Goal: Task Accomplishment & Management: Use online tool/utility

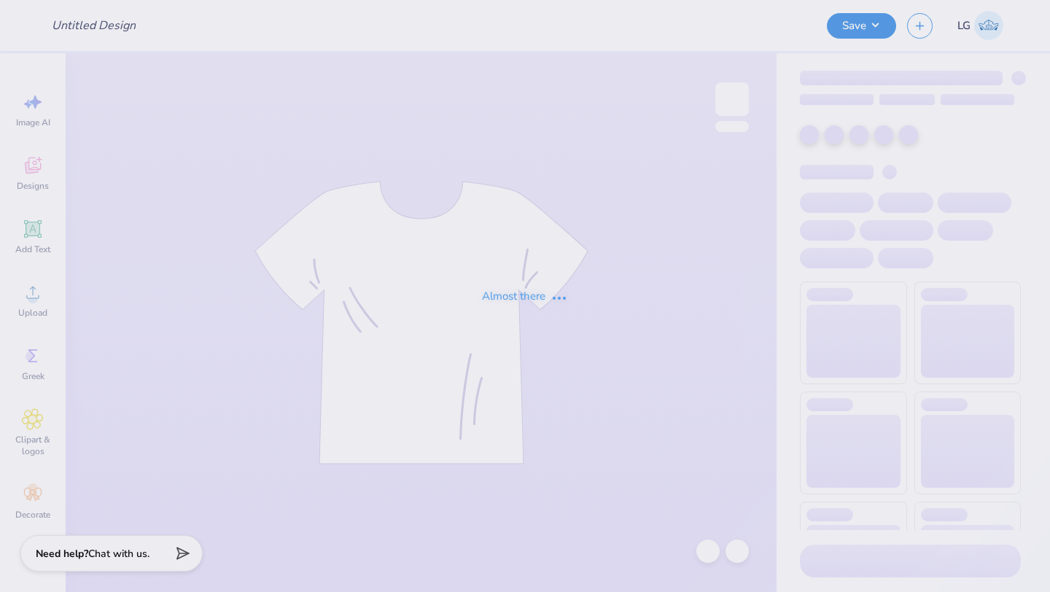
type input "FREE : Mateo Tobon"
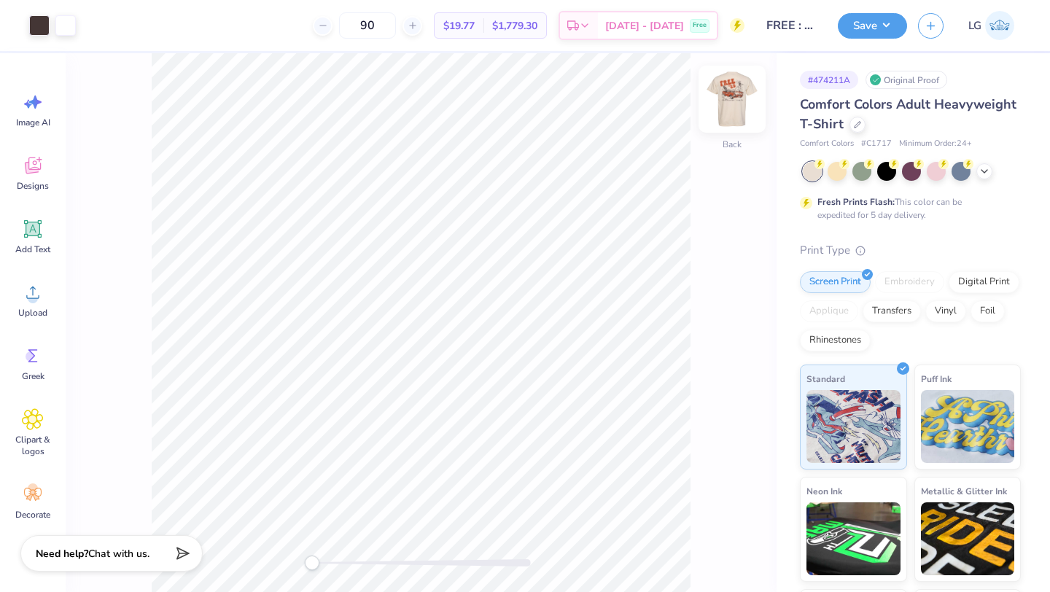
click at [725, 118] on img at bounding box center [732, 99] width 58 height 58
click at [723, 87] on img at bounding box center [732, 99] width 58 height 58
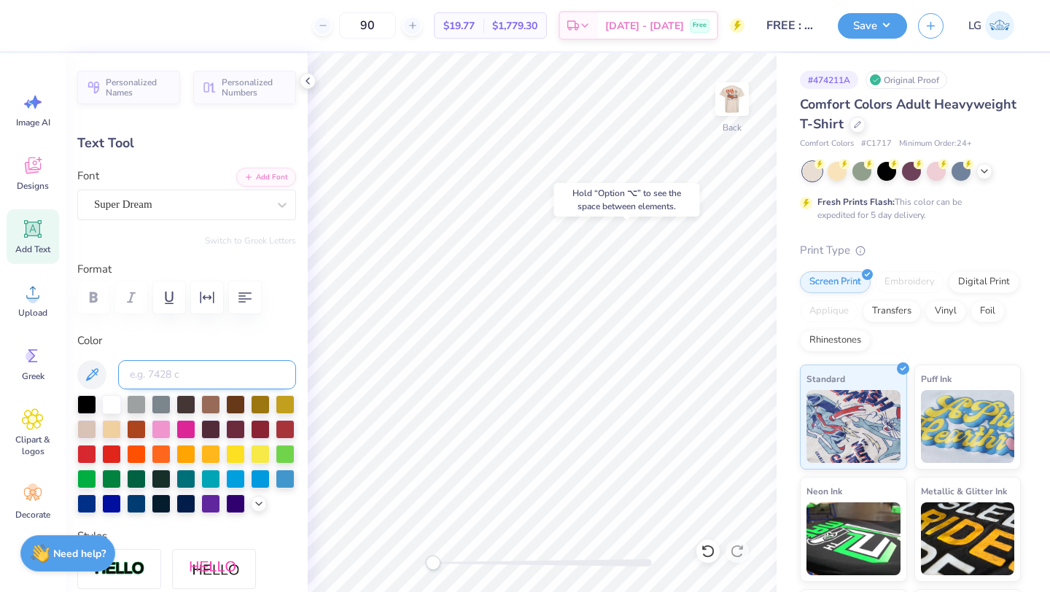
click at [188, 376] on input at bounding box center [207, 374] width 178 height 29
type input "7580"
type input "0.54"
type input "6.66"
type input "0.0"
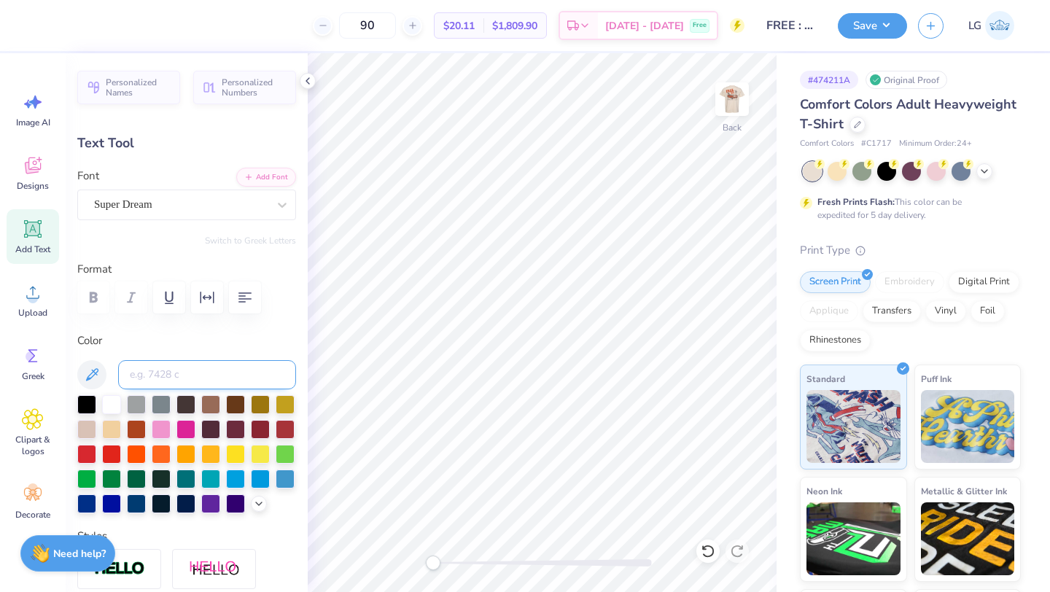
click at [191, 382] on input at bounding box center [207, 374] width 178 height 29
type input "7580"
type input "0.47"
click at [206, 373] on input at bounding box center [207, 374] width 178 height 29
type input "7580"
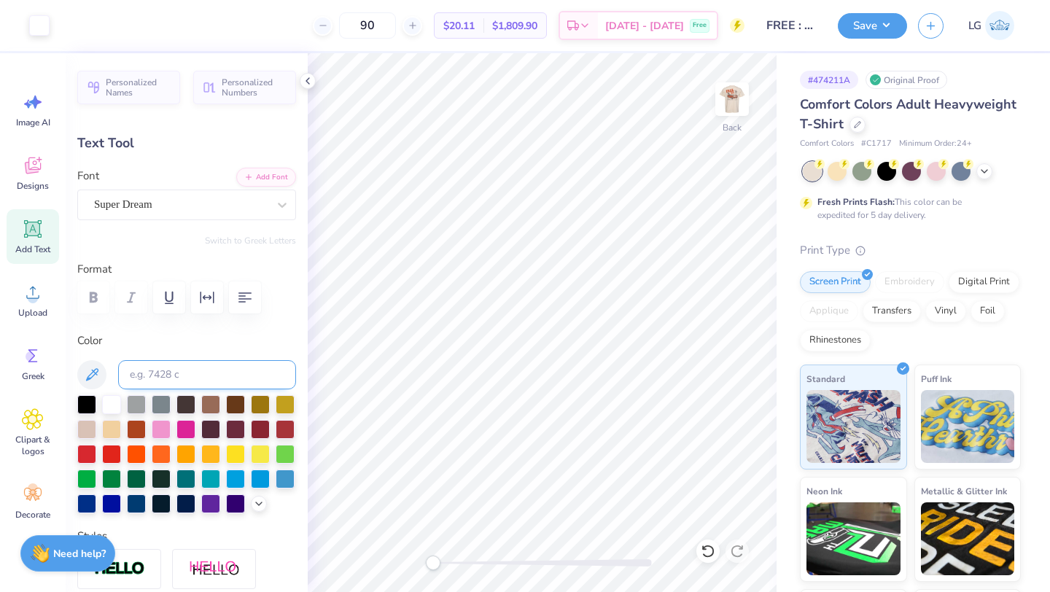
type input "0.63"
type input "0.69"
type input "6.48"
type input "-22.6"
click at [186, 381] on input at bounding box center [207, 374] width 178 height 29
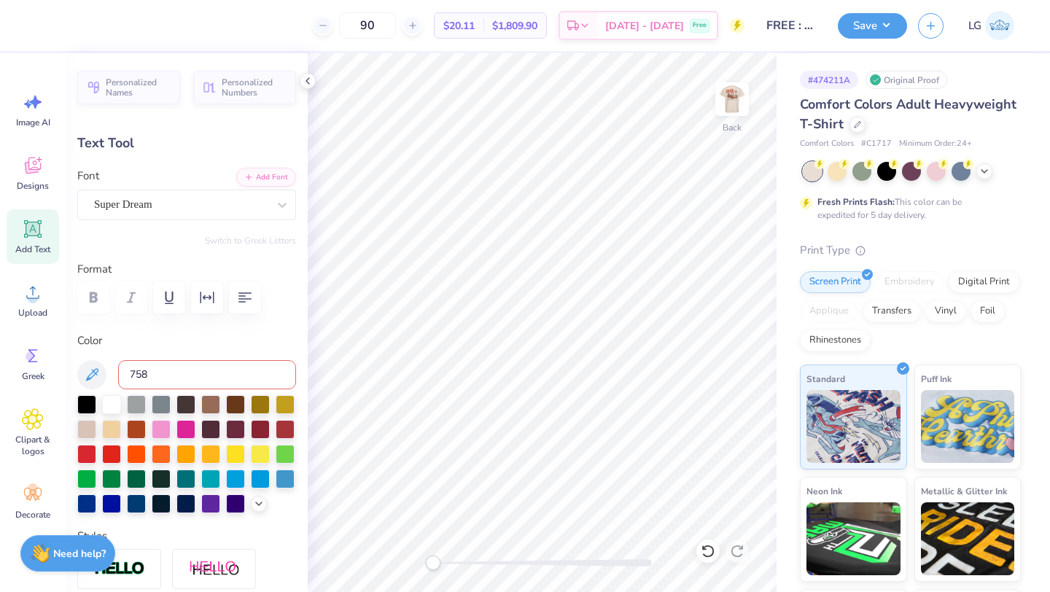
type input "7580"
type input "0.0"
click at [854, 31] on button "Save" at bounding box center [872, 24] width 69 height 26
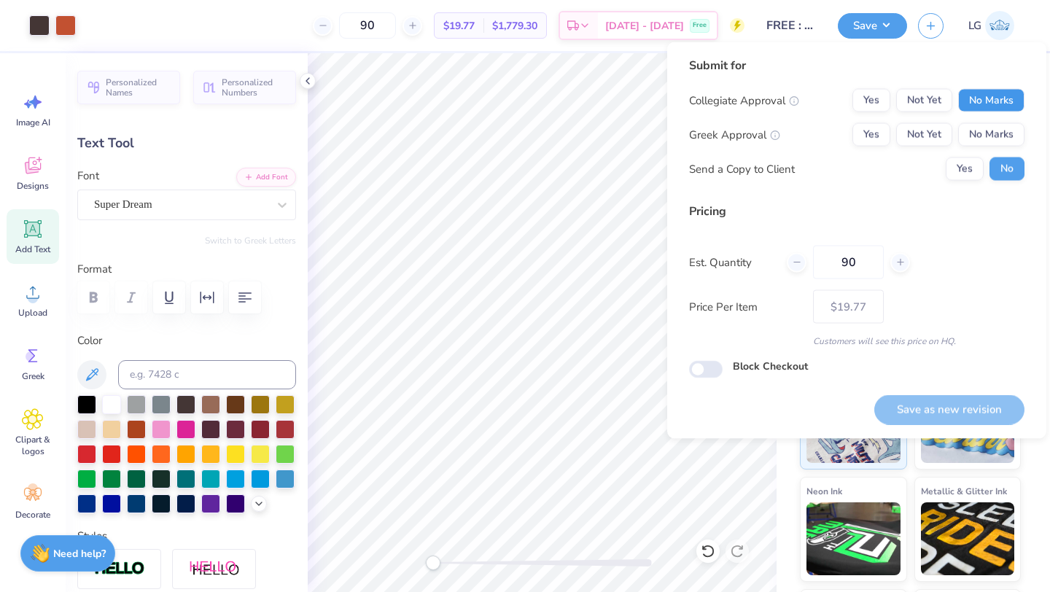
click at [1001, 92] on button "No Marks" at bounding box center [991, 100] width 66 height 23
click at [1000, 128] on button "No Marks" at bounding box center [991, 134] width 66 height 23
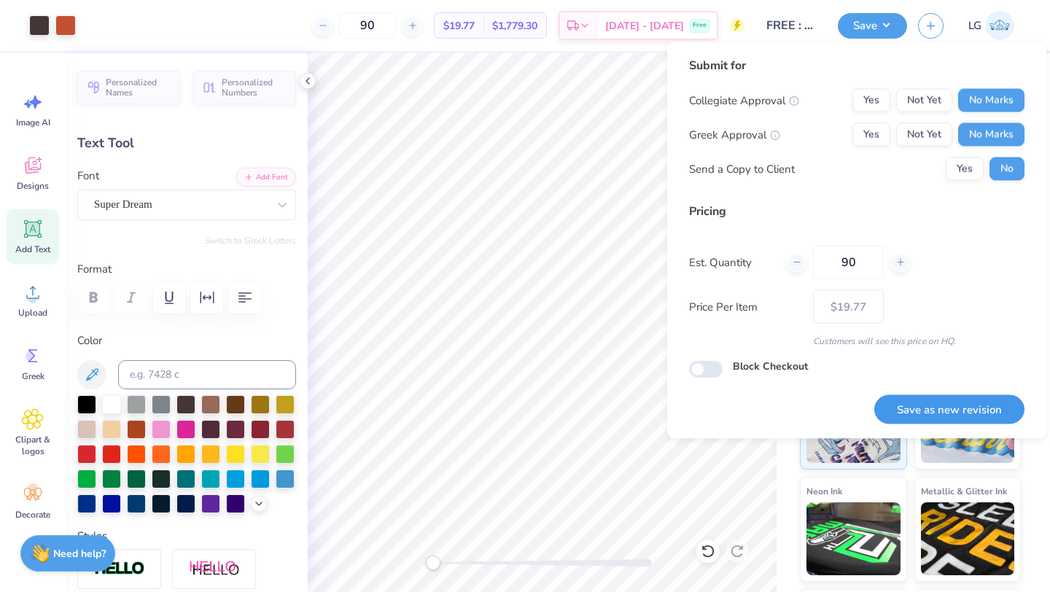
click at [981, 412] on button "Save as new revision" at bounding box center [949, 409] width 150 height 30
type input "$19.77"
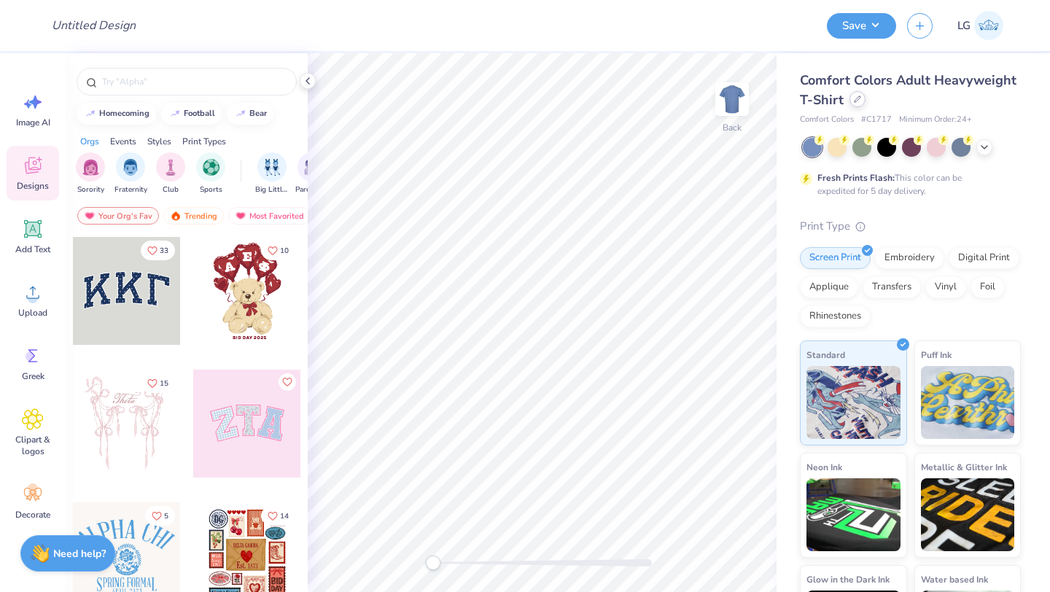
click at [854, 98] on icon at bounding box center [857, 99] width 7 height 7
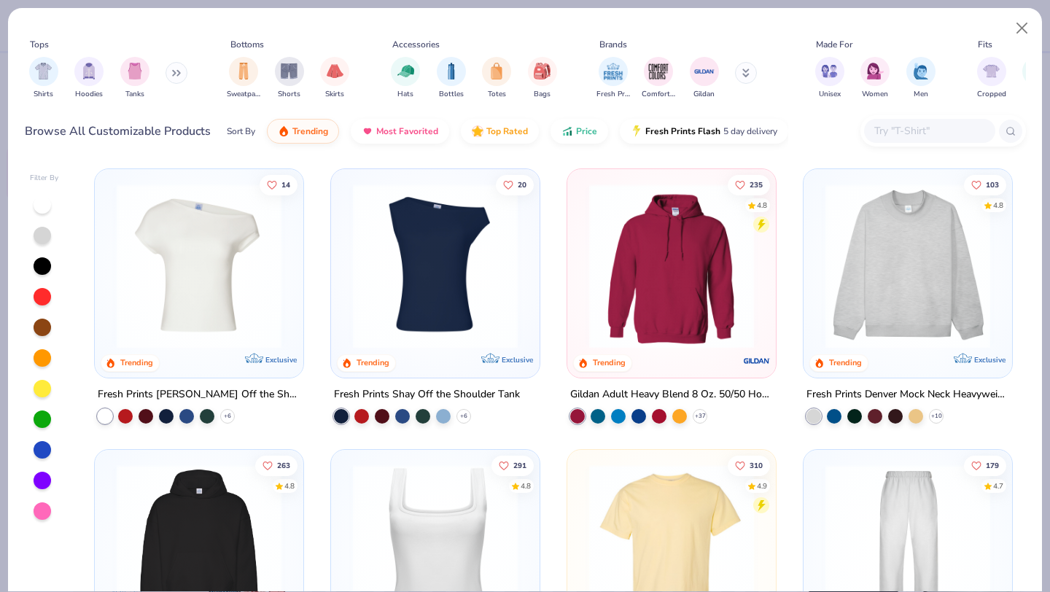
click at [940, 141] on div at bounding box center [929, 131] width 131 height 24
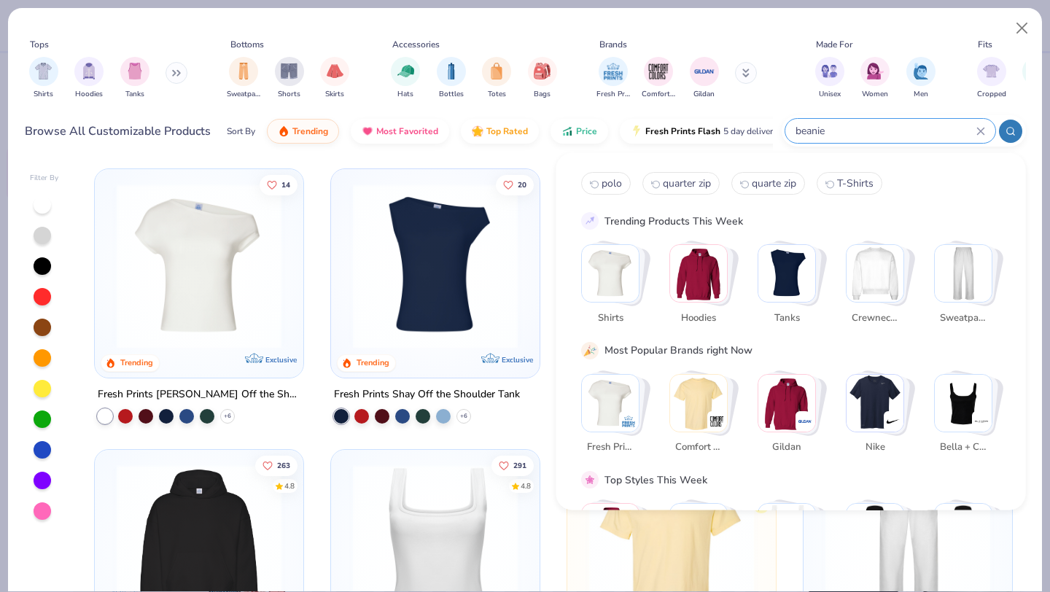
type input "beanie"
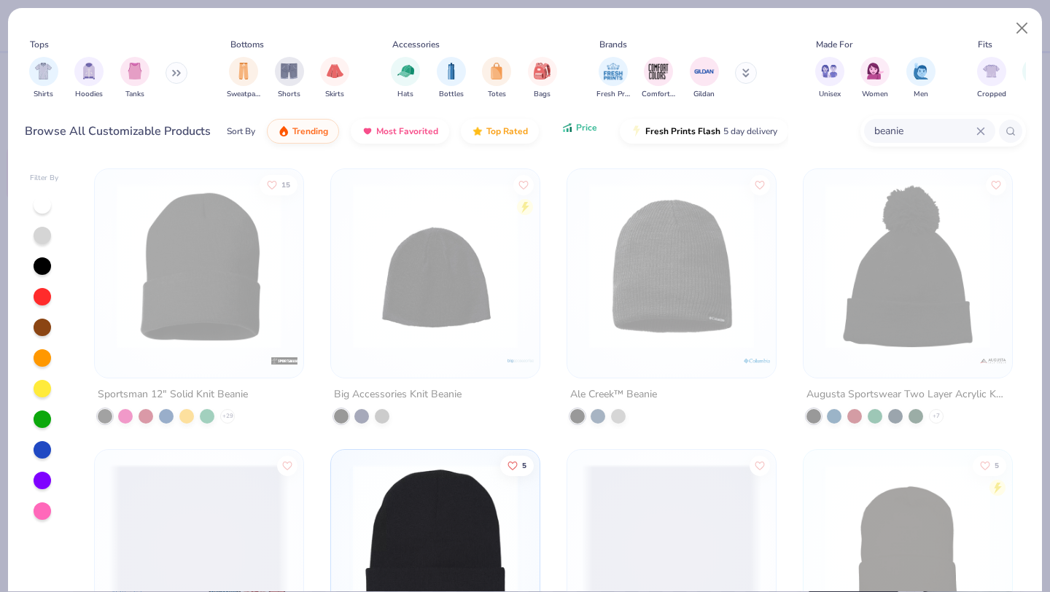
click at [570, 133] on icon "button" at bounding box center [567, 127] width 12 height 13
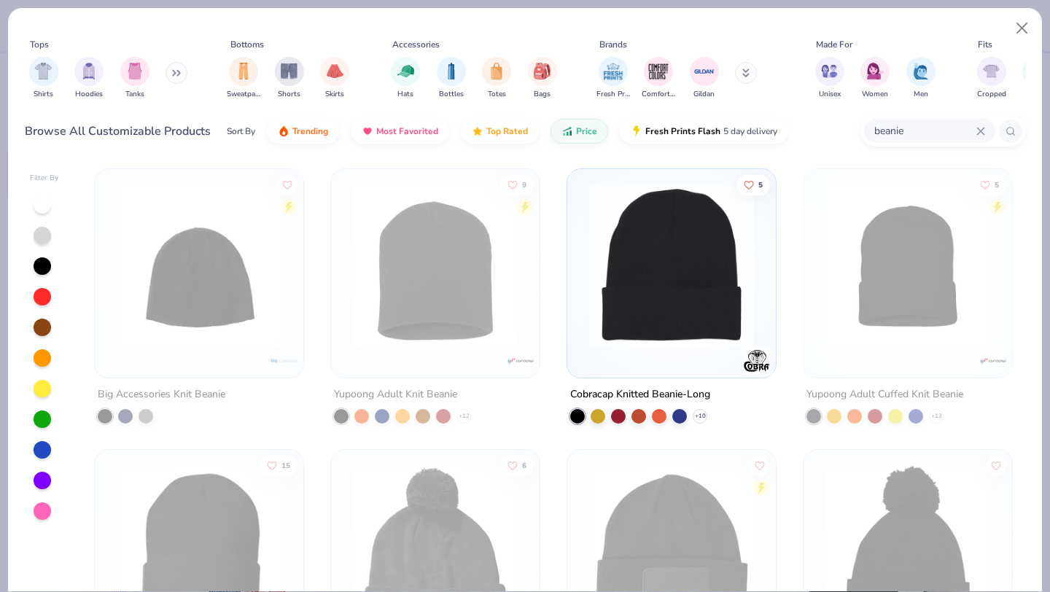
click at [1005, 38] on div "Fits" at bounding box center [1060, 44] width 175 height 13
click at [1036, 32] on div "Tops Shirts Hoodies Tanks Bottoms Sweatpants Shorts Skirts Accessories Hats Bot…" at bounding box center [525, 82] width 1034 height 149
click at [1020, 26] on button "Close" at bounding box center [1022, 29] width 28 height 28
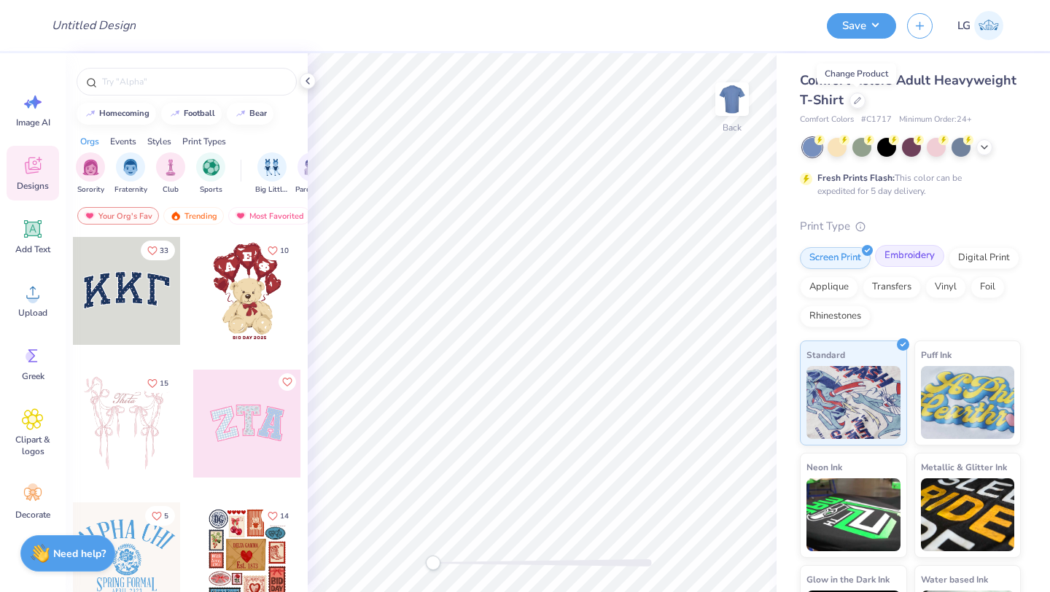
click at [894, 256] on div "Embroidery" at bounding box center [909, 256] width 69 height 22
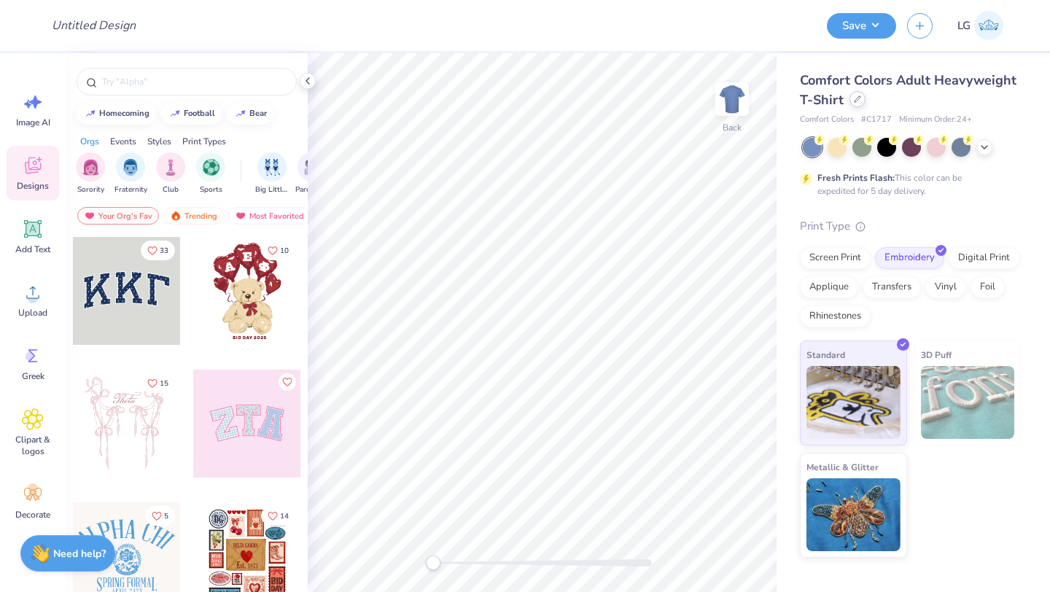
click at [854, 101] on icon at bounding box center [857, 99] width 7 height 7
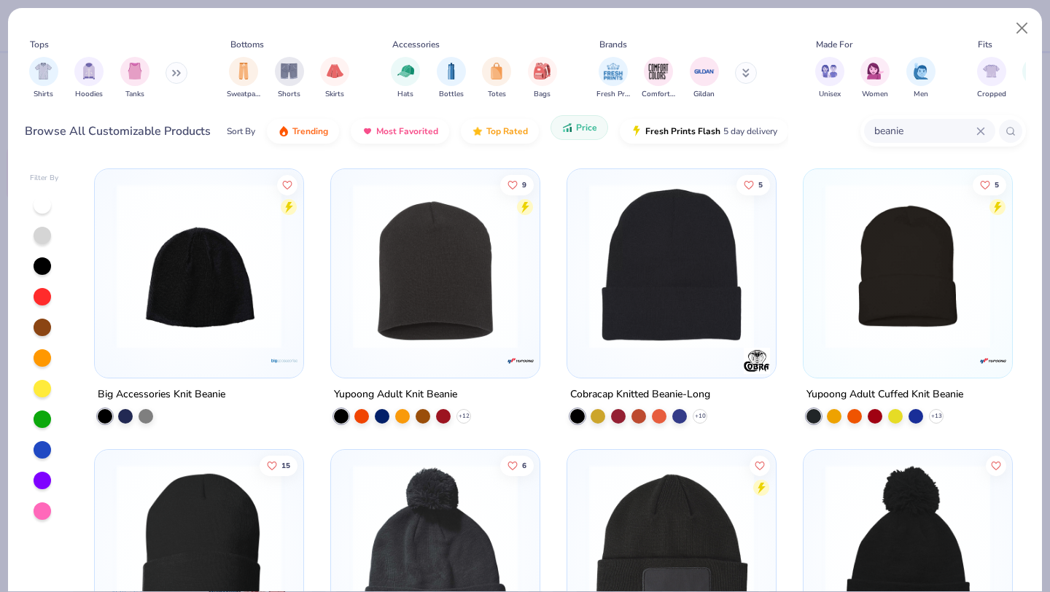
click at [564, 136] on button "Price" at bounding box center [579, 127] width 58 height 25
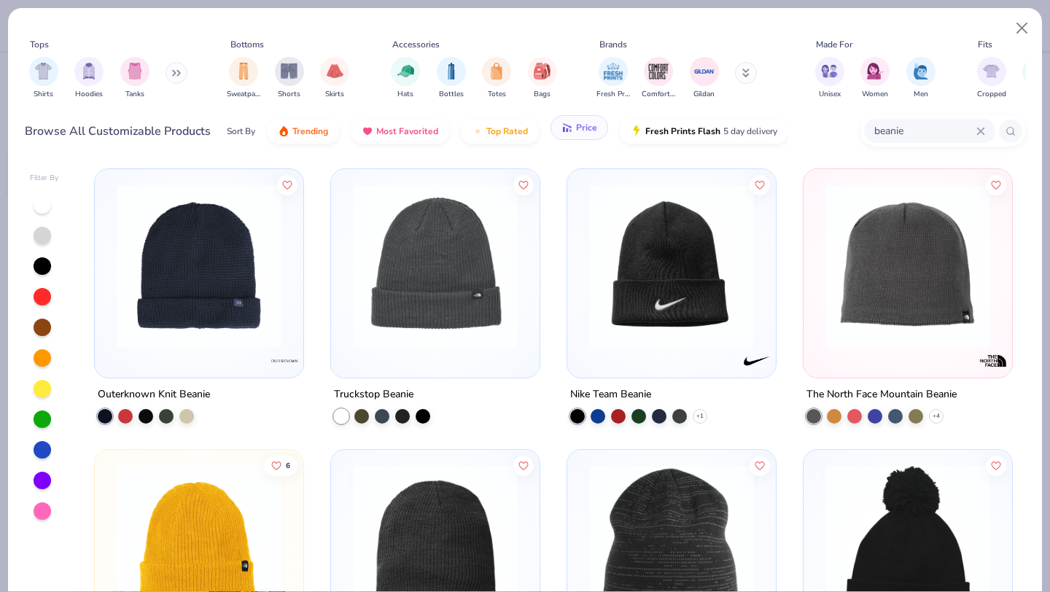
click at [564, 136] on button "Price" at bounding box center [579, 127] width 58 height 25
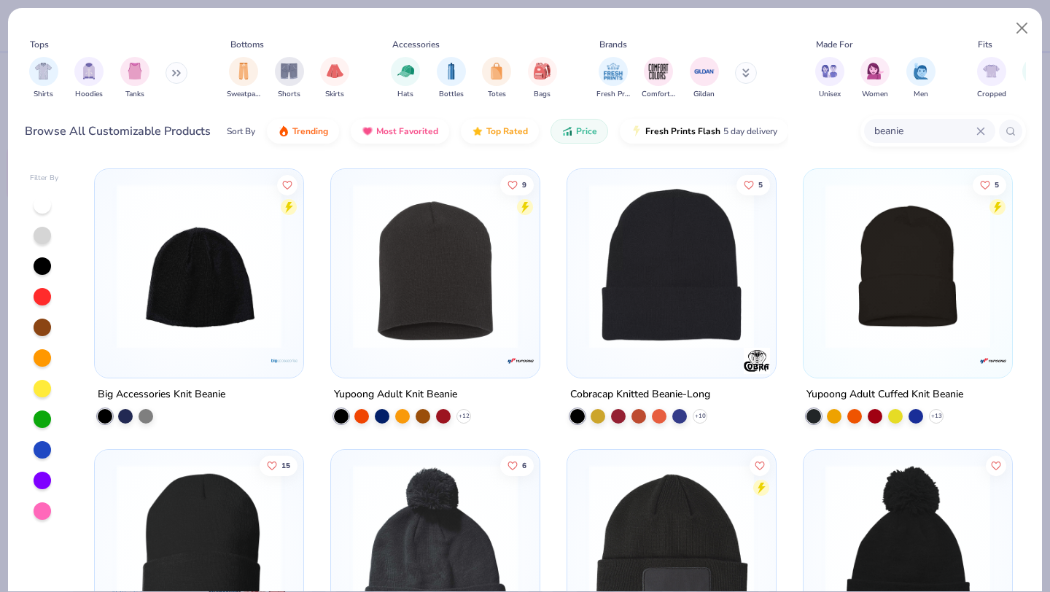
scroll to position [19, 0]
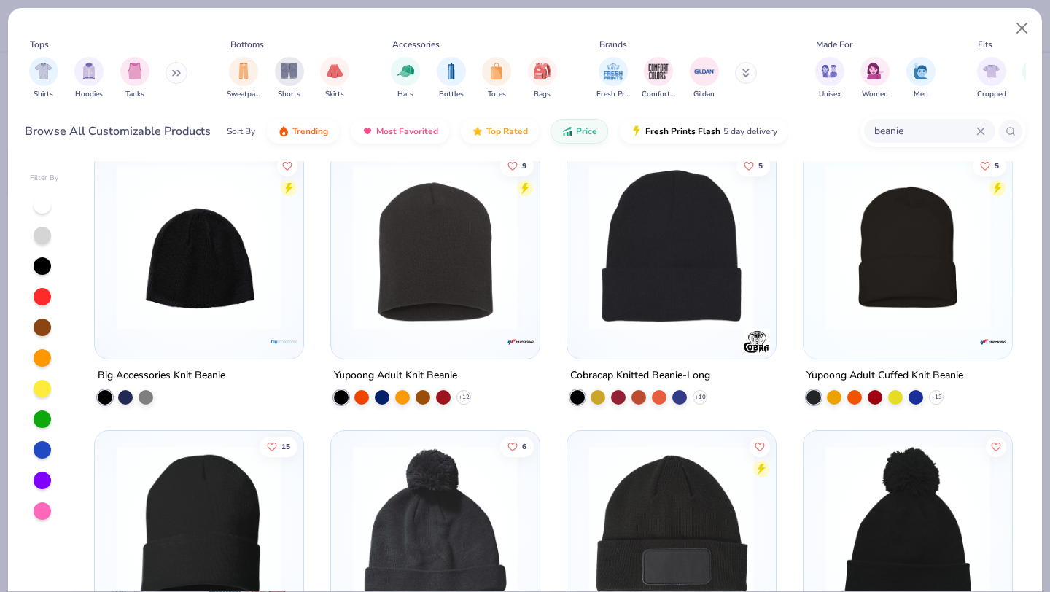
click at [652, 276] on img at bounding box center [671, 247] width 179 height 165
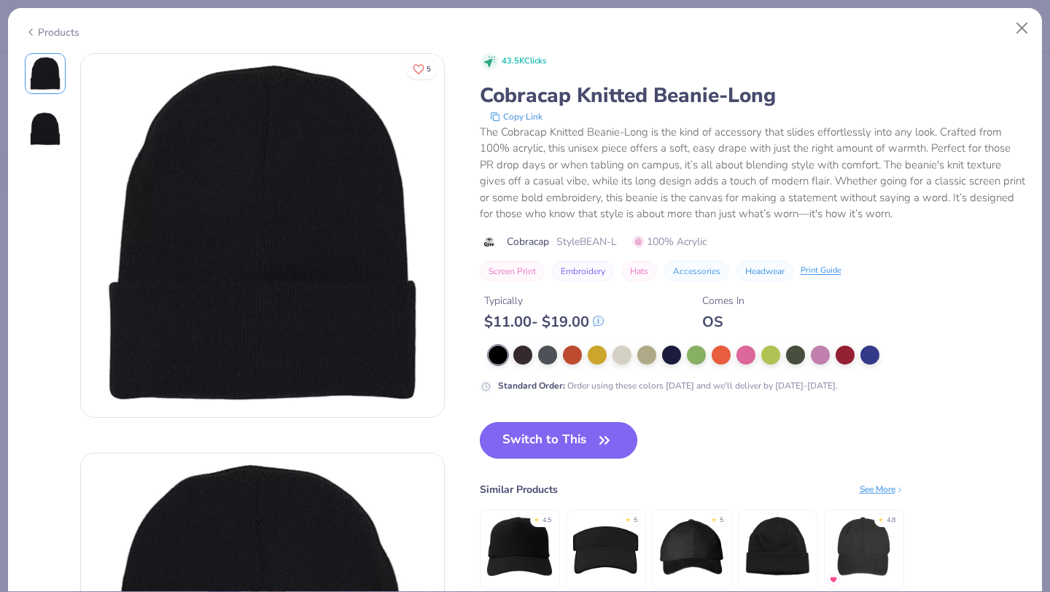
click at [548, 437] on button "Switch to This" at bounding box center [559, 440] width 158 height 36
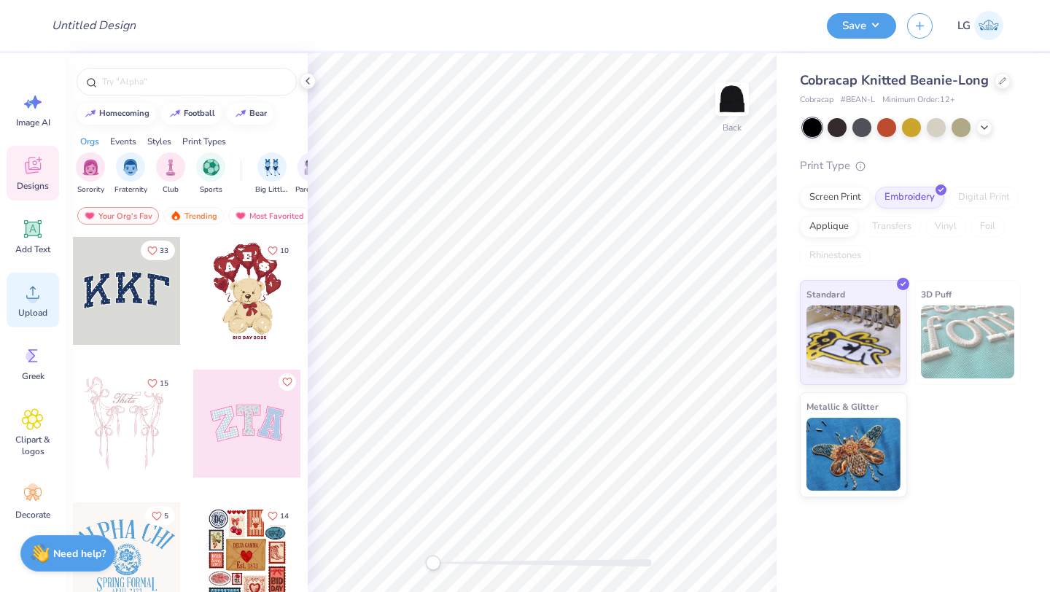
click at [33, 307] on span "Upload" at bounding box center [32, 313] width 29 height 12
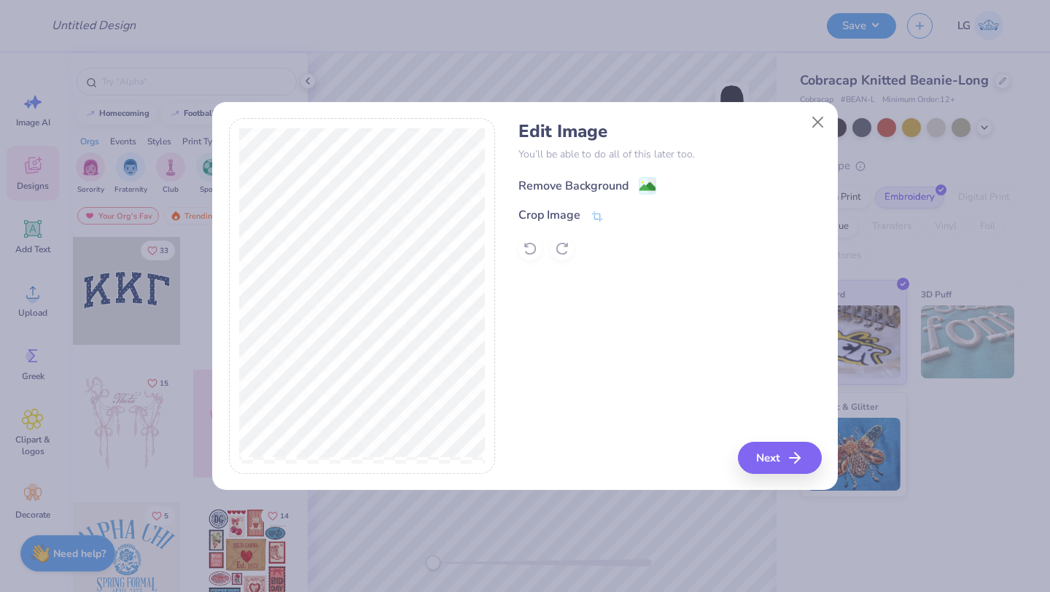
click at [545, 184] on div "Remove Background" at bounding box center [573, 185] width 110 height 17
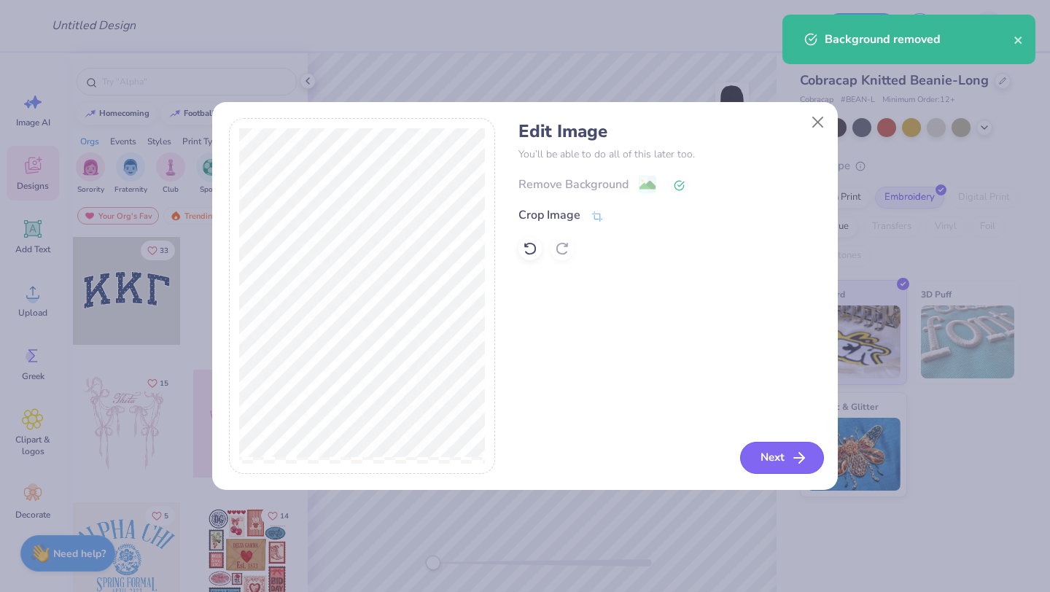
click at [767, 458] on button "Next" at bounding box center [782, 458] width 84 height 32
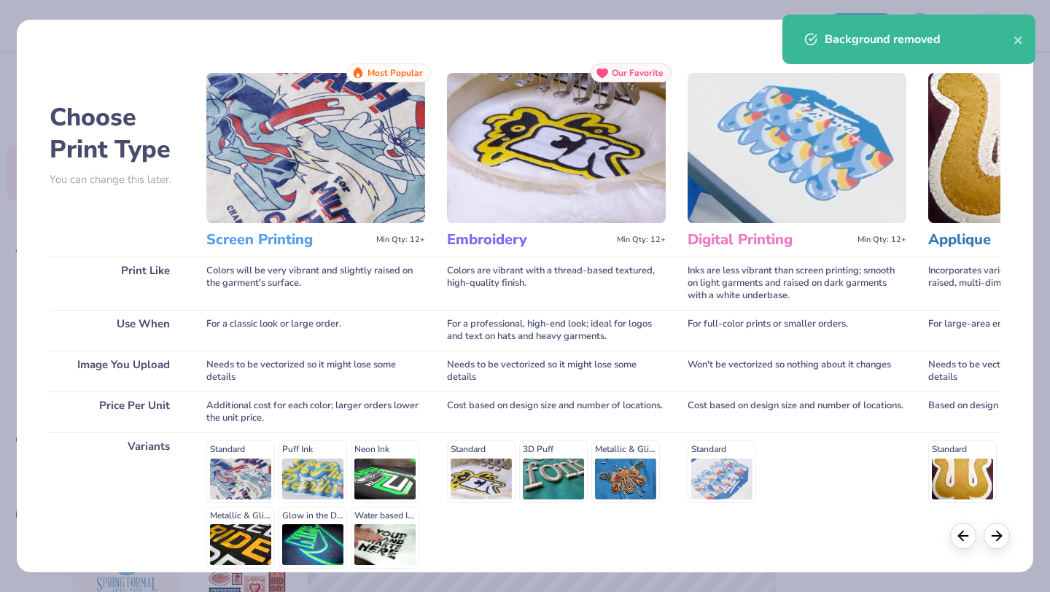
scroll to position [135, 0]
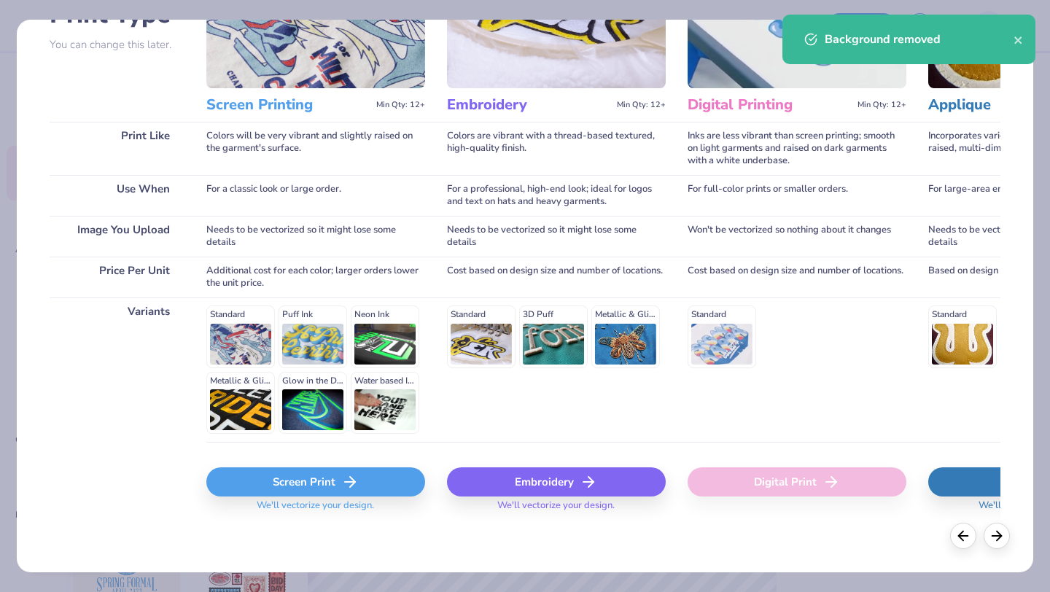
click at [514, 476] on div "Embroidery" at bounding box center [556, 481] width 219 height 29
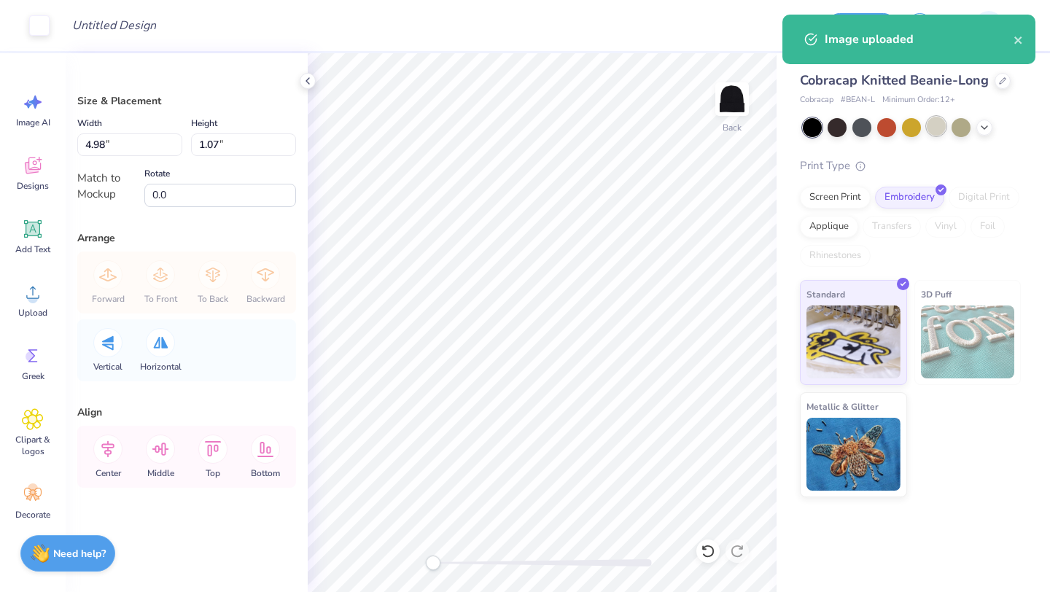
click at [940, 122] on div at bounding box center [936, 126] width 19 height 19
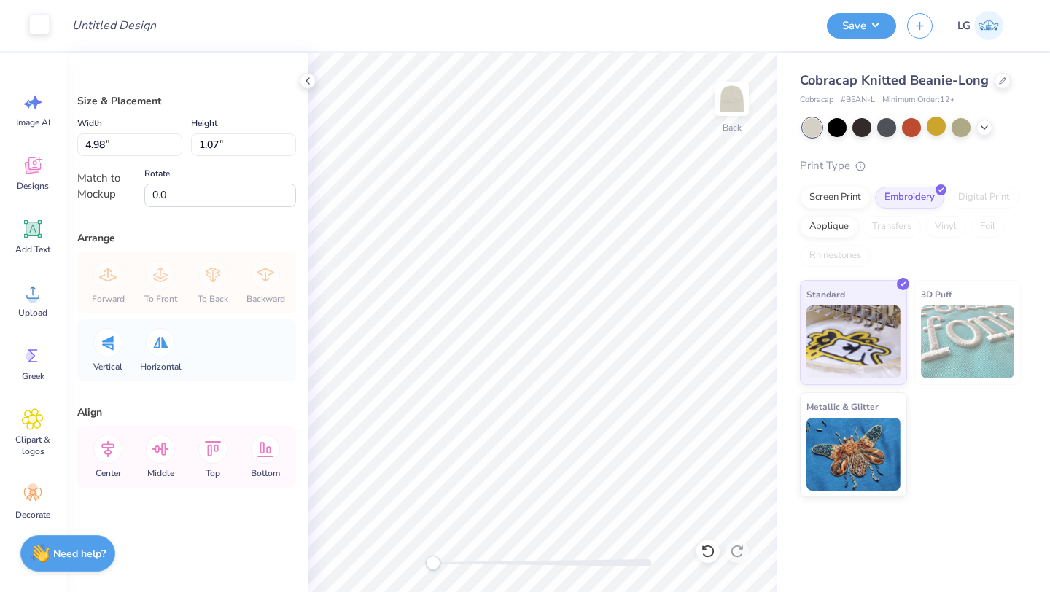
click at [47, 25] on div at bounding box center [39, 24] width 20 height 20
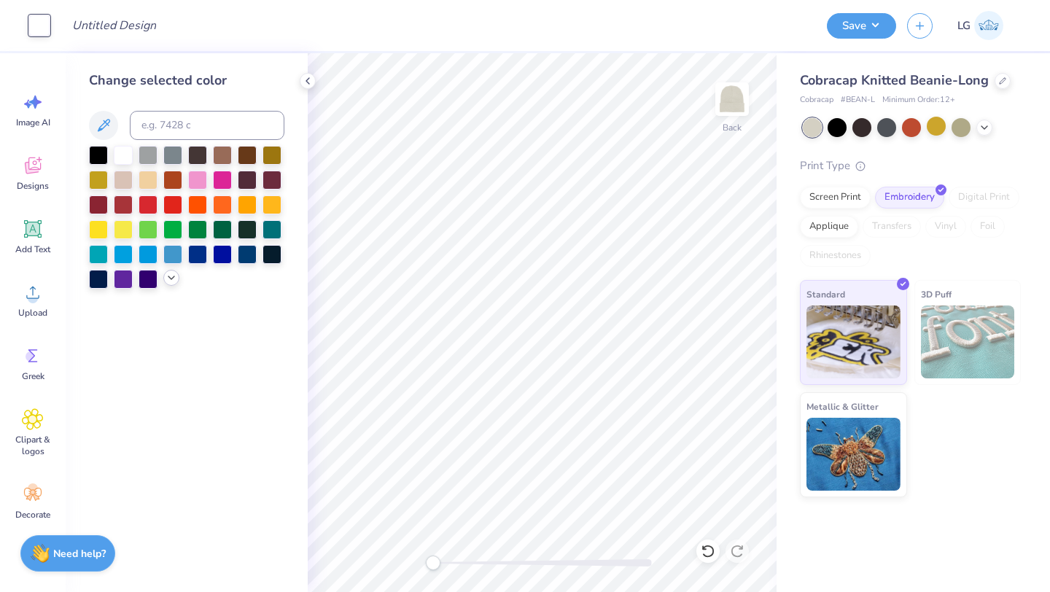
click at [170, 283] on icon at bounding box center [171, 278] width 12 height 12
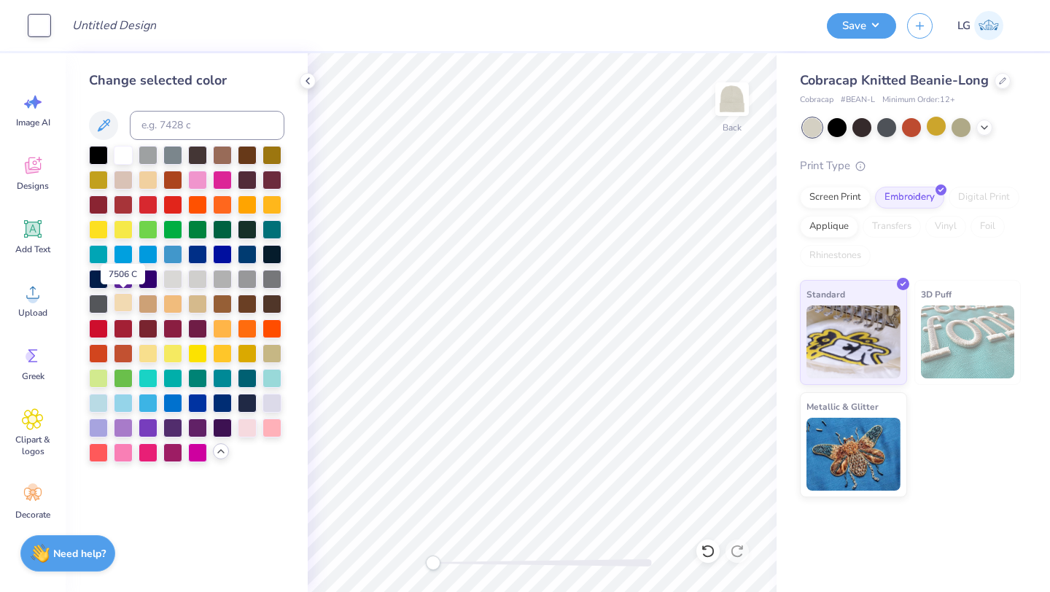
click at [127, 299] on div at bounding box center [123, 302] width 19 height 19
click at [125, 176] on div at bounding box center [123, 178] width 19 height 19
click at [172, 280] on div at bounding box center [172, 277] width 19 height 19
click at [270, 408] on div at bounding box center [271, 401] width 19 height 19
drag, startPoint x: 269, startPoint y: 407, endPoint x: 257, endPoint y: 393, distance: 18.6
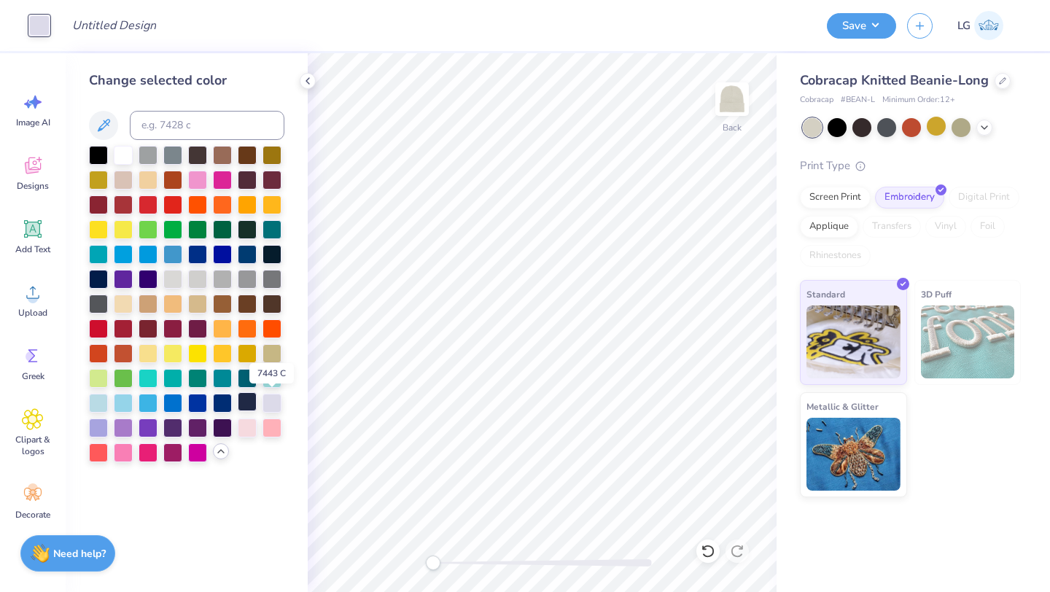
click at [265, 402] on div at bounding box center [271, 403] width 19 height 19
click at [170, 274] on div at bounding box center [172, 277] width 19 height 19
click at [182, 311] on div at bounding box center [172, 302] width 19 height 19
click at [150, 304] on div at bounding box center [148, 302] width 19 height 19
click at [116, 302] on div at bounding box center [123, 302] width 19 height 19
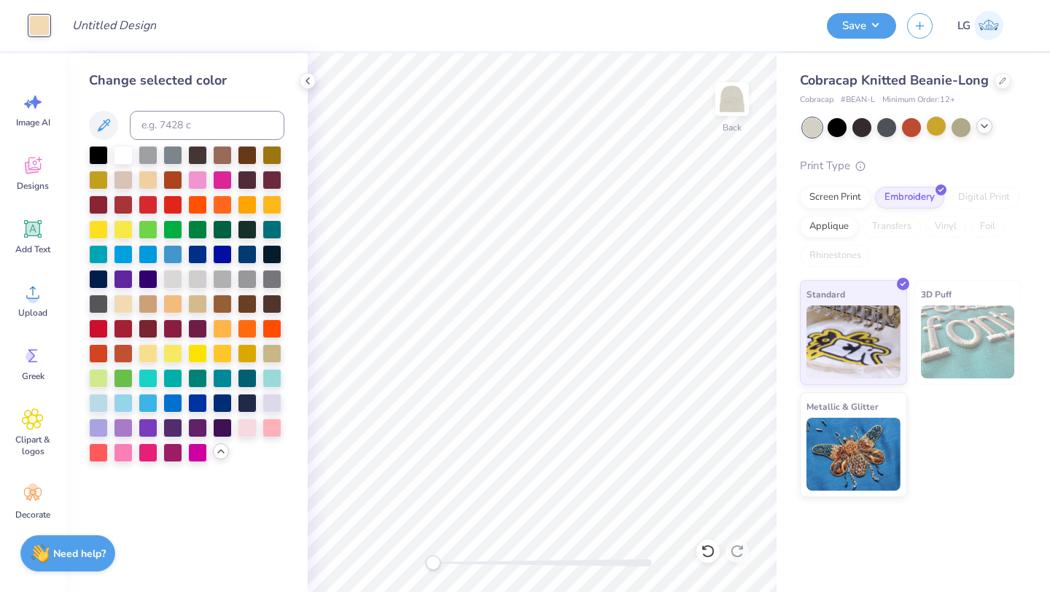
click at [977, 130] on div at bounding box center [912, 127] width 218 height 19
click at [978, 129] on icon at bounding box center [984, 126] width 12 height 12
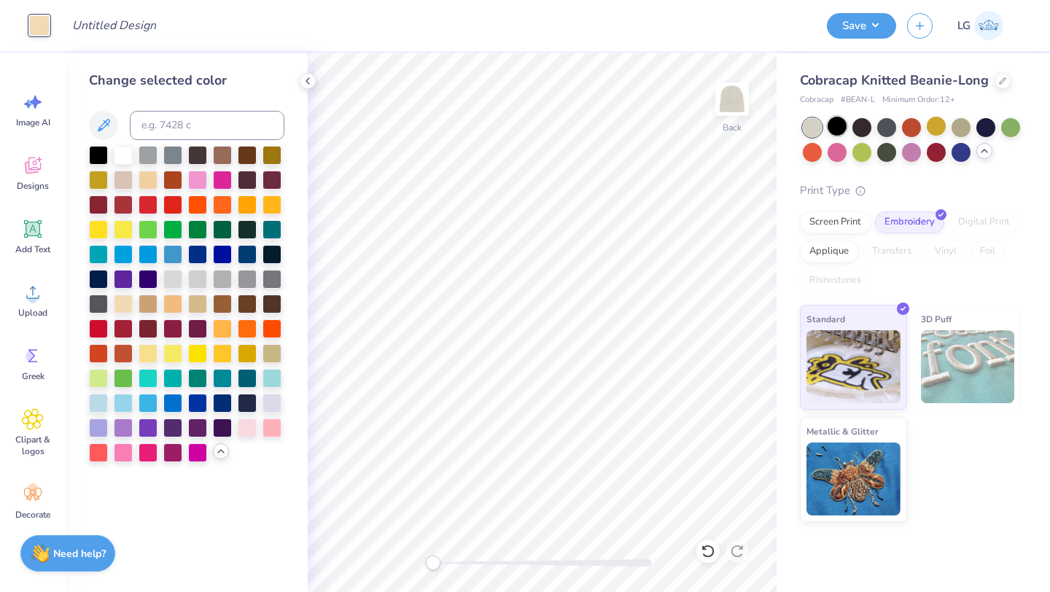
click at [841, 120] on div at bounding box center [836, 126] width 19 height 19
click at [96, 145] on div at bounding box center [98, 153] width 19 height 19
click at [175, 275] on div at bounding box center [172, 277] width 19 height 19
click at [122, 149] on div at bounding box center [123, 153] width 19 height 19
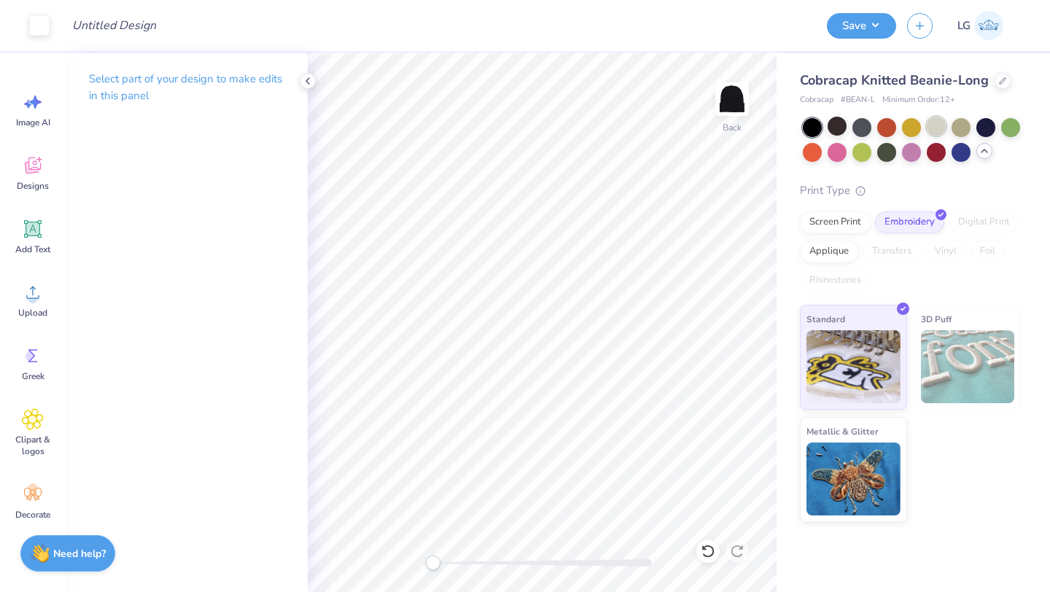
click at [927, 130] on div at bounding box center [936, 126] width 19 height 19
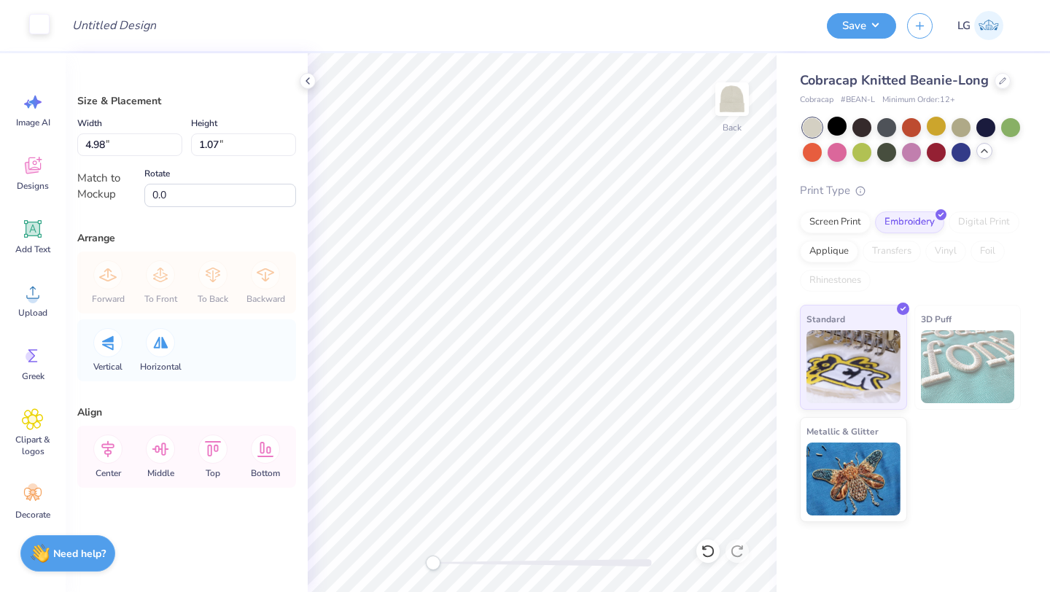
click at [34, 17] on div at bounding box center [39, 24] width 20 height 20
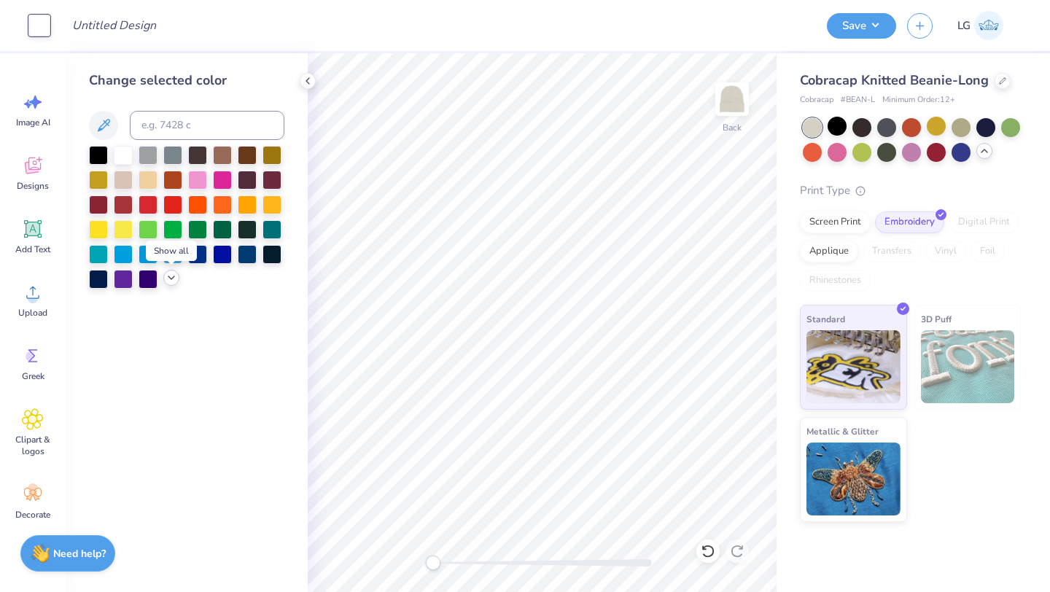
click at [171, 276] on icon at bounding box center [171, 278] width 12 height 12
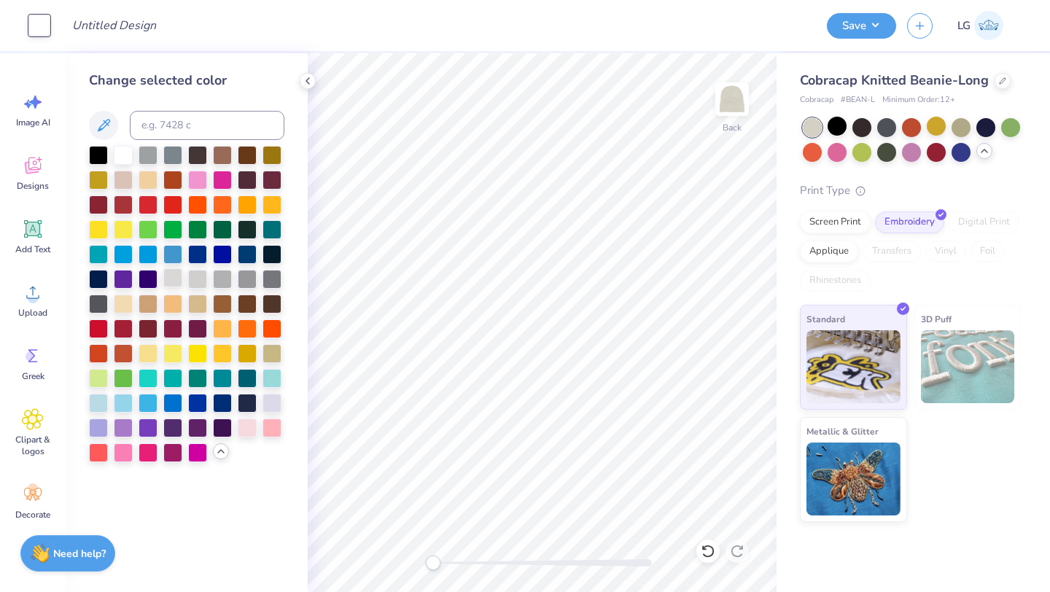
click at [173, 280] on div at bounding box center [172, 277] width 19 height 19
click at [171, 280] on div at bounding box center [172, 277] width 19 height 19
click at [195, 284] on div at bounding box center [197, 277] width 19 height 19
click at [169, 278] on div at bounding box center [172, 277] width 19 height 19
click at [267, 351] on div at bounding box center [271, 352] width 19 height 19
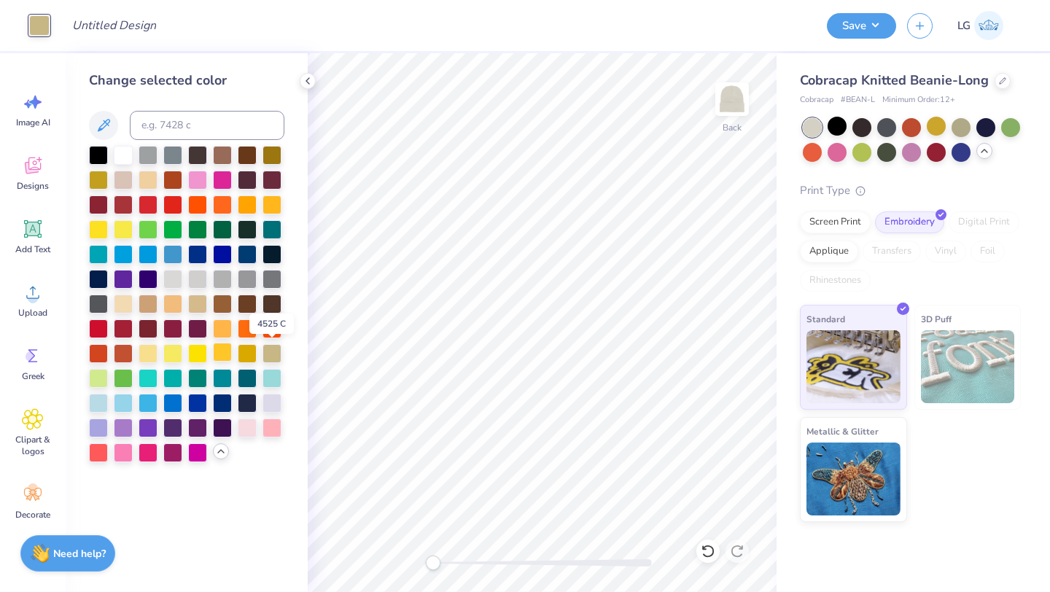
drag, startPoint x: 267, startPoint y: 351, endPoint x: 218, endPoint y: 349, distance: 48.9
click at [257, 351] on div at bounding box center [186, 304] width 195 height 316
click at [195, 147] on div at bounding box center [197, 153] width 19 height 19
click at [211, 127] on input at bounding box center [207, 125] width 155 height 29
type input "7501"
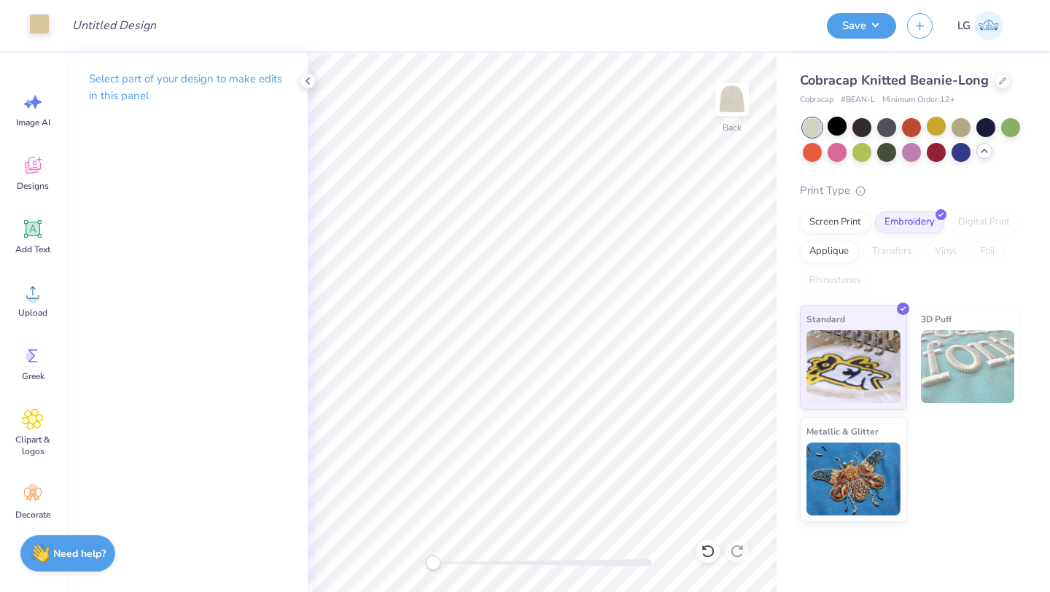
click at [41, 23] on div at bounding box center [39, 24] width 20 height 20
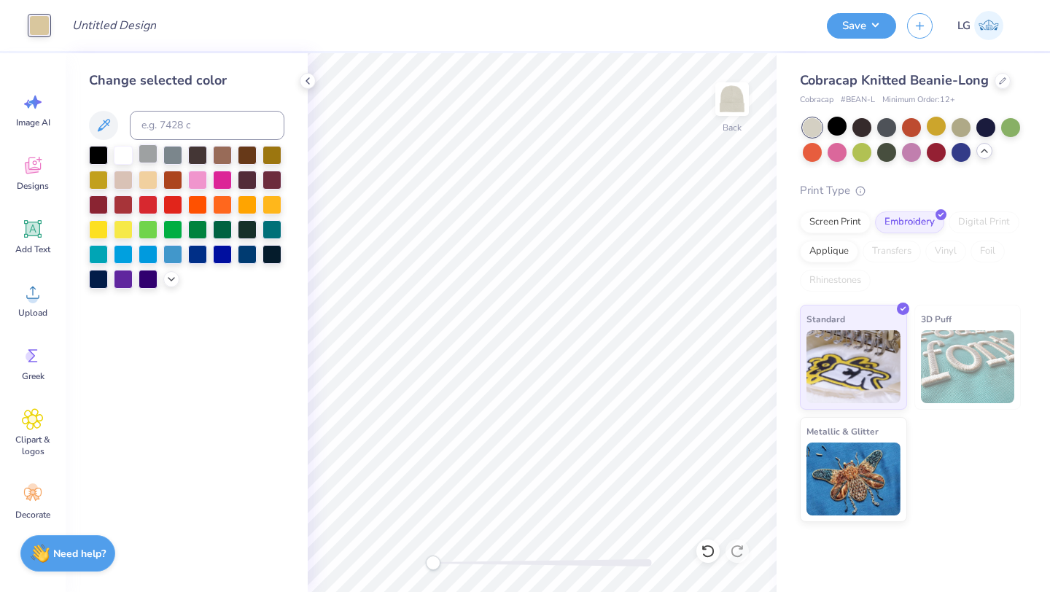
click at [154, 157] on div at bounding box center [148, 153] width 19 height 19
click at [174, 276] on icon at bounding box center [171, 278] width 12 height 12
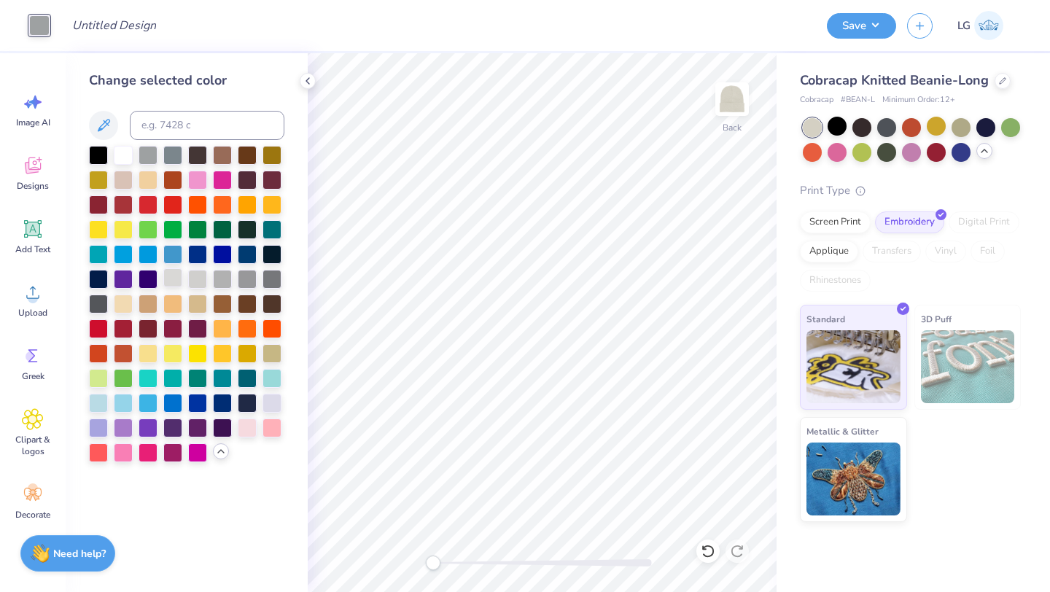
click at [168, 282] on div at bounding box center [172, 277] width 19 height 19
click at [861, 26] on button "Save" at bounding box center [861, 24] width 69 height 26
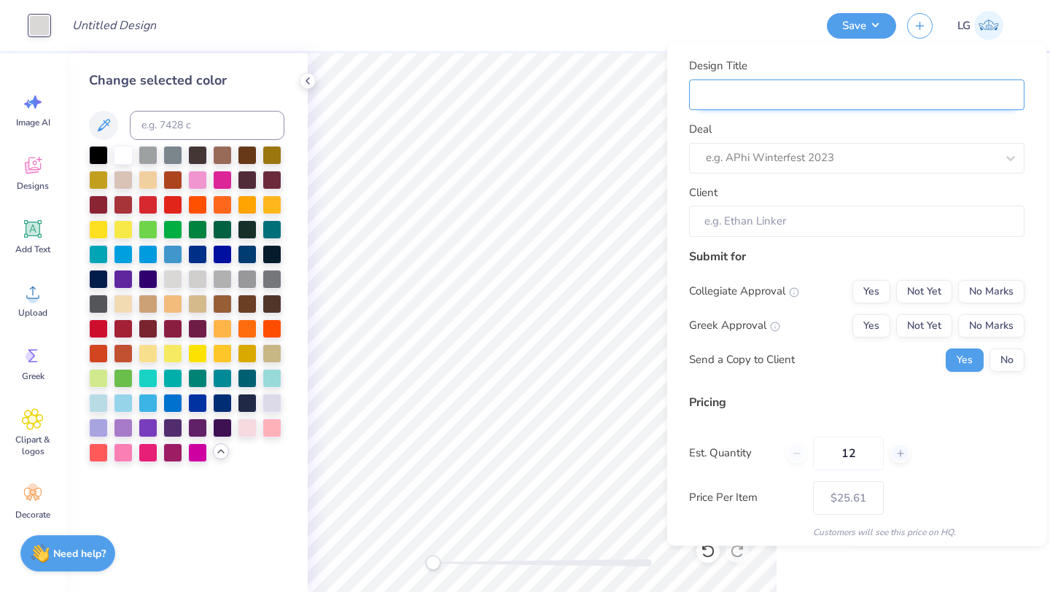
click at [980, 99] on input "Design Title" at bounding box center [856, 94] width 335 height 31
type input "B"
type input "Be"
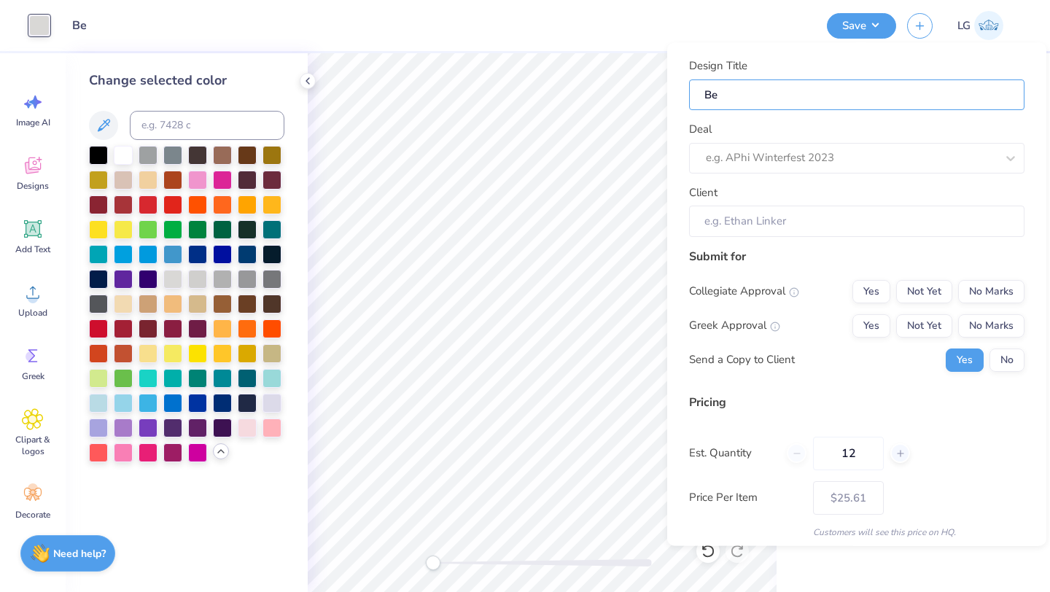
type input "Bea"
type input "Bean"
type input "Beani"
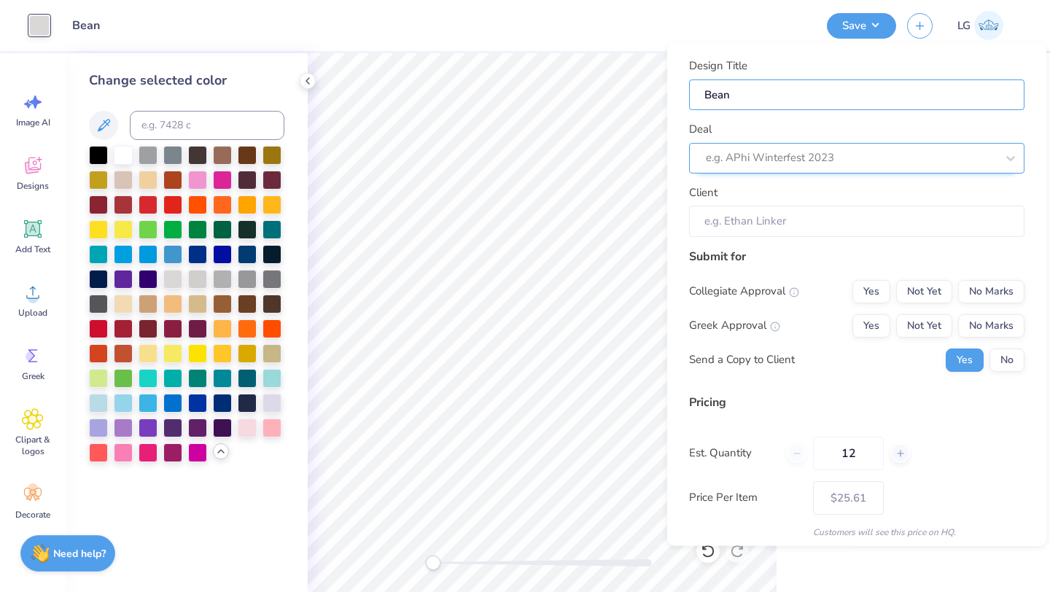
type input "Beani"
type input "Beanie"
click at [800, 160] on div at bounding box center [836, 158] width 261 height 20
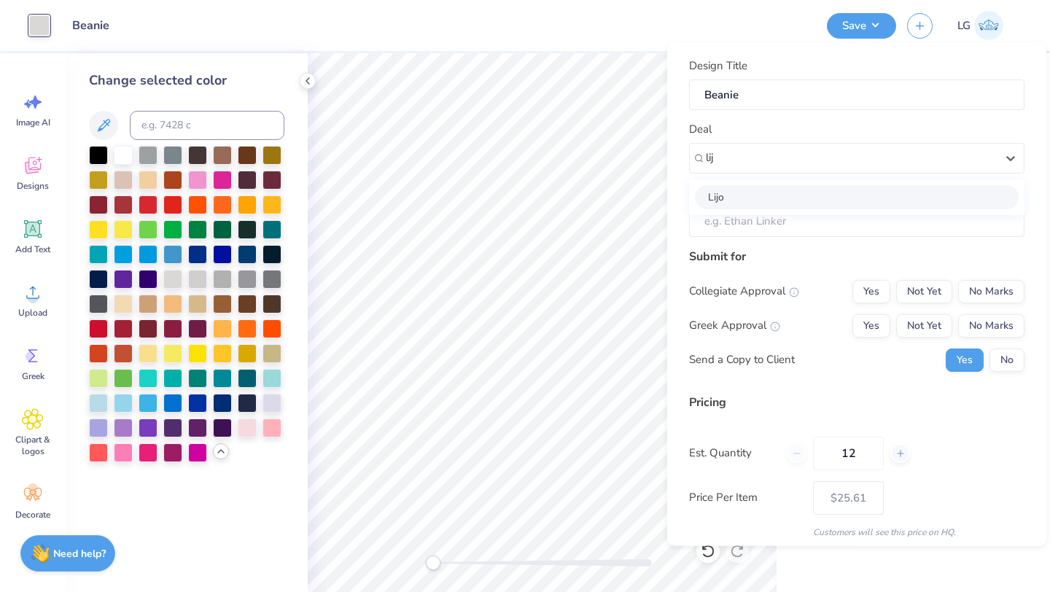
click at [827, 210] on div "Lijo" at bounding box center [856, 197] width 335 height 36
click at [839, 203] on div "Lijo" at bounding box center [857, 196] width 324 height 24
type input "lij"
type input "Lijo George"
click at [1010, 283] on button "No Marks" at bounding box center [991, 290] width 66 height 23
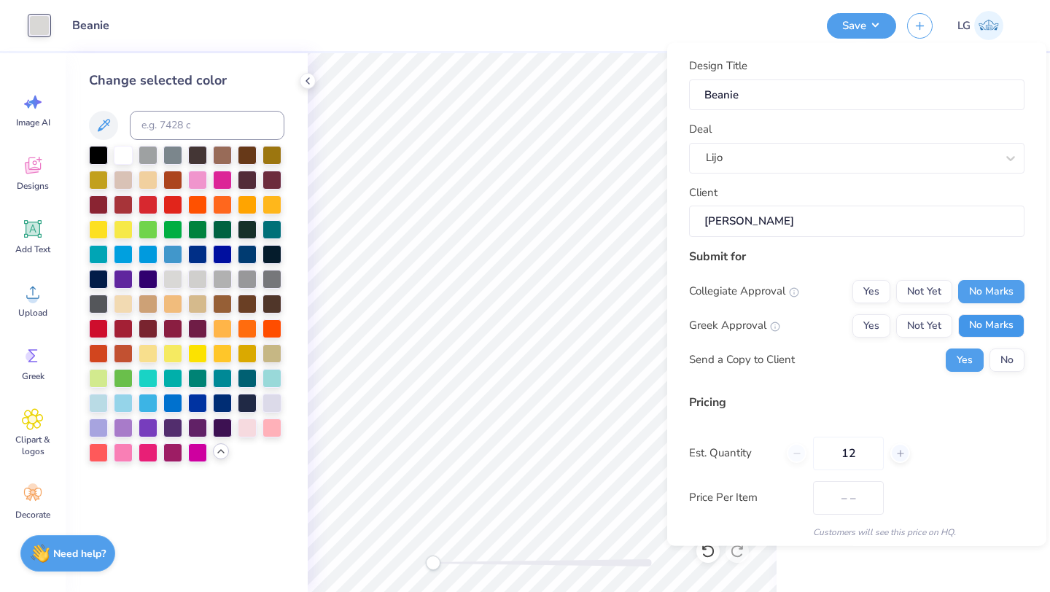
click at [1005, 315] on button "No Marks" at bounding box center [991, 324] width 66 height 23
click at [1005, 341] on div "Collegiate Approval Yes Not Yet No Marks Greek Approval Yes Not Yet No Marks Se…" at bounding box center [856, 325] width 335 height 92
click at [1005, 350] on button "No" at bounding box center [1006, 359] width 35 height 23
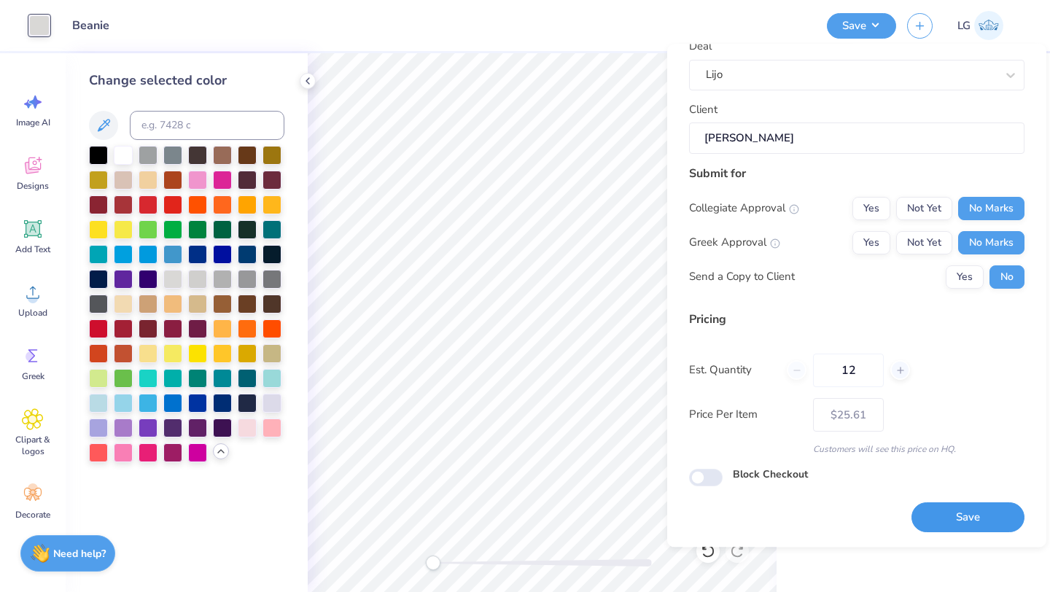
click at [931, 521] on button "Save" at bounding box center [967, 518] width 113 height 30
type input "– –"
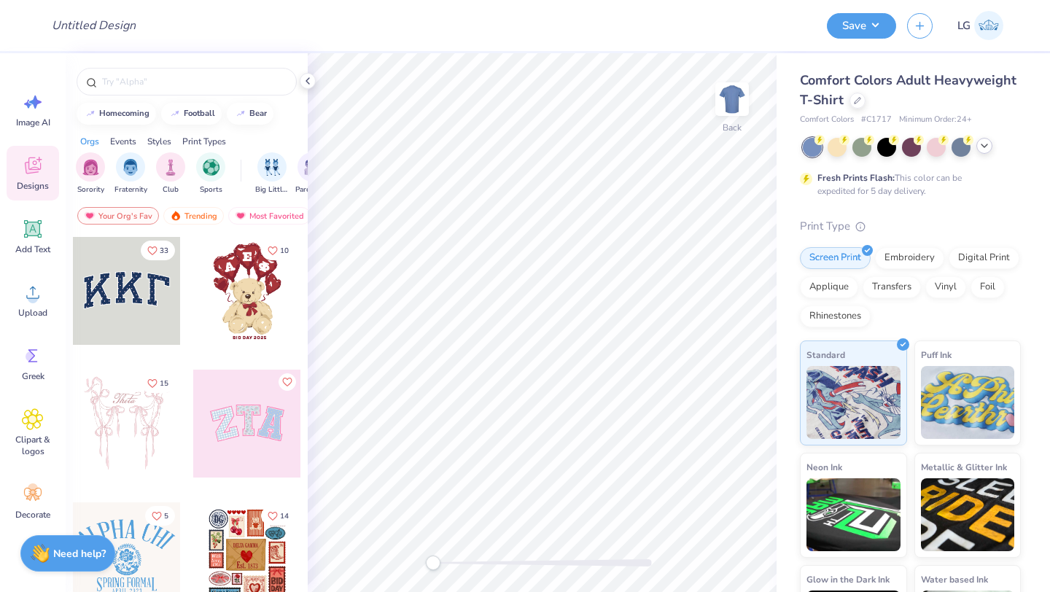
click at [983, 149] on icon at bounding box center [984, 146] width 12 height 12
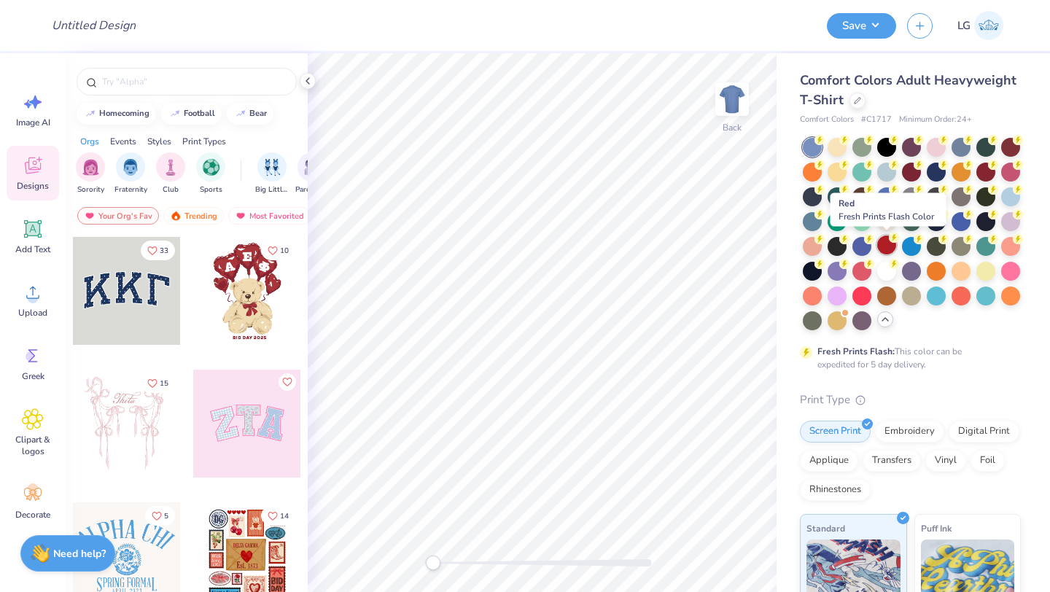
click at [886, 248] on div at bounding box center [886, 244] width 19 height 19
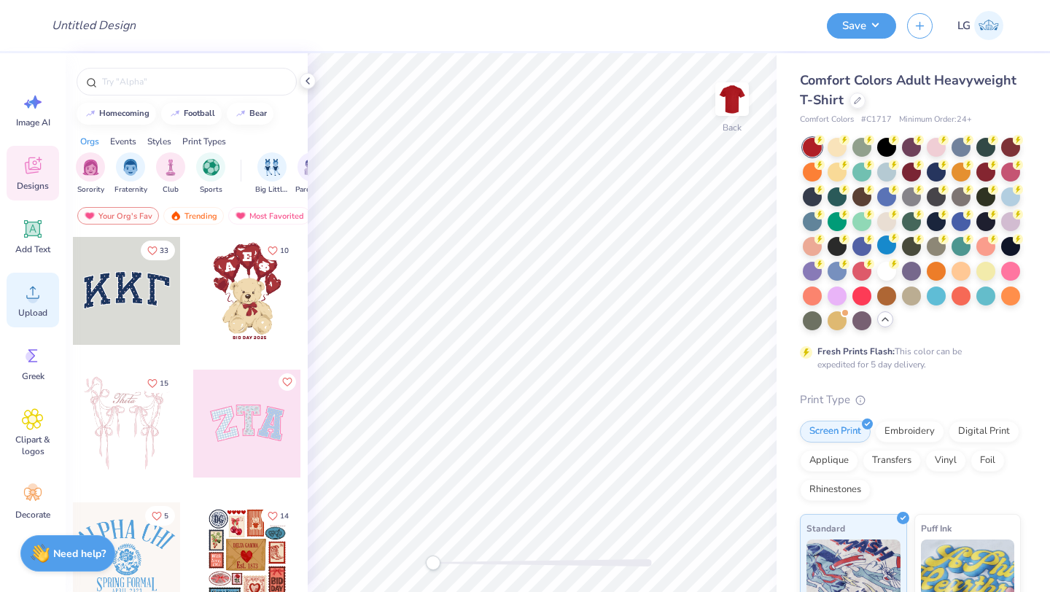
click at [26, 301] on icon at bounding box center [33, 292] width 22 height 22
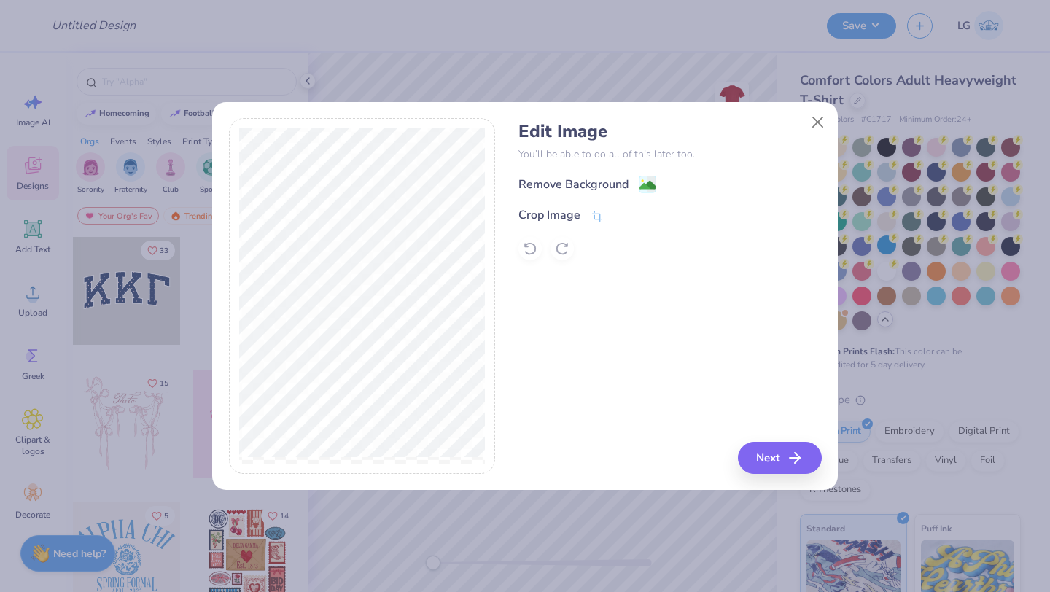
click at [548, 195] on div "Remove Background Crop Image" at bounding box center [669, 217] width 303 height 85
click at [575, 184] on div "Remove Background" at bounding box center [573, 185] width 110 height 17
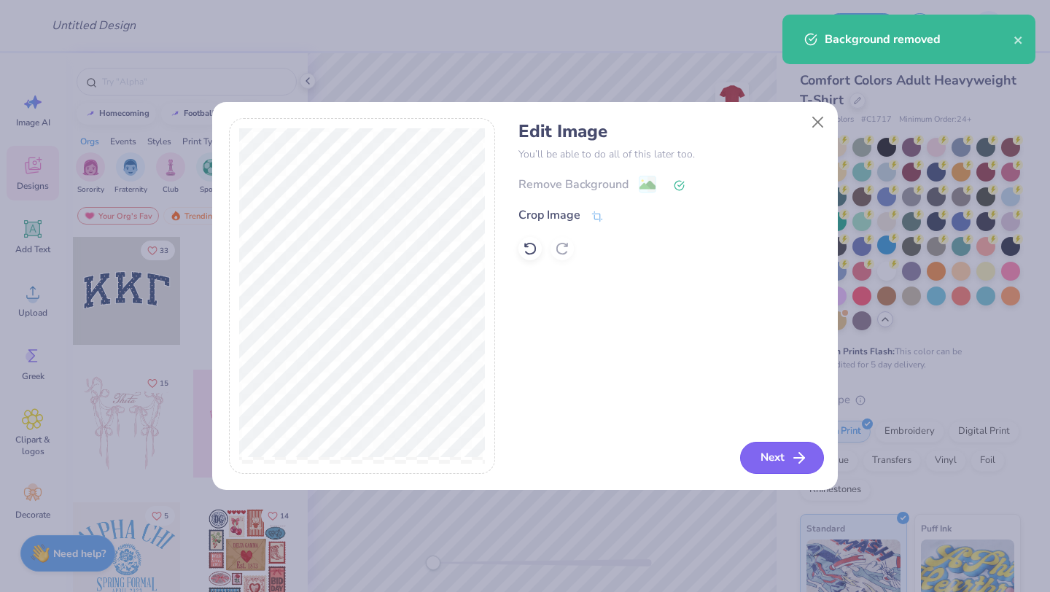
click at [759, 443] on button "Next" at bounding box center [782, 458] width 84 height 32
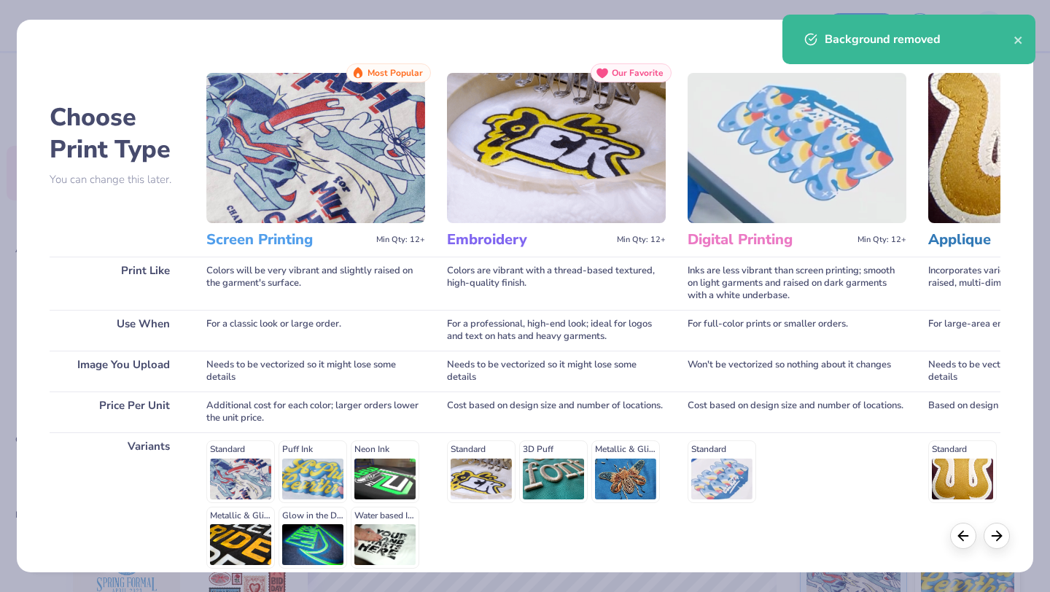
scroll to position [135, 0]
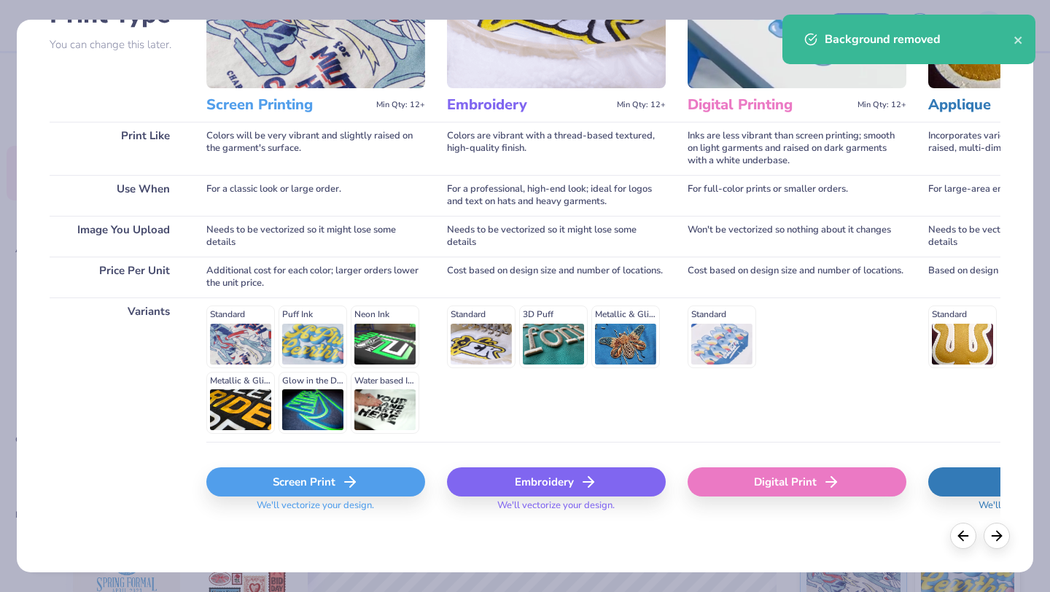
click at [305, 470] on div "Screen Print" at bounding box center [315, 481] width 219 height 29
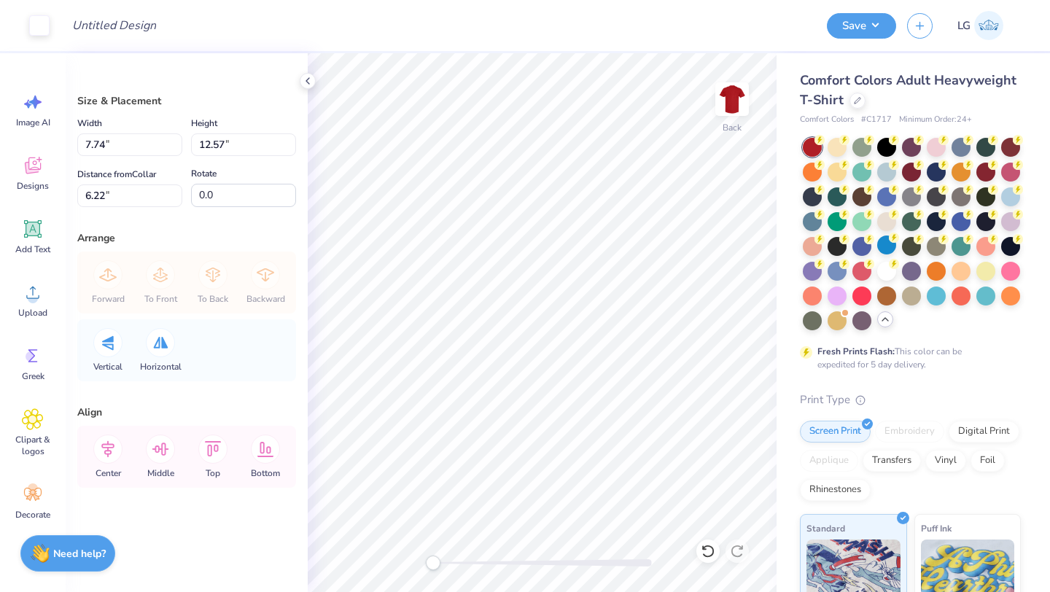
type input "2.50"
type input "4.05"
type input "14.73"
type input "1.91"
type input "3.11"
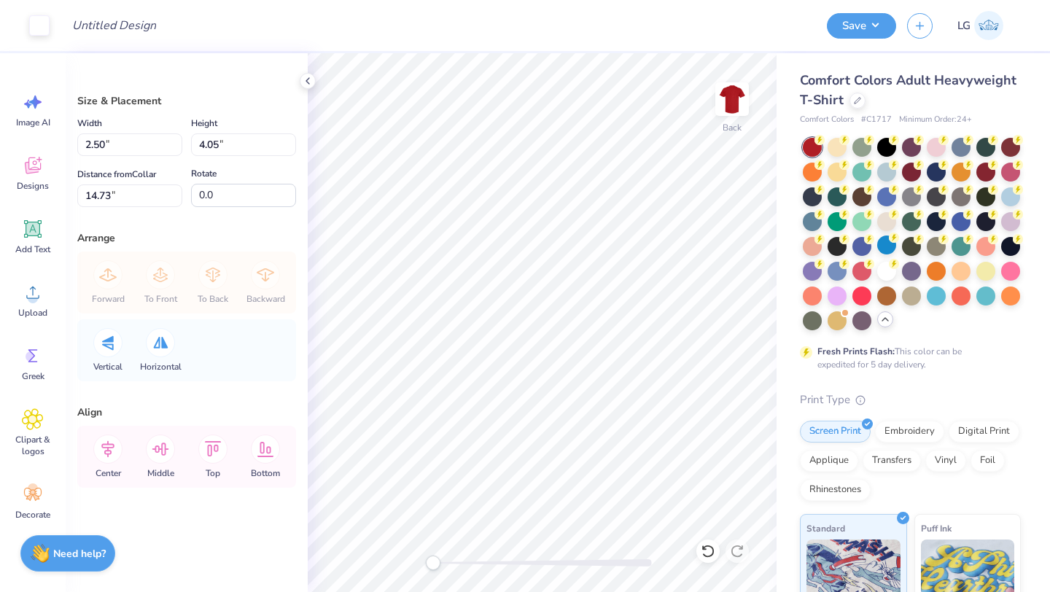
type input "3.94"
type input "1.61"
type input "2.62"
type input "4.43"
type input "2.04"
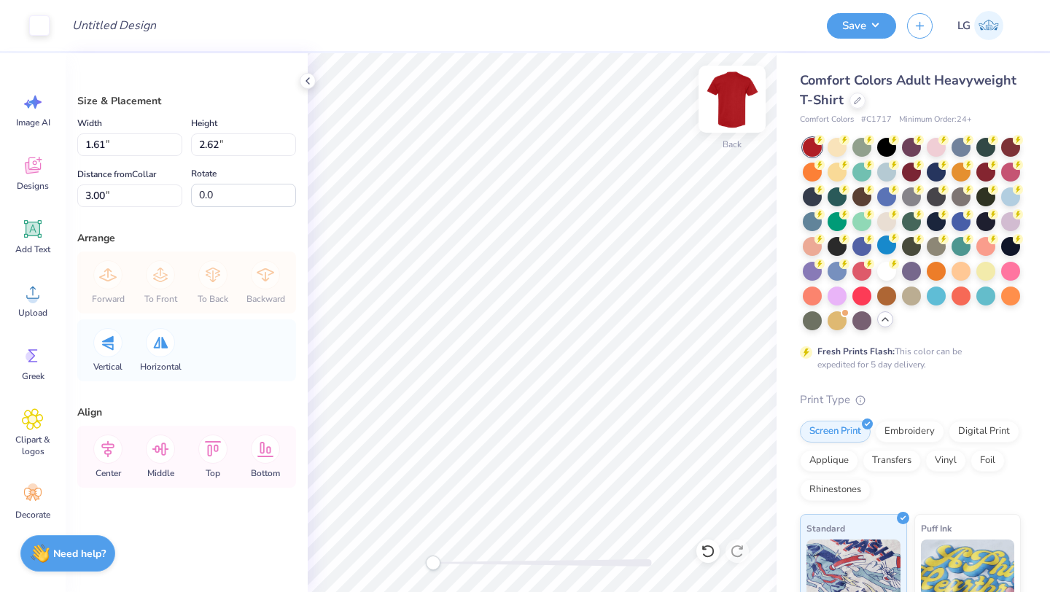
type input "3.31"
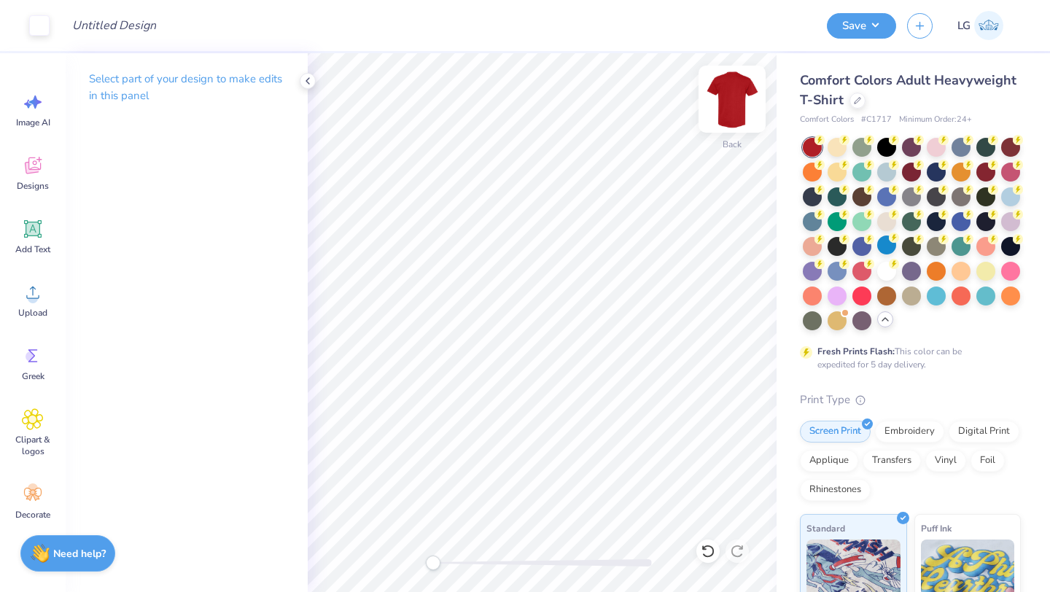
click at [741, 95] on img at bounding box center [732, 99] width 58 height 58
click at [843, 34] on button "Save" at bounding box center [861, 24] width 69 height 26
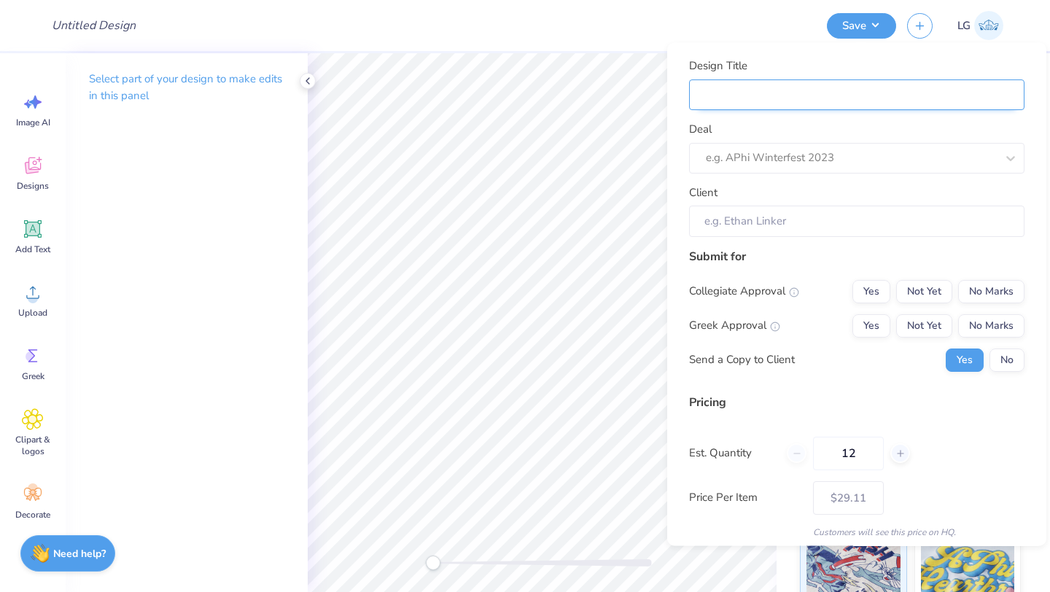
click at [916, 107] on input "Design Title" at bounding box center [856, 94] width 335 height 31
type input "B"
type input "BB"
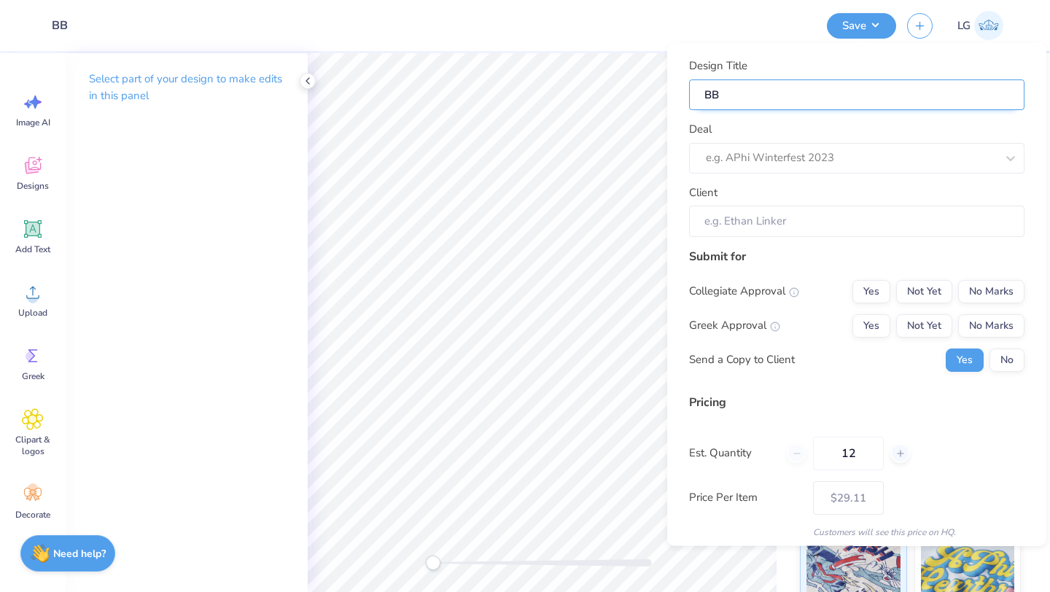
type input "BBQ"
type input "BBQ C"
type input "BBQ Cr"
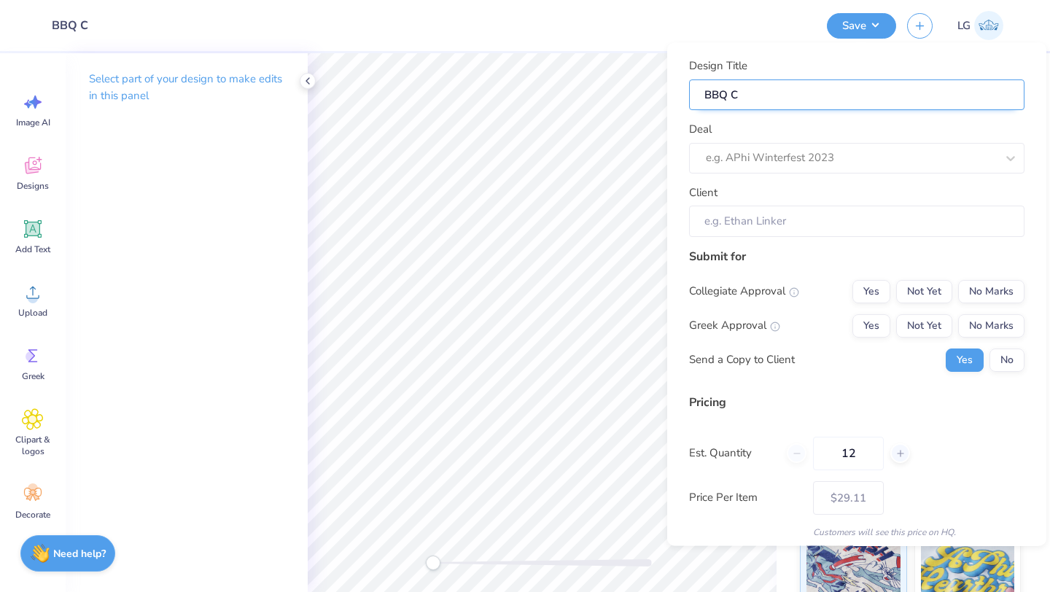
type input "BBQ Cr"
type input "BBQ Cre"
type input "BBQ Crew"
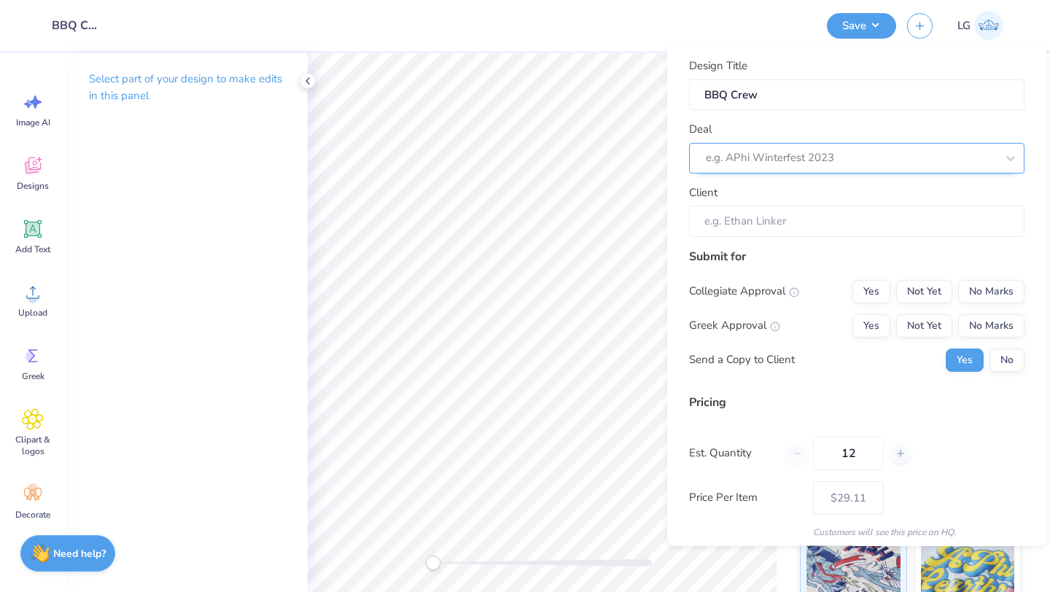
click at [859, 157] on div at bounding box center [851, 158] width 290 height 20
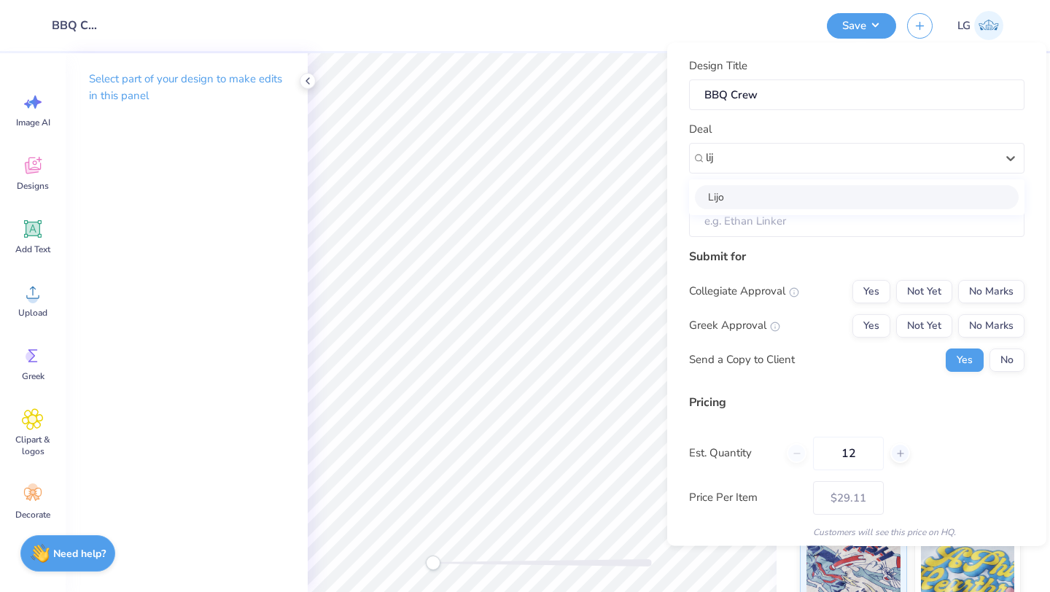
click at [823, 194] on div "Lijo" at bounding box center [857, 196] width 324 height 24
type input "lij"
type input "Lijo George"
click at [1006, 292] on button "No Marks" at bounding box center [991, 290] width 66 height 23
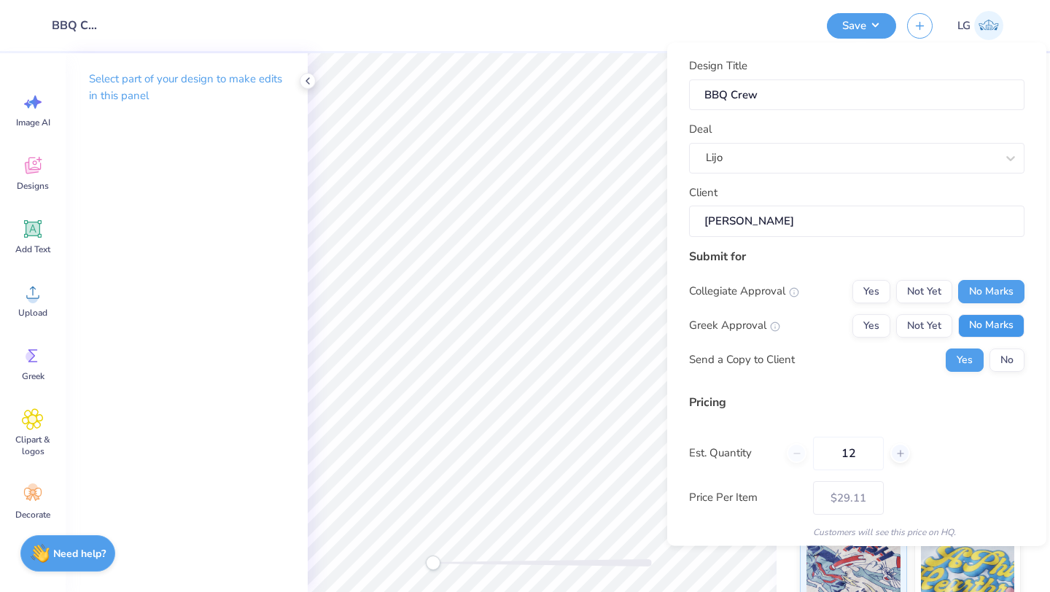
click at [994, 322] on button "No Marks" at bounding box center [991, 324] width 66 height 23
click at [999, 348] on button "No" at bounding box center [1006, 359] width 35 height 23
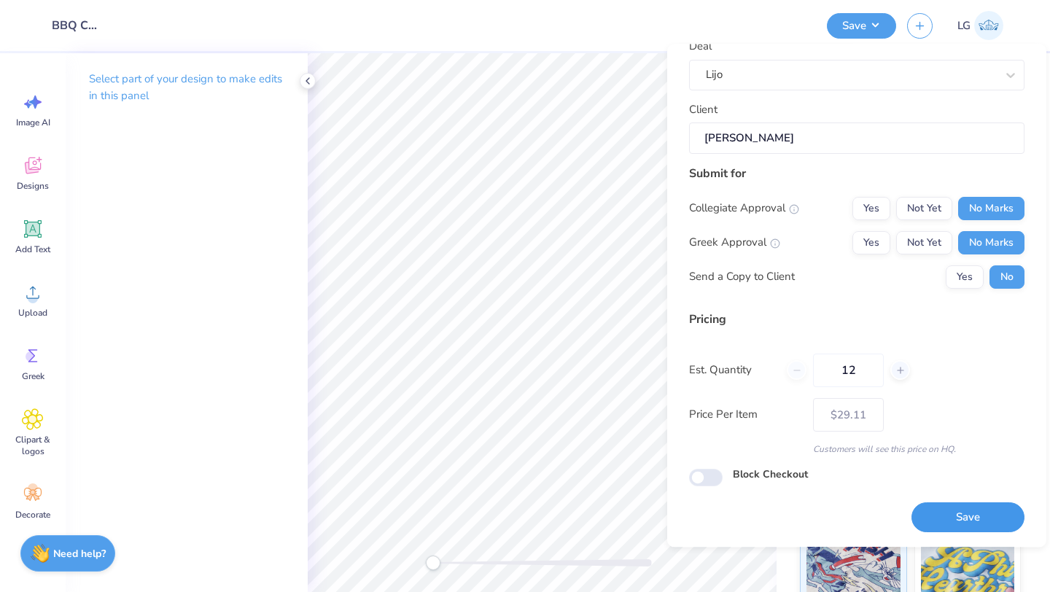
click at [1000, 512] on button "Save" at bounding box center [967, 518] width 113 height 30
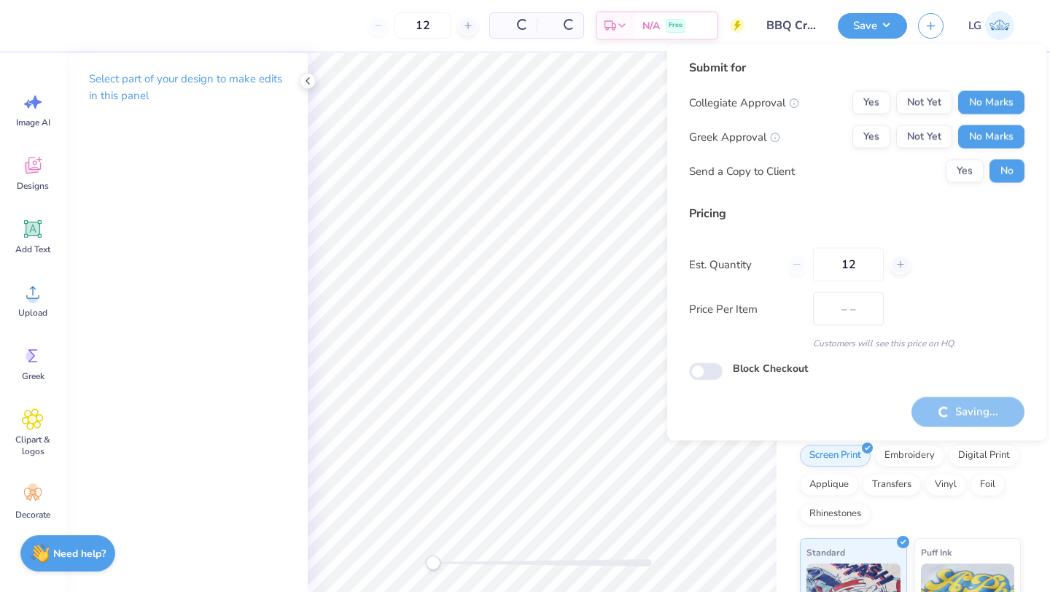
type input "$29.11"
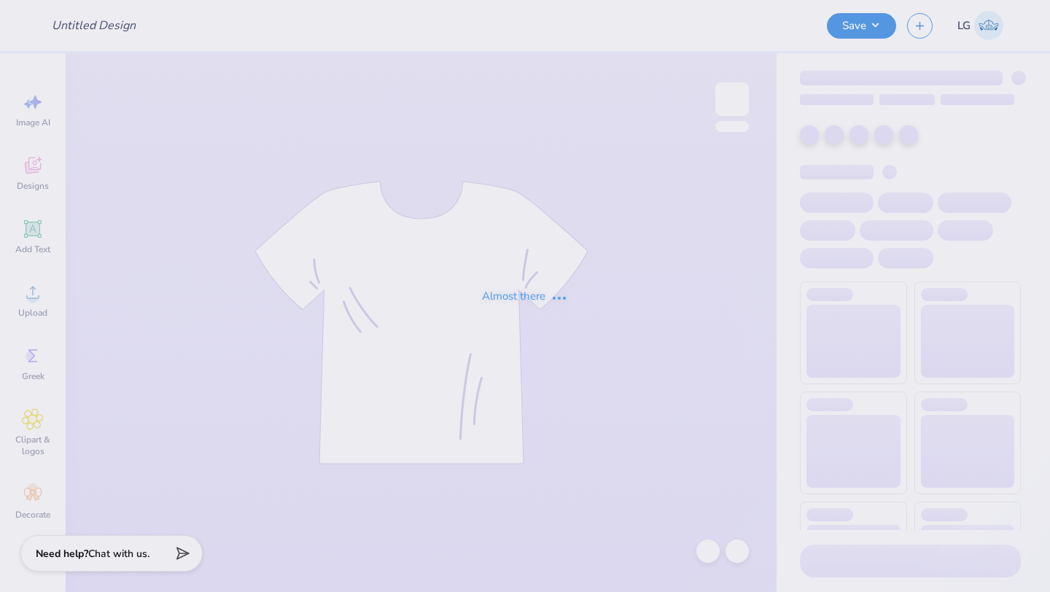
type input "AERO"
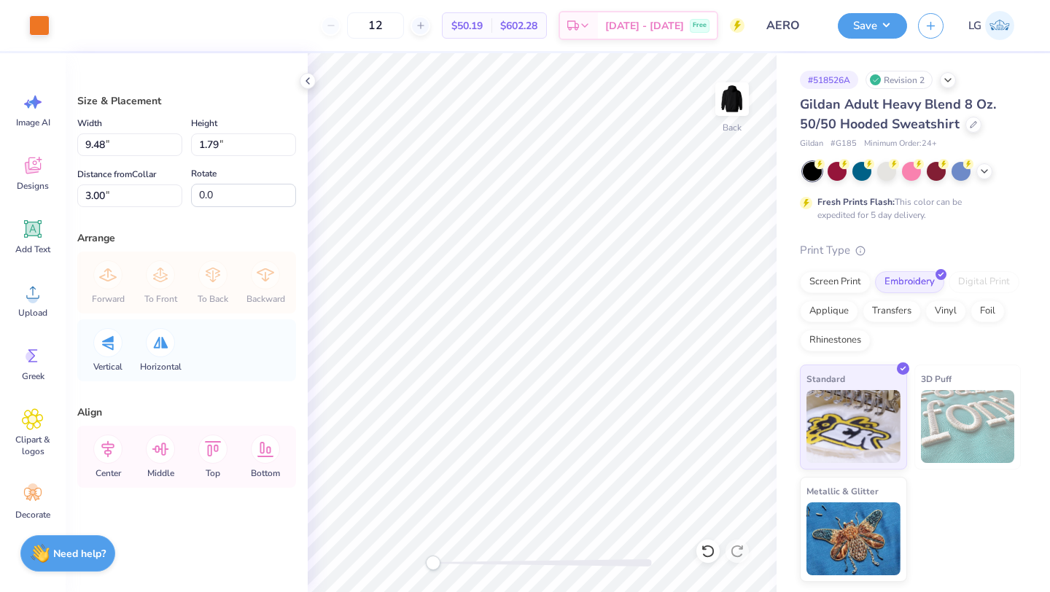
type input "5.22"
type input "0.99"
type input "3.81"
type input "4.79"
type input "0.91"
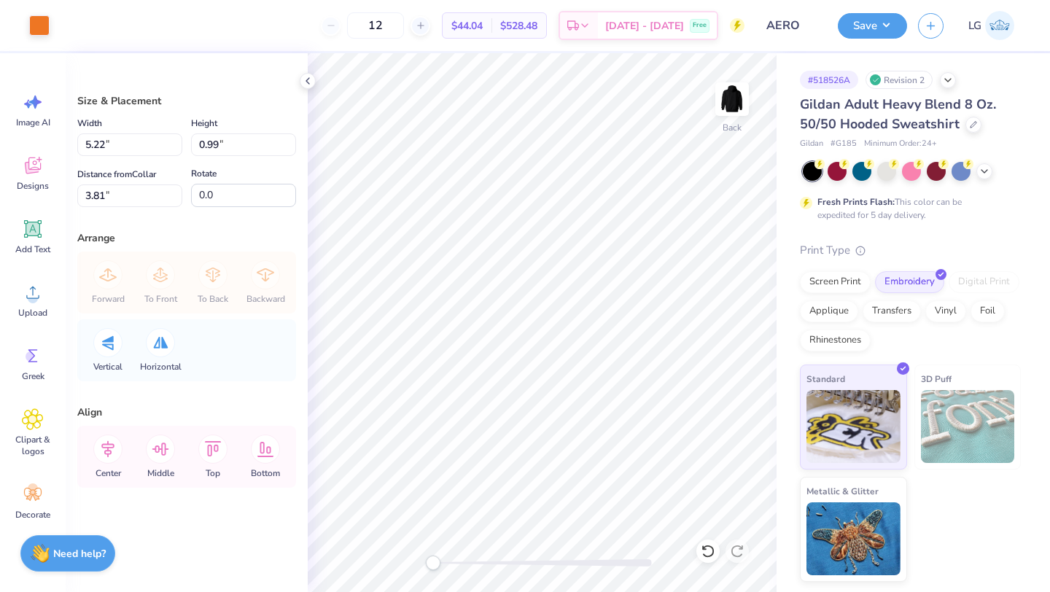
type input "3.33"
type input "10.14"
type input "1.92"
type input "3.00"
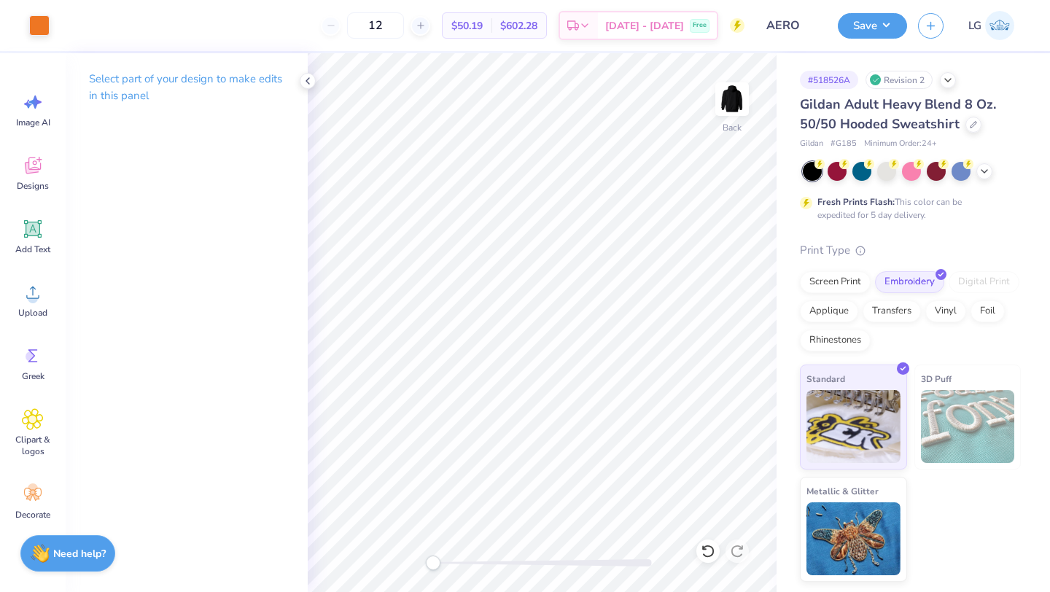
click at [977, 117] on div "Gildan Adult Heavy Blend 8 Oz. 50/50 Hooded Sweatshirt" at bounding box center [910, 114] width 221 height 39
click at [970, 122] on icon at bounding box center [973, 123] width 7 height 7
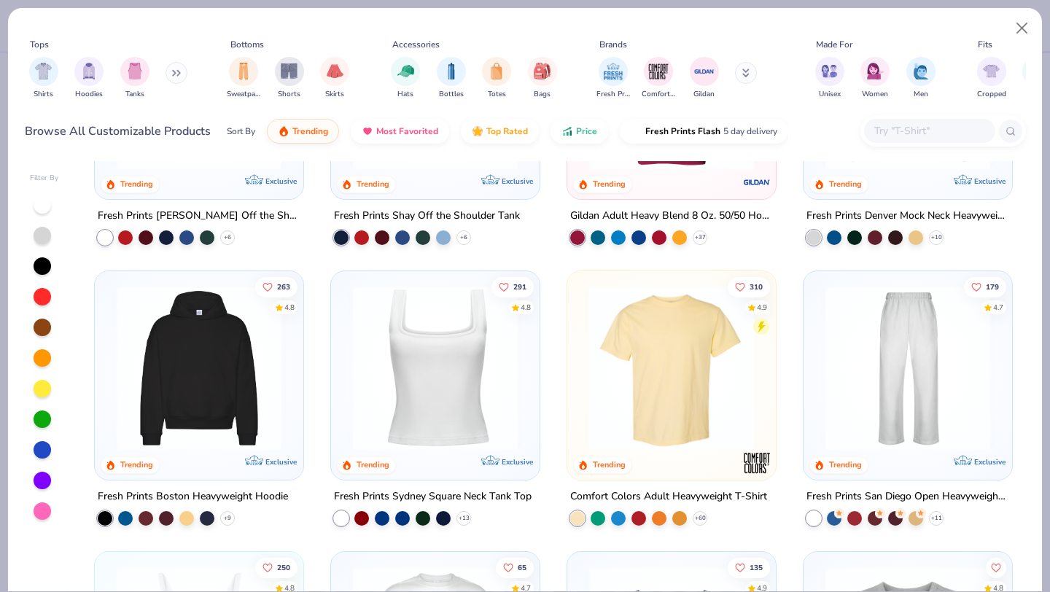
scroll to position [190, 0]
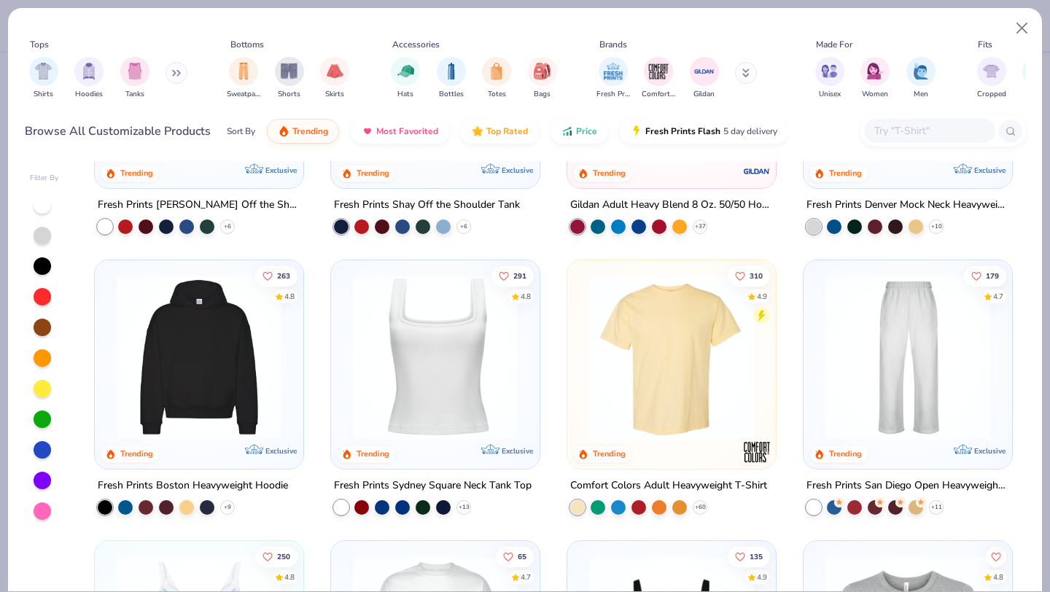
click at [633, 351] on img at bounding box center [671, 357] width 179 height 165
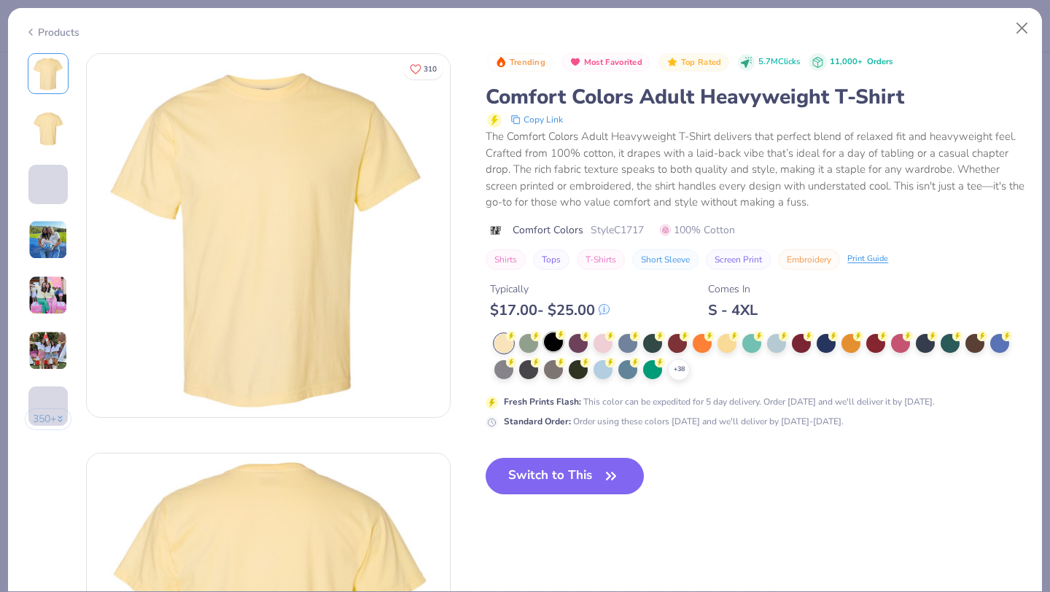
click at [558, 337] on circle at bounding box center [561, 335] width 10 height 10
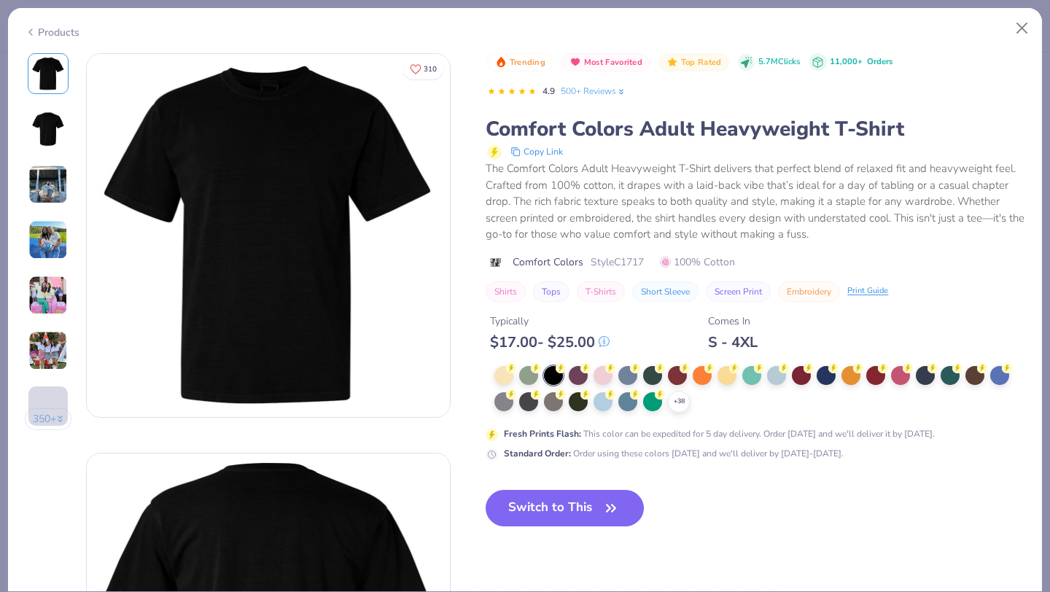
click at [571, 467] on div "Trending Most Favorited Top Rated 5.7M Clicks 11,000+ Orders 4.9 500+ Reviews C…" at bounding box center [755, 301] width 539 height 496
click at [567, 510] on button "Switch to This" at bounding box center [565, 508] width 158 height 36
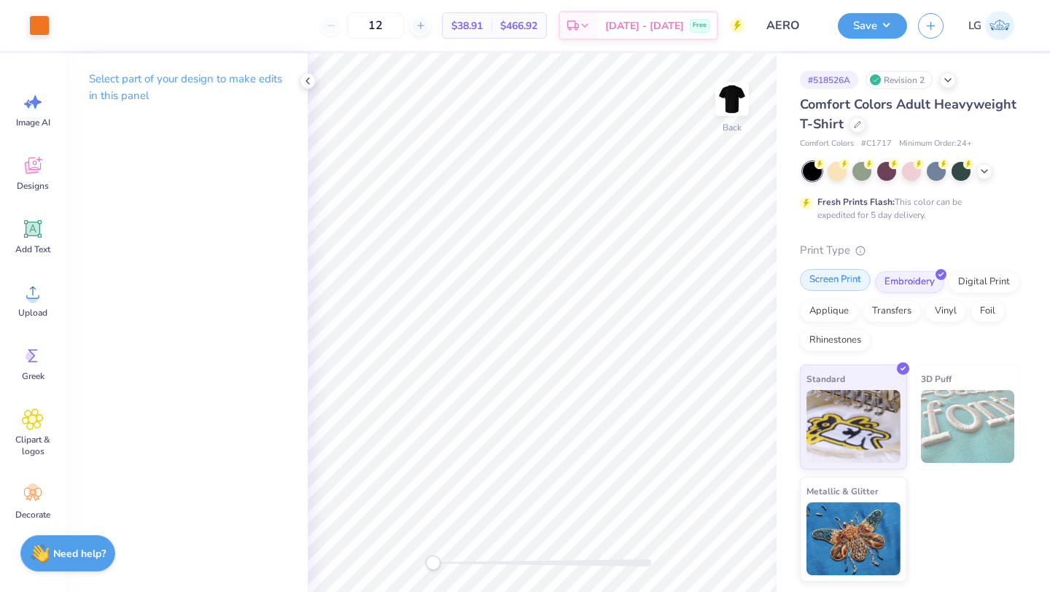
click at [827, 288] on div "Screen Print" at bounding box center [835, 280] width 71 height 22
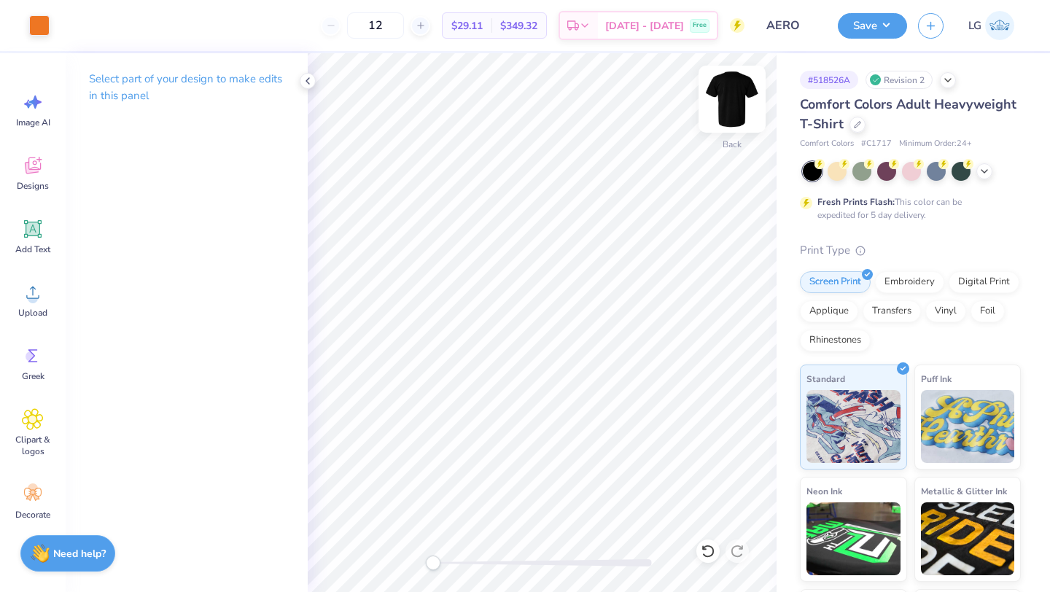
click at [729, 96] on img at bounding box center [732, 99] width 58 height 58
click at [26, 223] on icon at bounding box center [32, 228] width 17 height 17
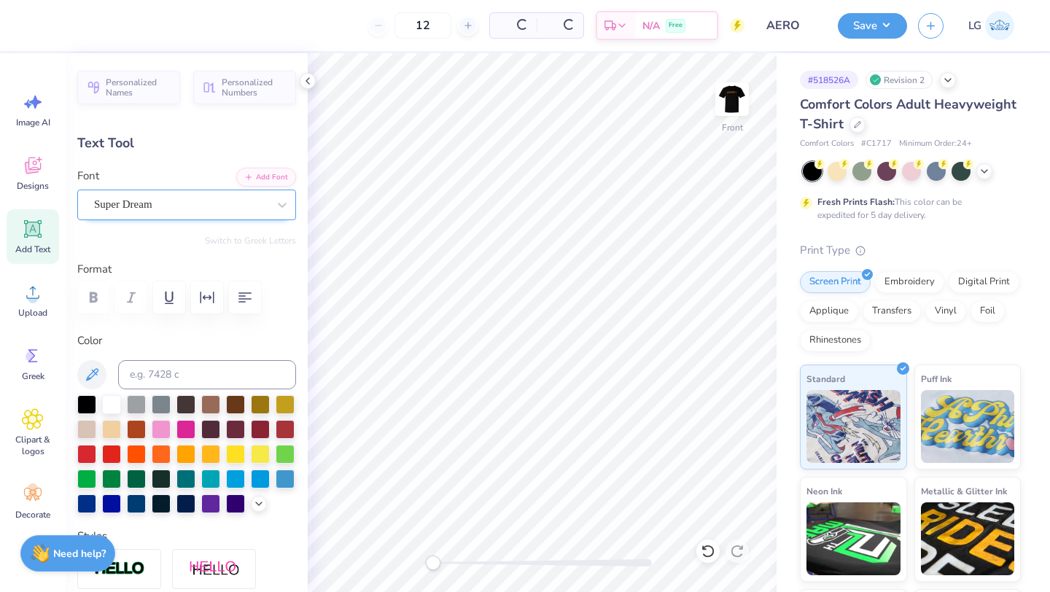
click at [233, 200] on div "Super Dream" at bounding box center [181, 204] width 176 height 23
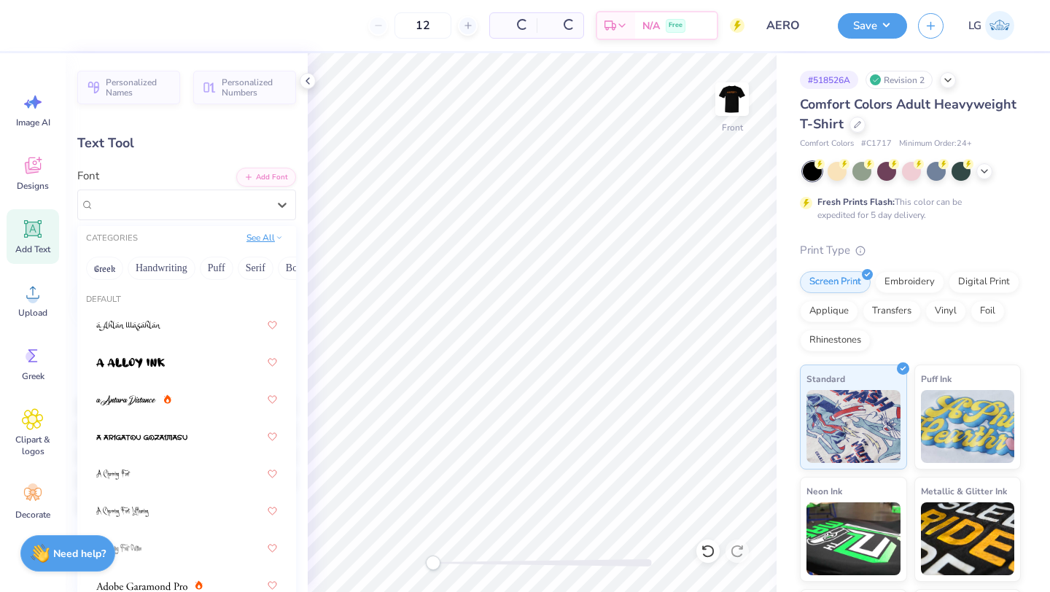
click at [272, 241] on button "See All" at bounding box center [264, 237] width 45 height 15
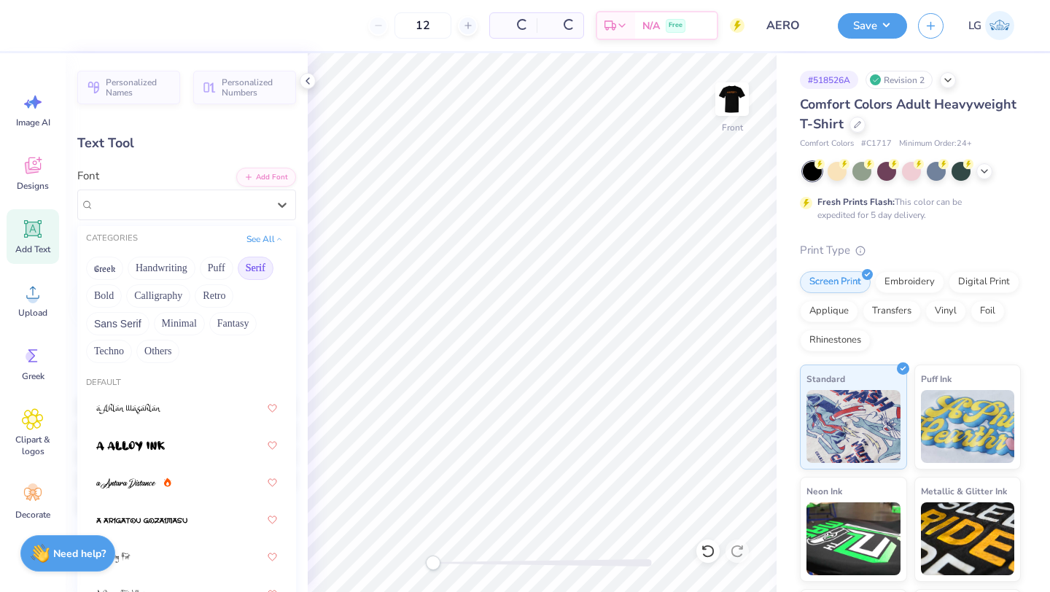
click at [253, 265] on button "Serif" at bounding box center [256, 268] width 36 height 23
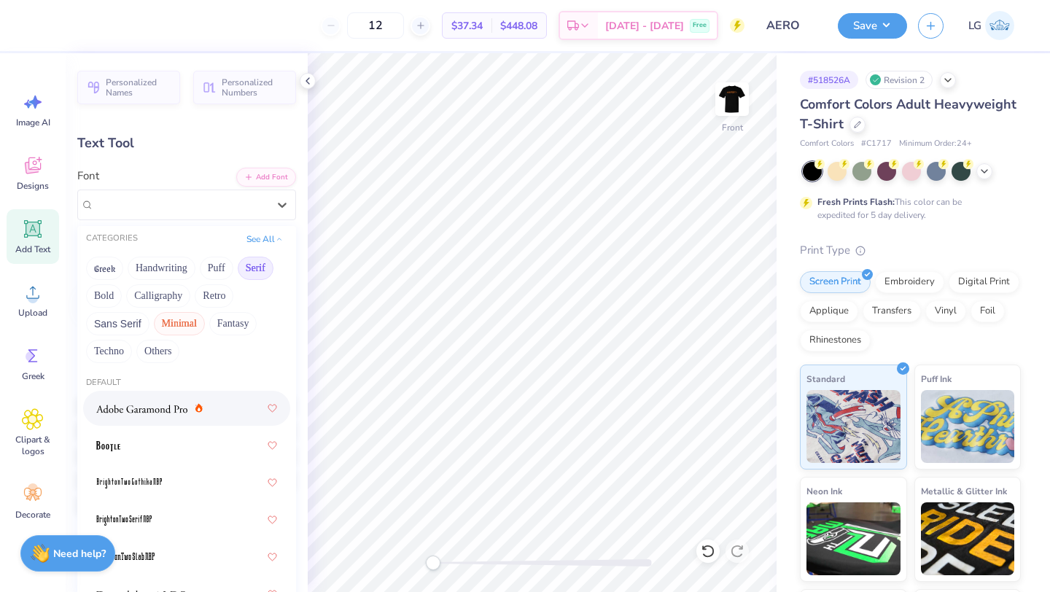
click at [175, 320] on button "Minimal" at bounding box center [179, 323] width 51 height 23
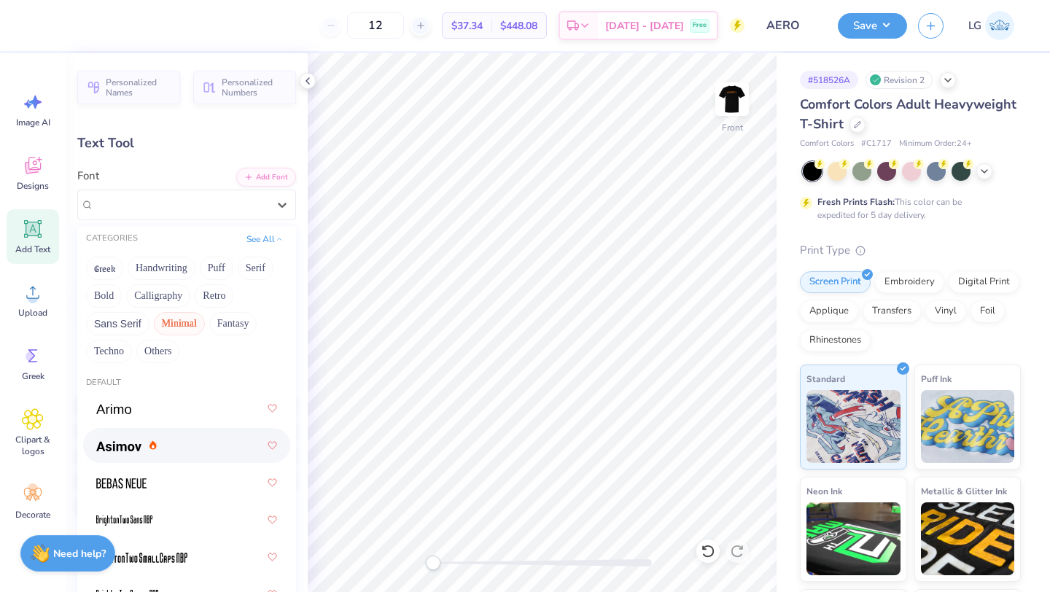
click at [118, 444] on img at bounding box center [118, 446] width 45 height 10
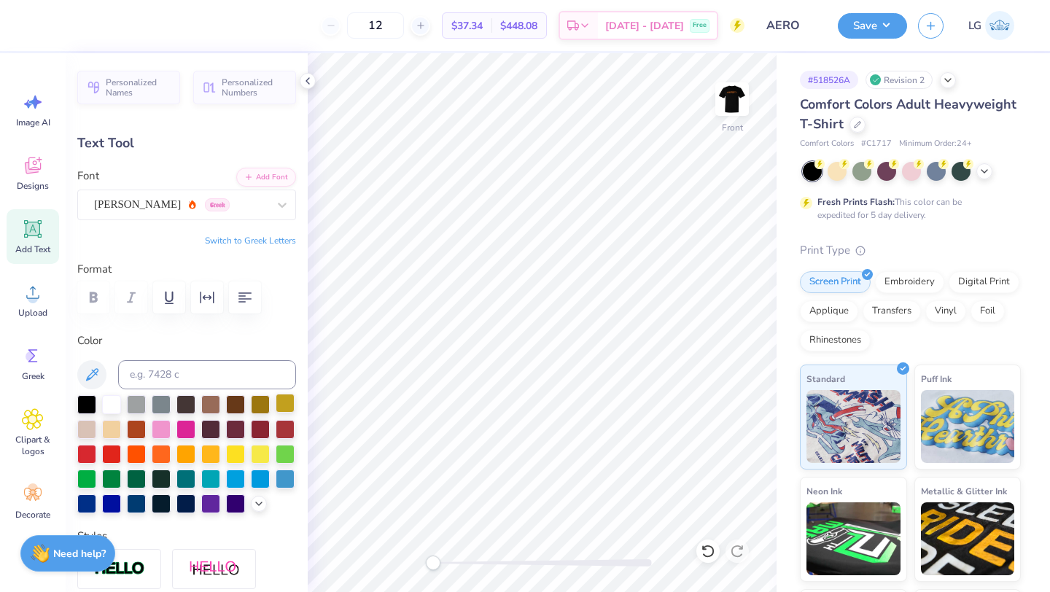
type textarea "T"
type textarea "Some of our current sponsors"
type input "14.53"
type input "1.05"
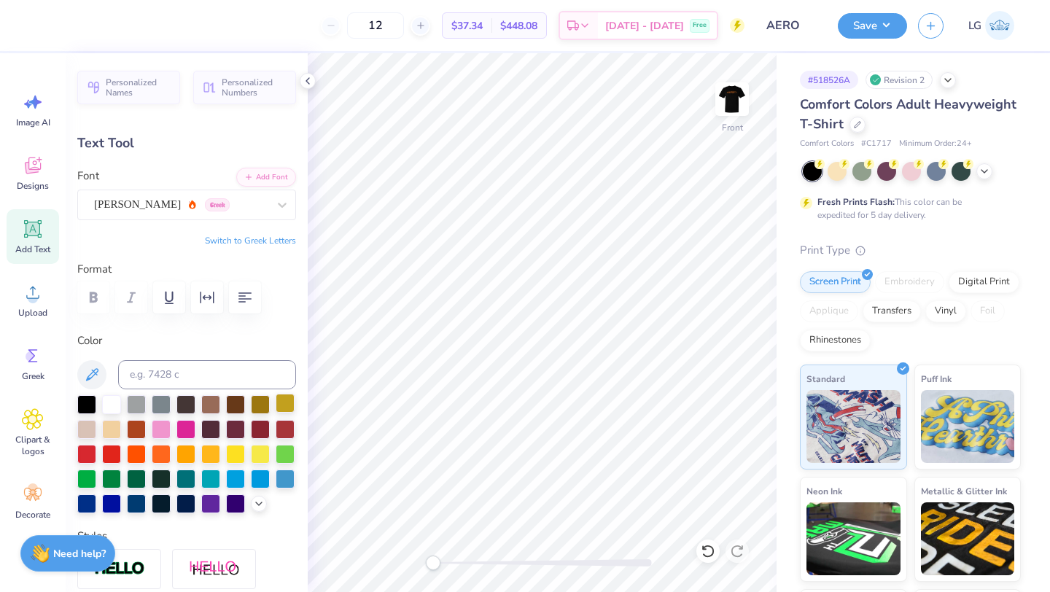
type input "4.45"
type input "13.27"
type input "0.96"
type input "3.00"
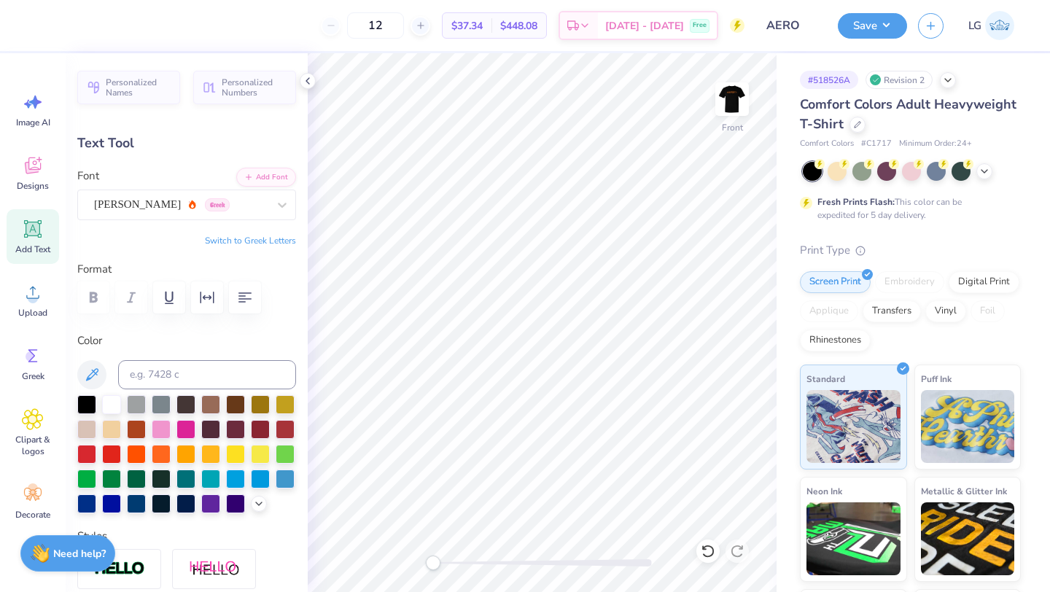
type textarea "Some of Our Current Sponsors"
type input "12.88"
type input "0.91"
type input "3.05"
click at [34, 297] on icon at bounding box center [32, 293] width 13 height 12
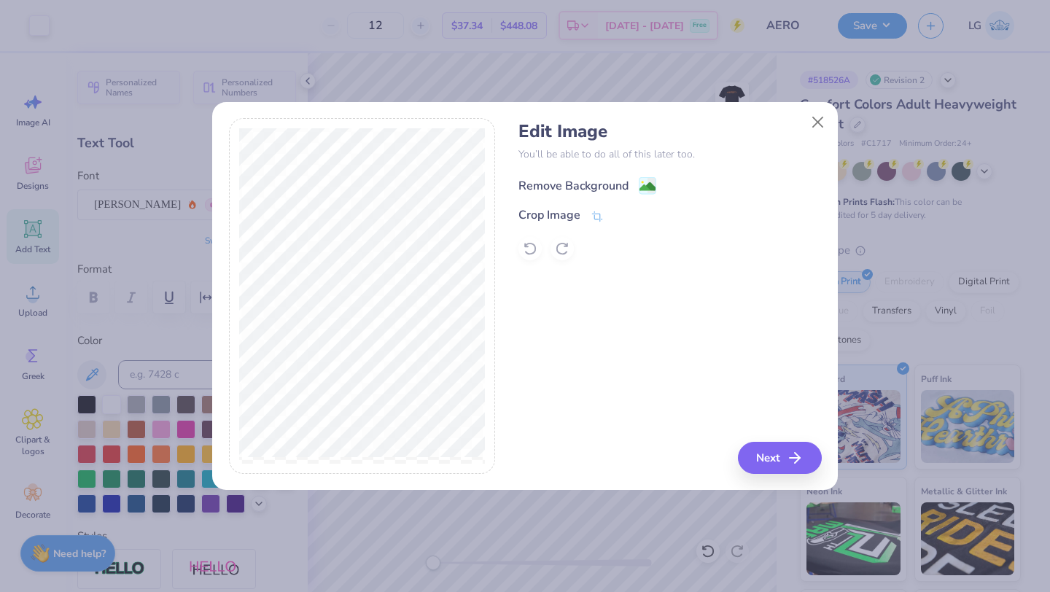
click at [559, 183] on div "Remove Background" at bounding box center [573, 185] width 110 height 17
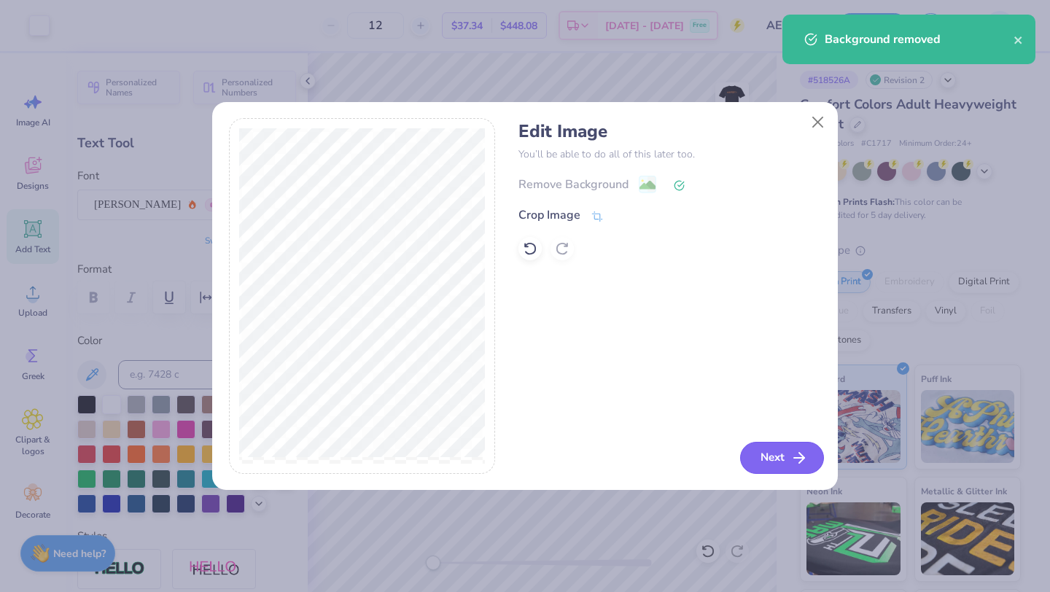
click at [764, 456] on button "Next" at bounding box center [782, 458] width 84 height 32
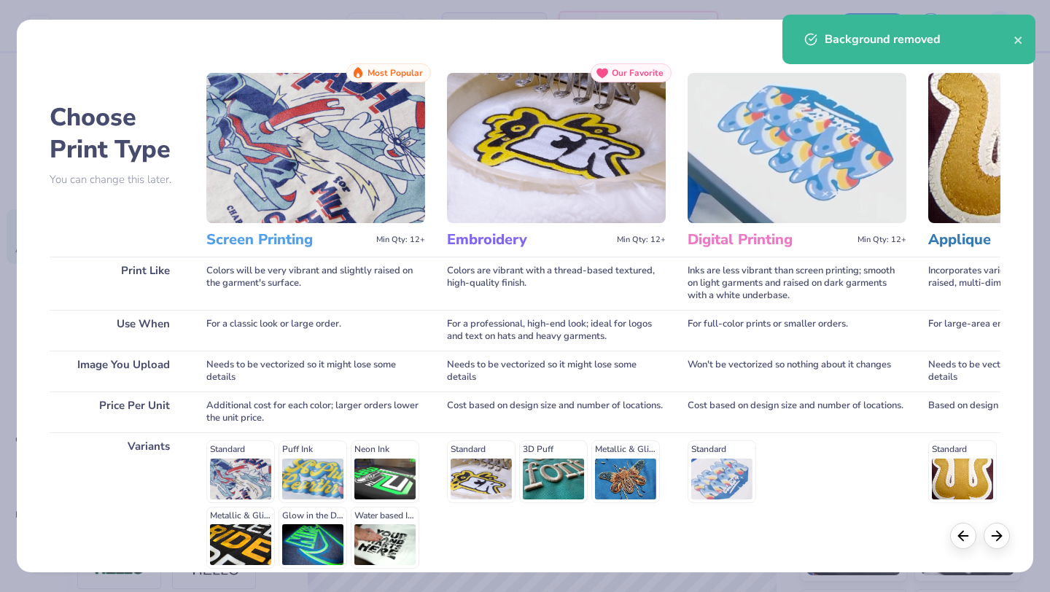
scroll to position [135, 0]
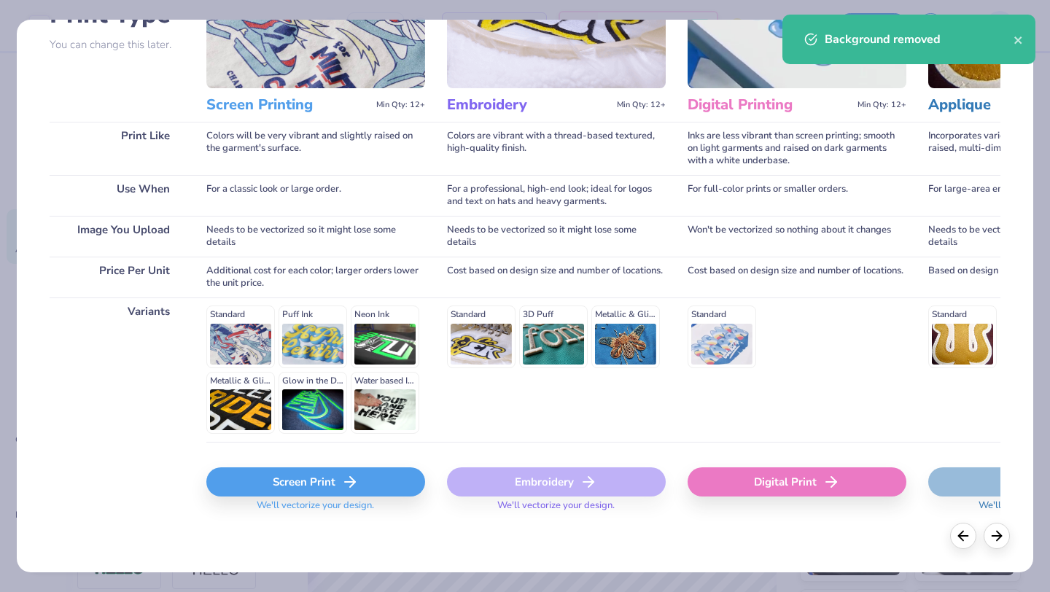
click at [300, 493] on div "Screen Print" at bounding box center [315, 481] width 219 height 29
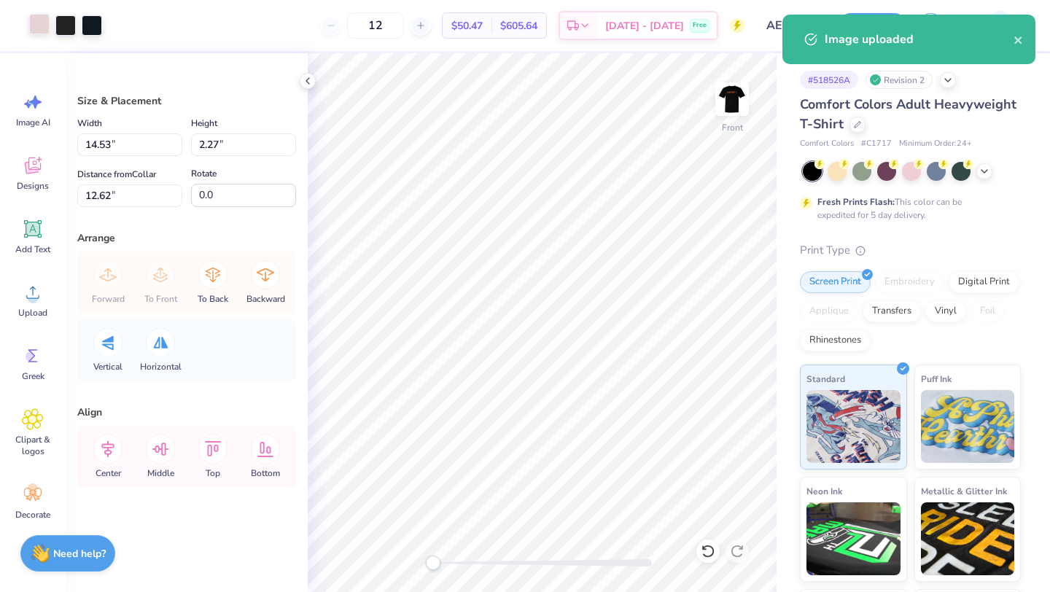
click at [39, 22] on div at bounding box center [39, 24] width 20 height 20
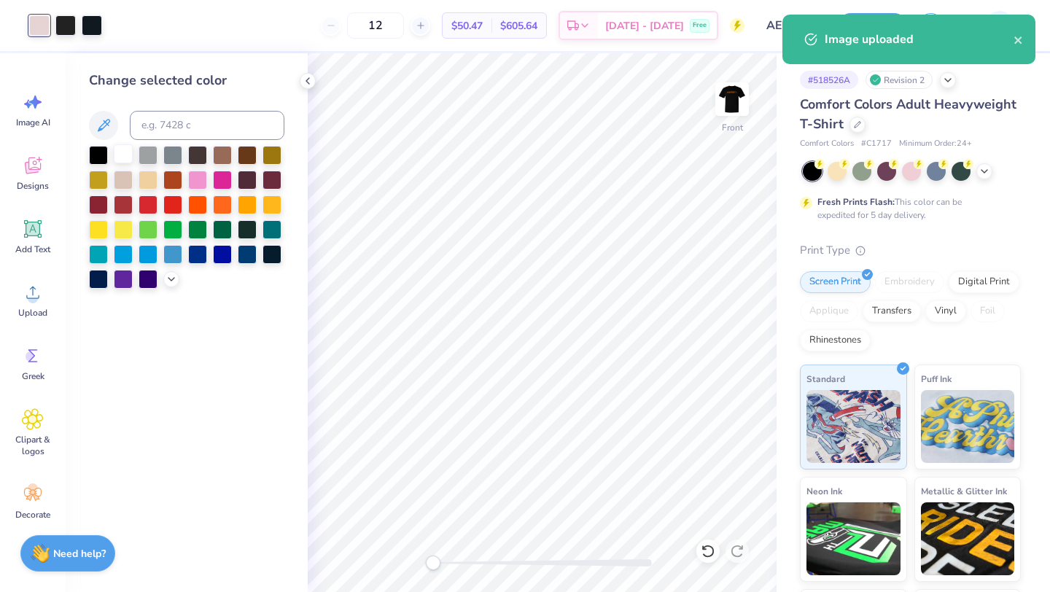
click at [114, 152] on div at bounding box center [123, 153] width 19 height 19
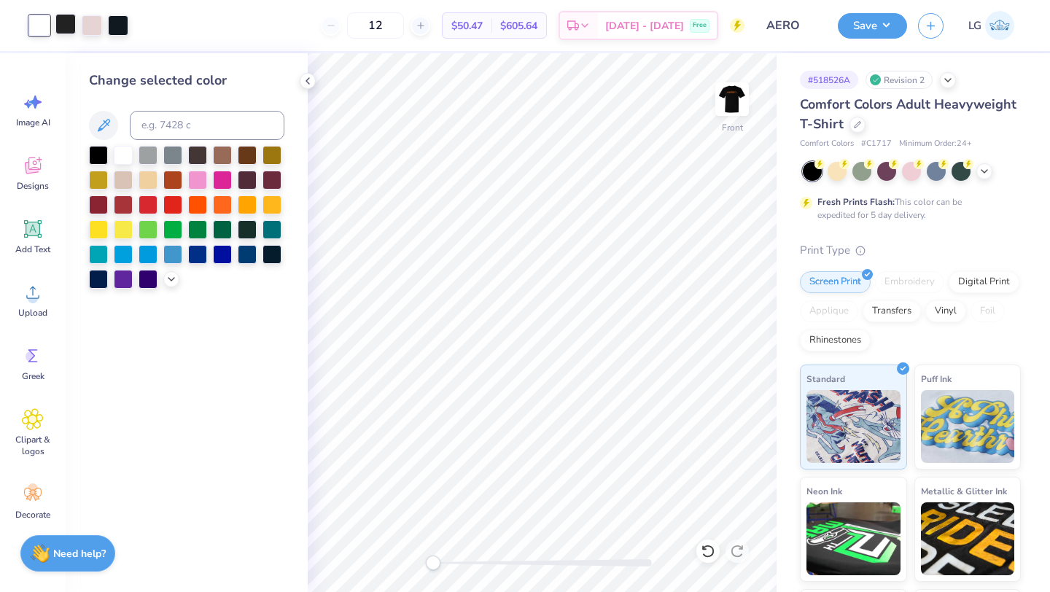
click at [65, 31] on div at bounding box center [65, 24] width 20 height 20
click at [120, 144] on div at bounding box center [123, 153] width 19 height 19
click at [56, 33] on div at bounding box center [65, 24] width 20 height 20
click at [125, 158] on div at bounding box center [123, 153] width 19 height 19
click at [82, 23] on div at bounding box center [92, 24] width 20 height 20
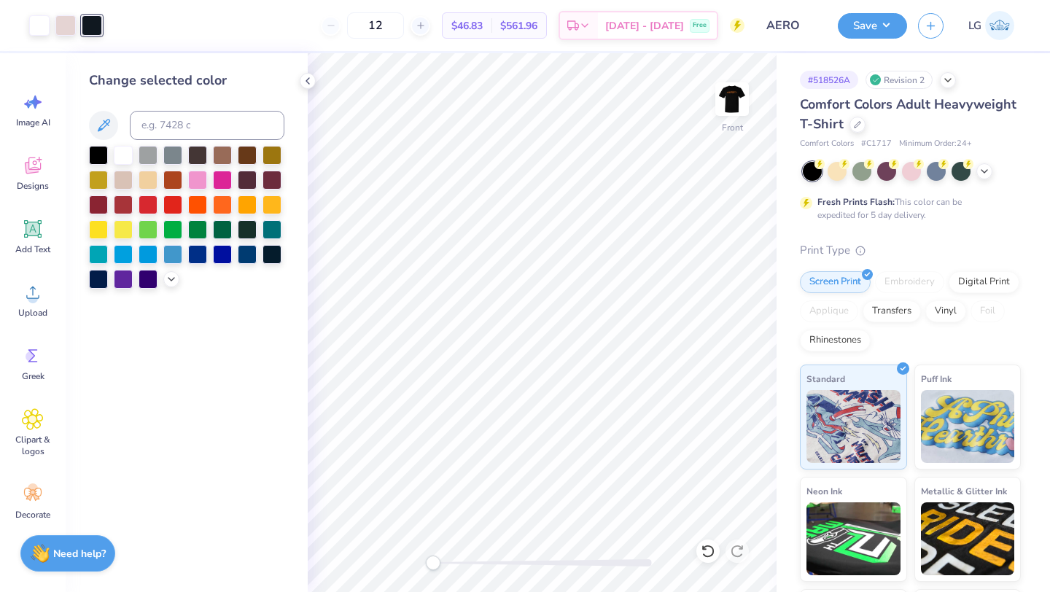
click at [116, 165] on div at bounding box center [186, 217] width 195 height 143
click at [131, 156] on div at bounding box center [123, 153] width 19 height 19
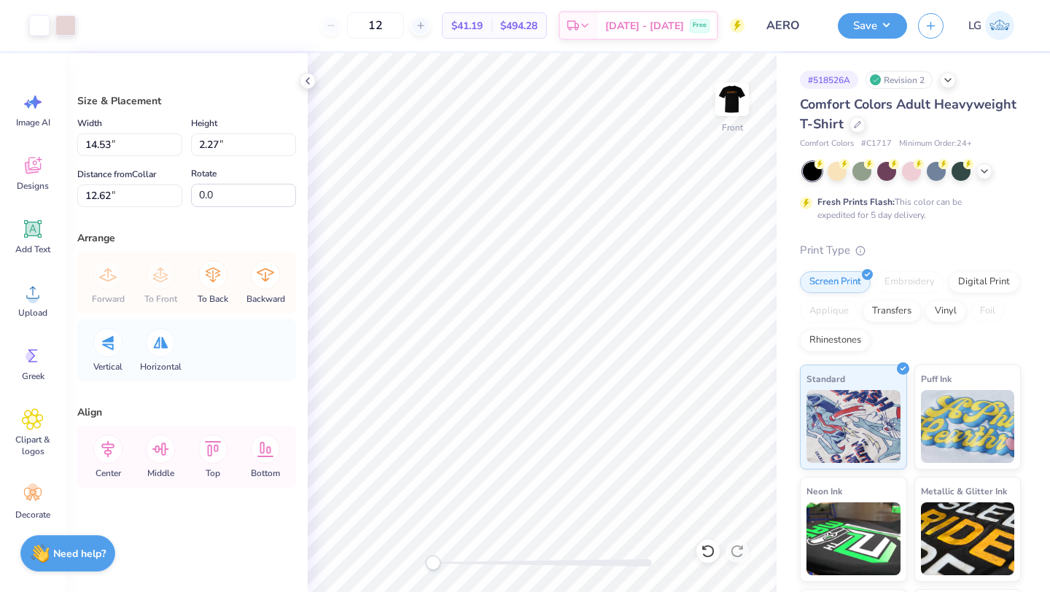
type input "8.50"
type input "1.33"
type input "13.56"
click at [23, 294] on icon at bounding box center [33, 292] width 22 height 22
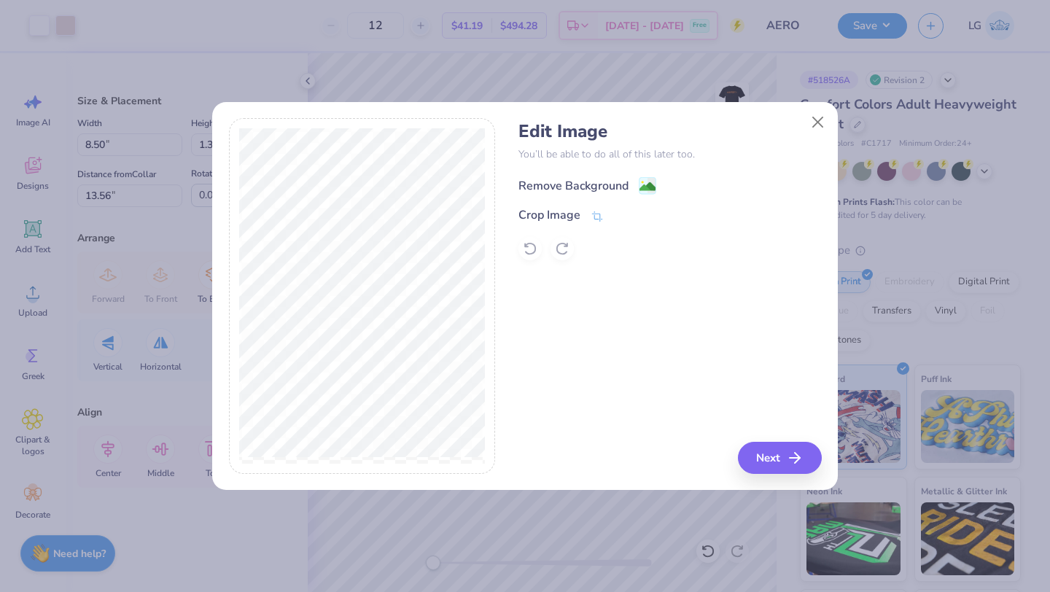
click at [560, 187] on div "Remove Background" at bounding box center [573, 185] width 110 height 17
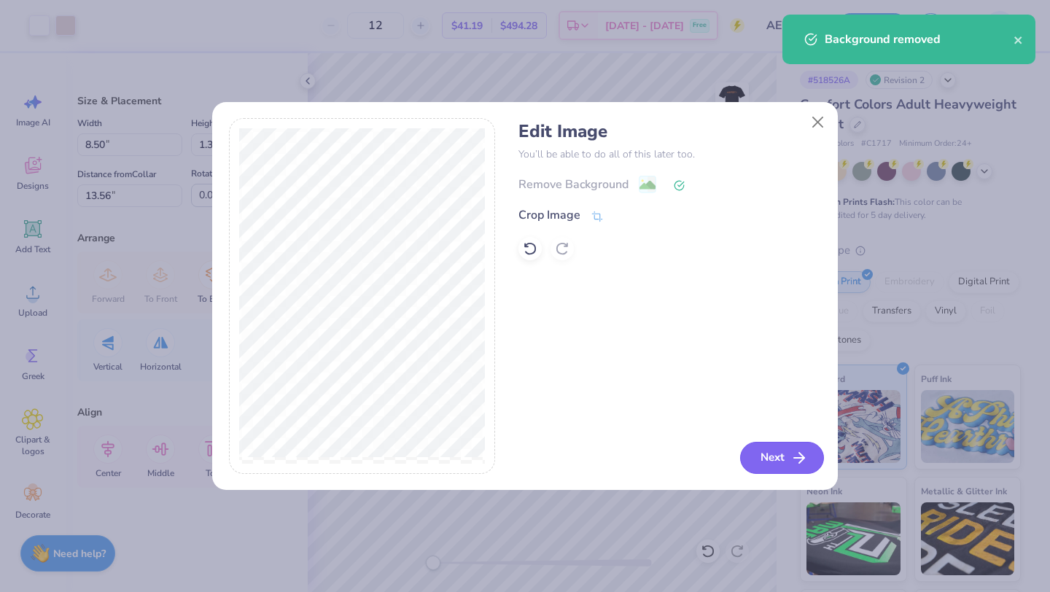
click at [757, 451] on button "Next" at bounding box center [782, 458] width 84 height 32
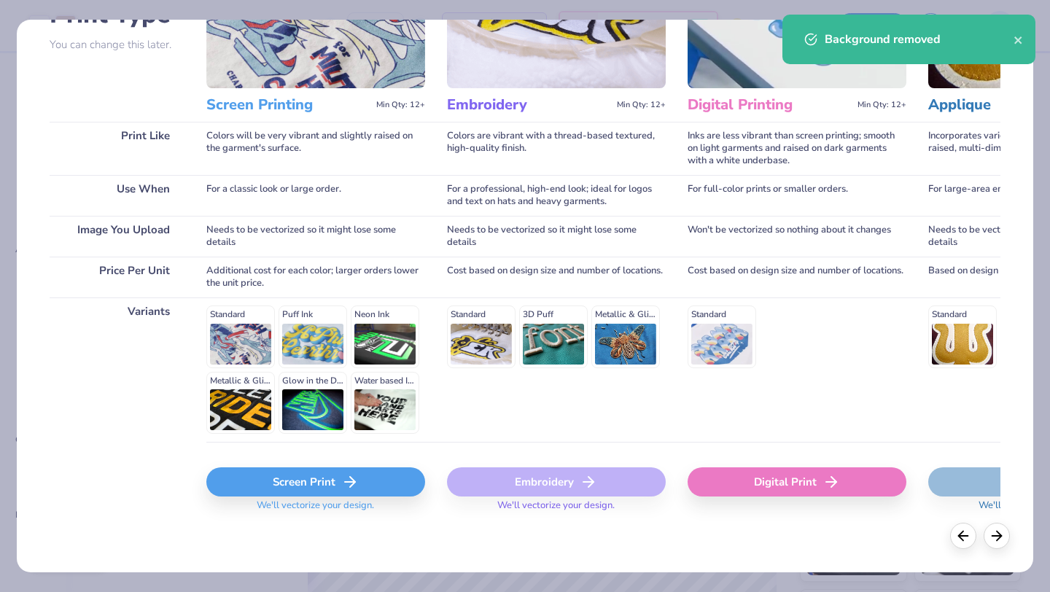
click at [332, 475] on div "Screen Print" at bounding box center [315, 481] width 219 height 29
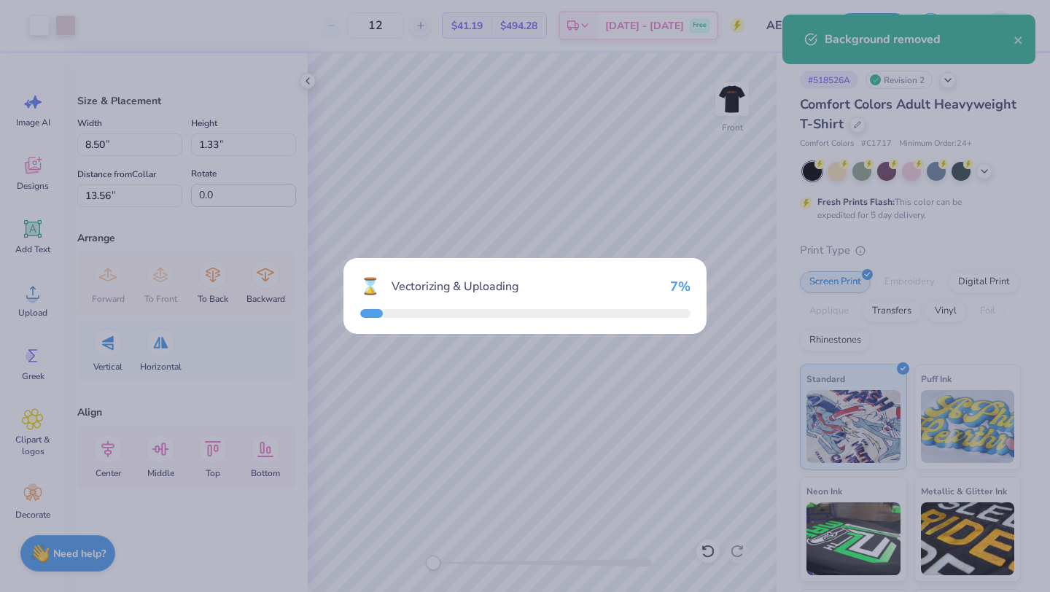
type input "8.95"
type input "2.19"
type input "12.65"
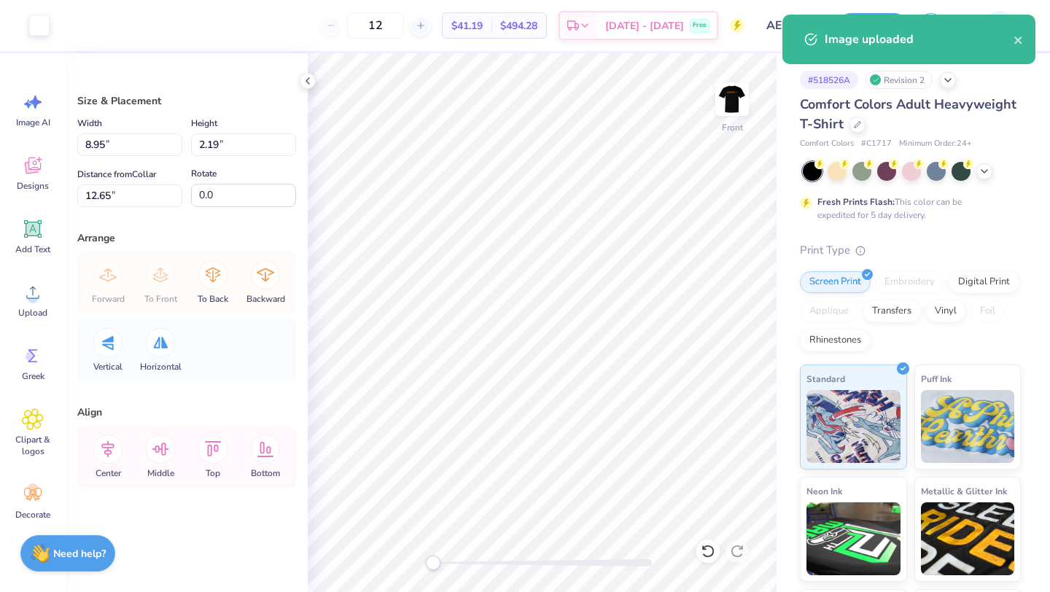
type input "4.72"
type input "1.16"
type input "13.69"
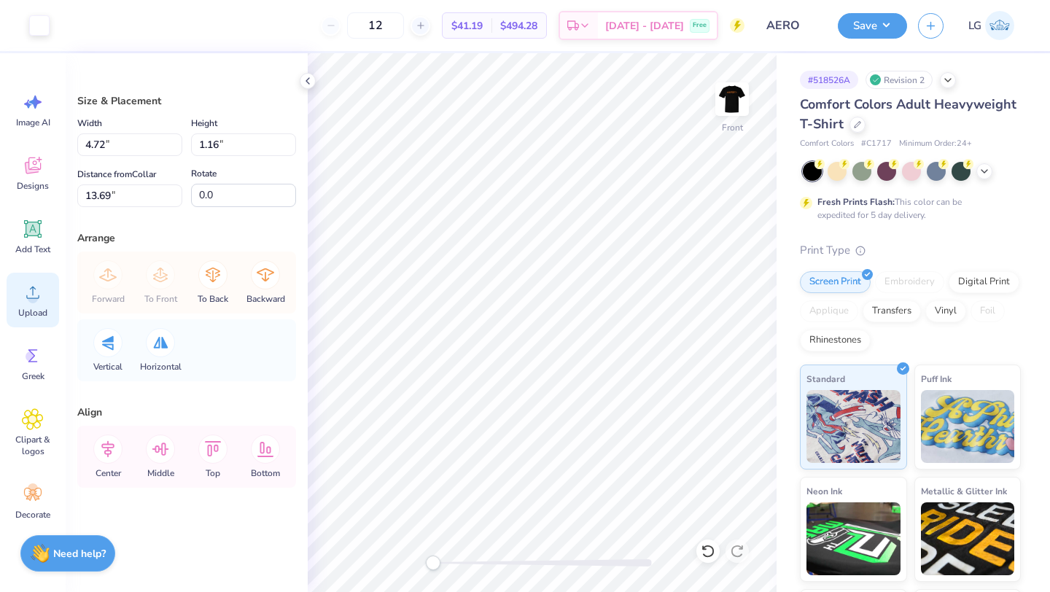
click at [29, 307] on span "Upload" at bounding box center [32, 313] width 29 height 12
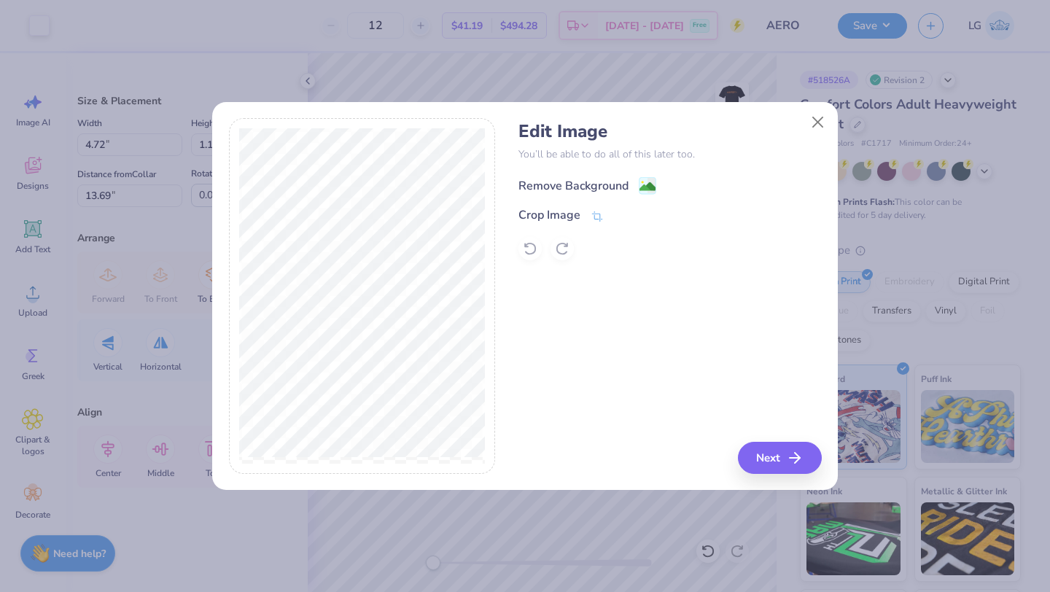
click at [583, 191] on div "Remove Background" at bounding box center [573, 185] width 110 height 17
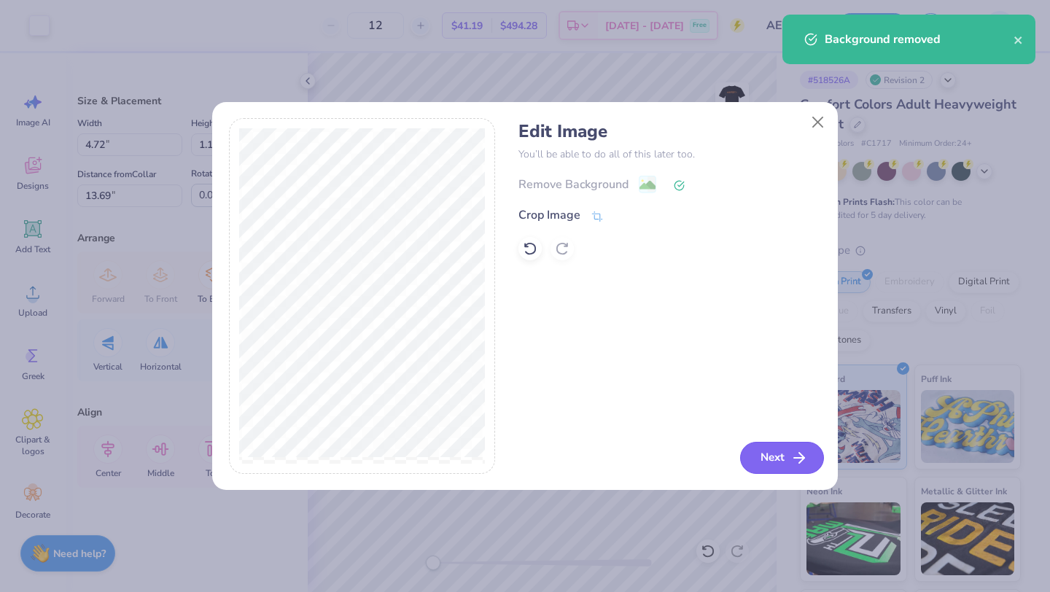
click at [783, 454] on button "Next" at bounding box center [782, 458] width 84 height 32
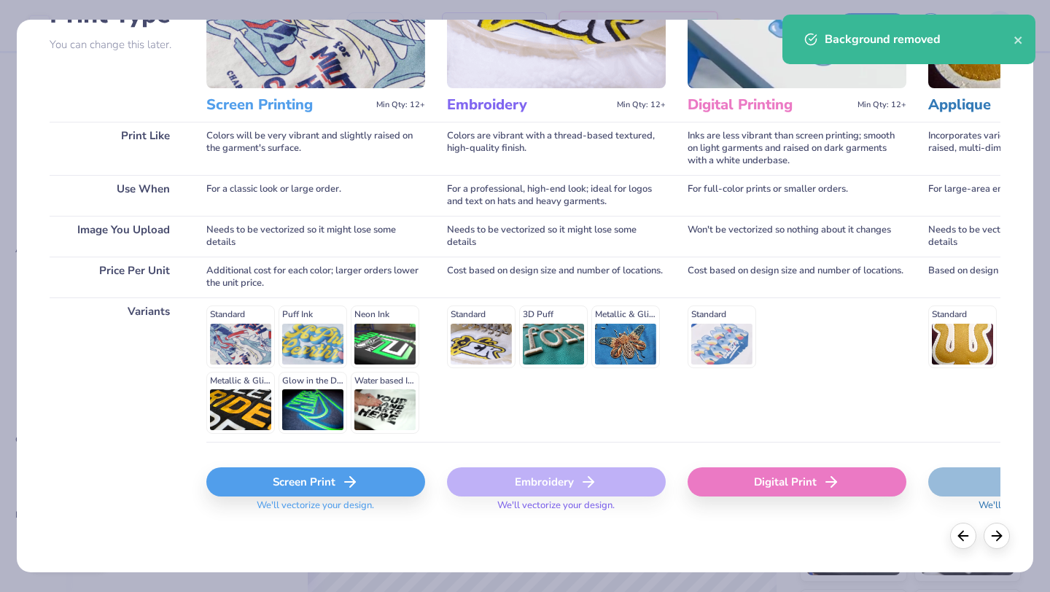
click at [298, 479] on div "Screen Print" at bounding box center [315, 481] width 219 height 29
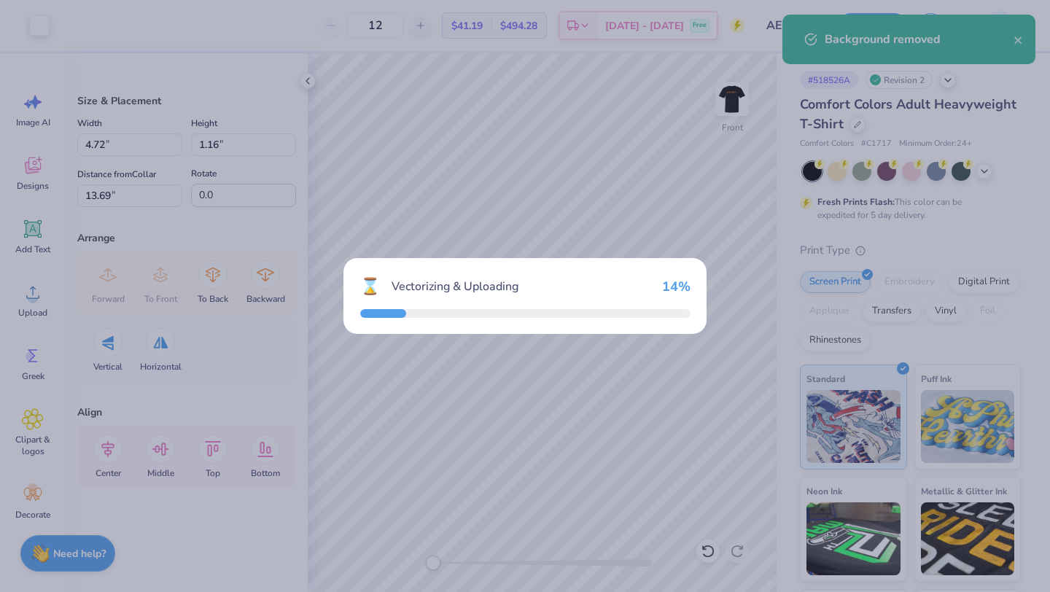
type input "9.02"
type input "2.53"
type input "12.48"
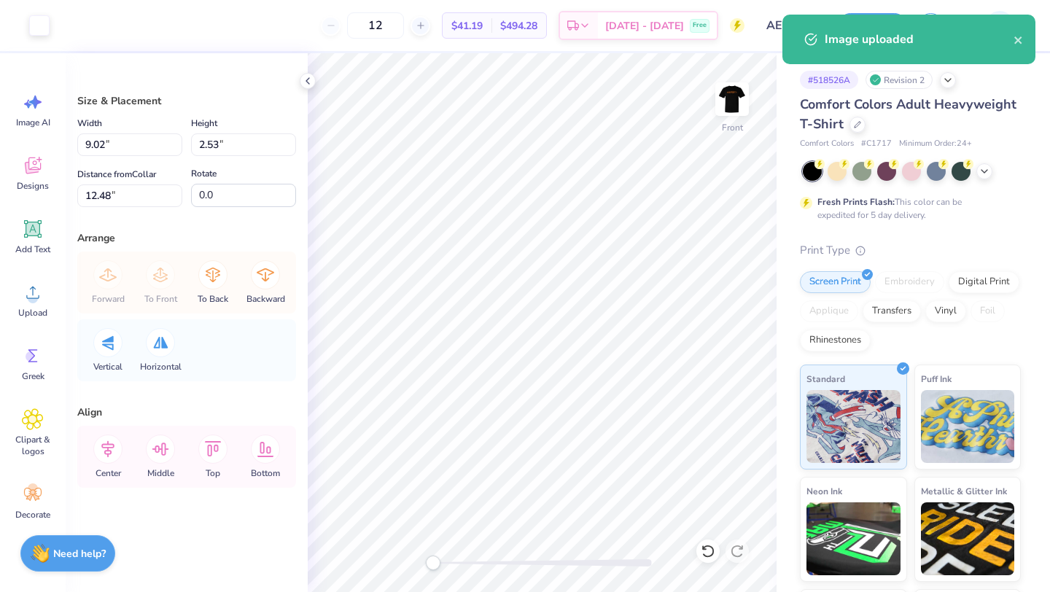
type input "4.89"
type input "1.37"
type input "13.64"
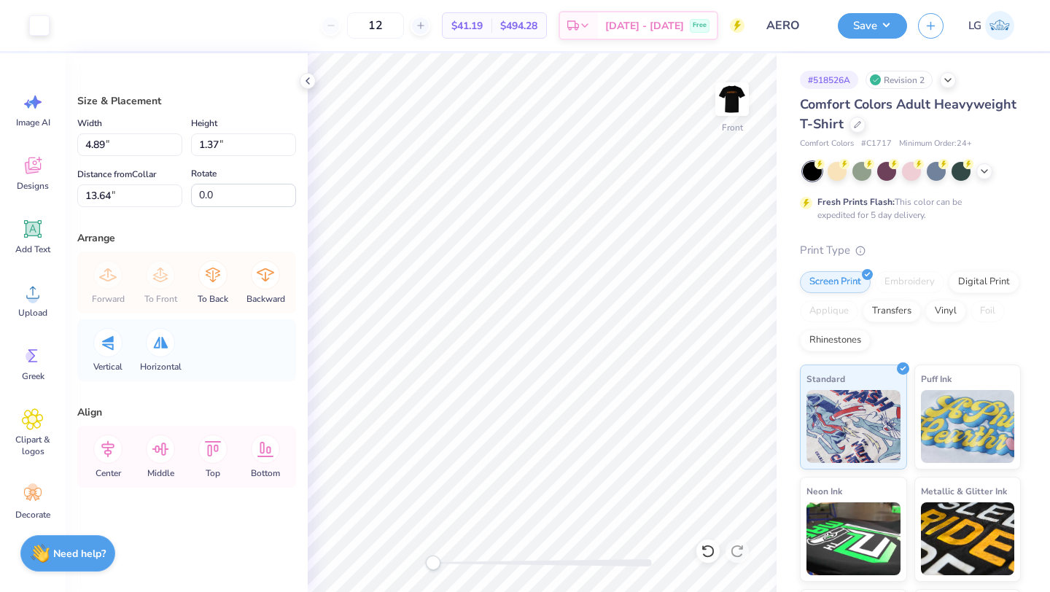
type input "5.67"
type input "1.59"
type input "6.41"
type input "8.50"
type input "1.33"
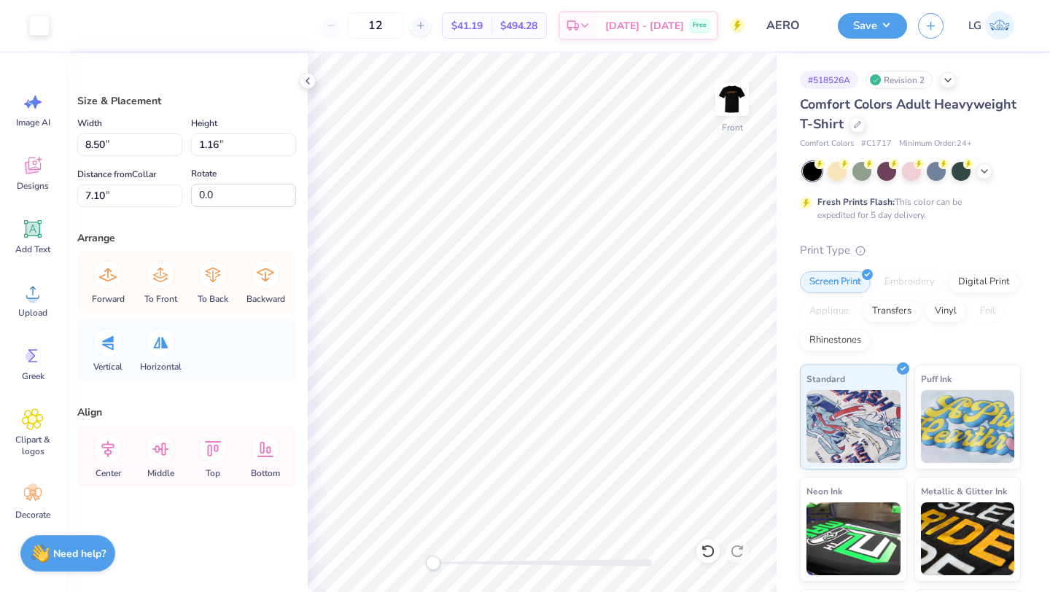
type input "10.00"
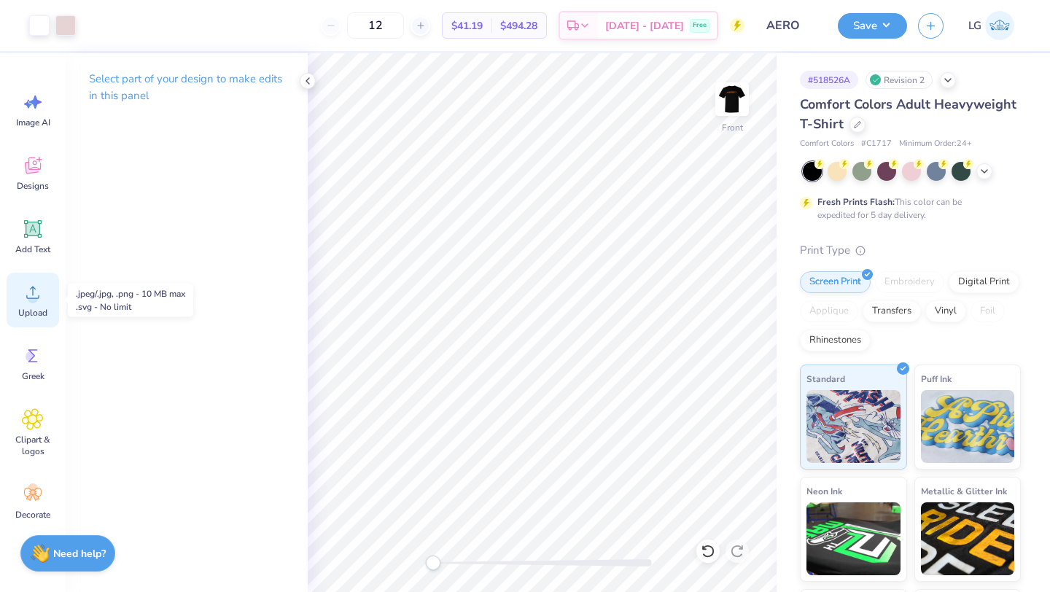
click at [28, 305] on div "Upload" at bounding box center [33, 300] width 52 height 55
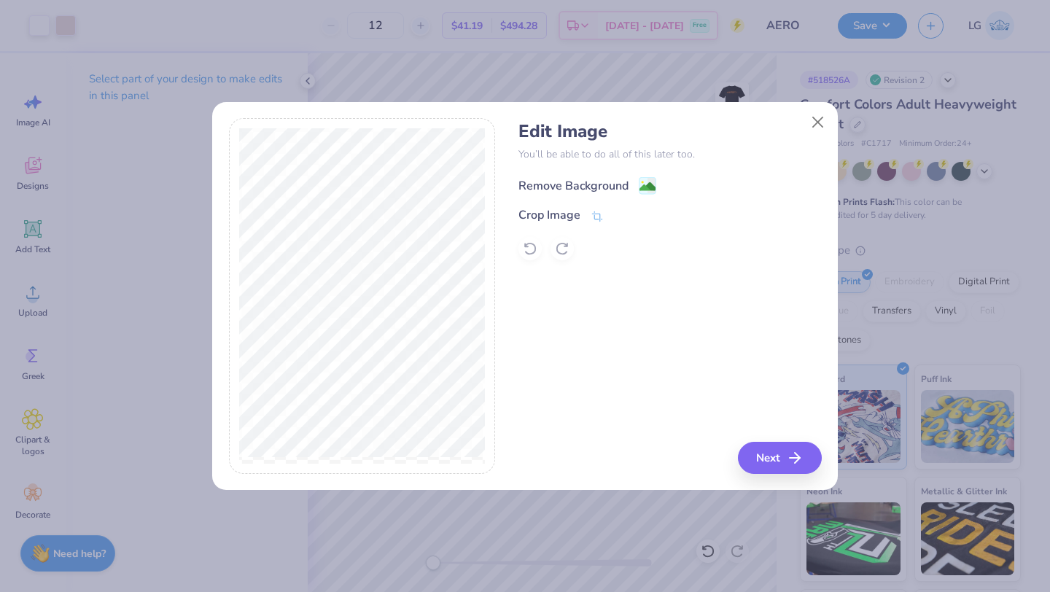
click at [561, 194] on div "Remove Background" at bounding box center [573, 185] width 110 height 17
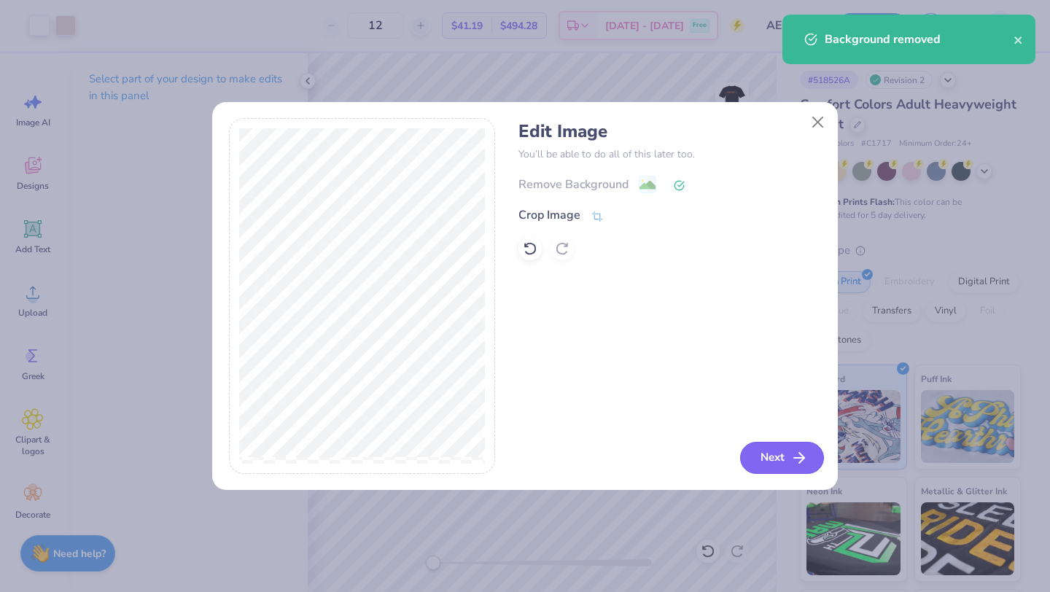
click at [768, 454] on button "Next" at bounding box center [782, 458] width 84 height 32
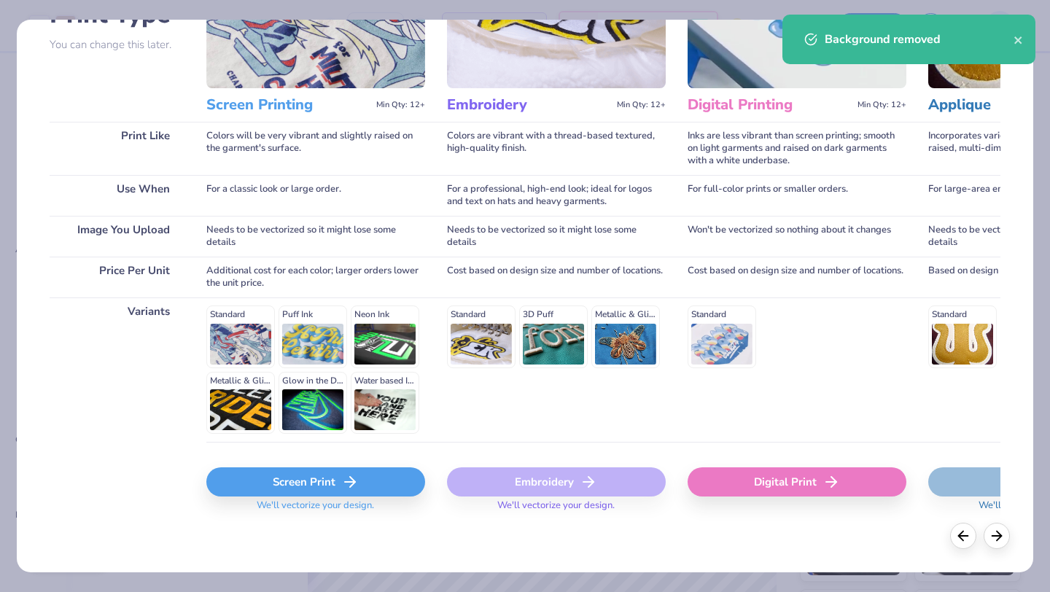
click at [331, 478] on div "Screen Print" at bounding box center [315, 481] width 219 height 29
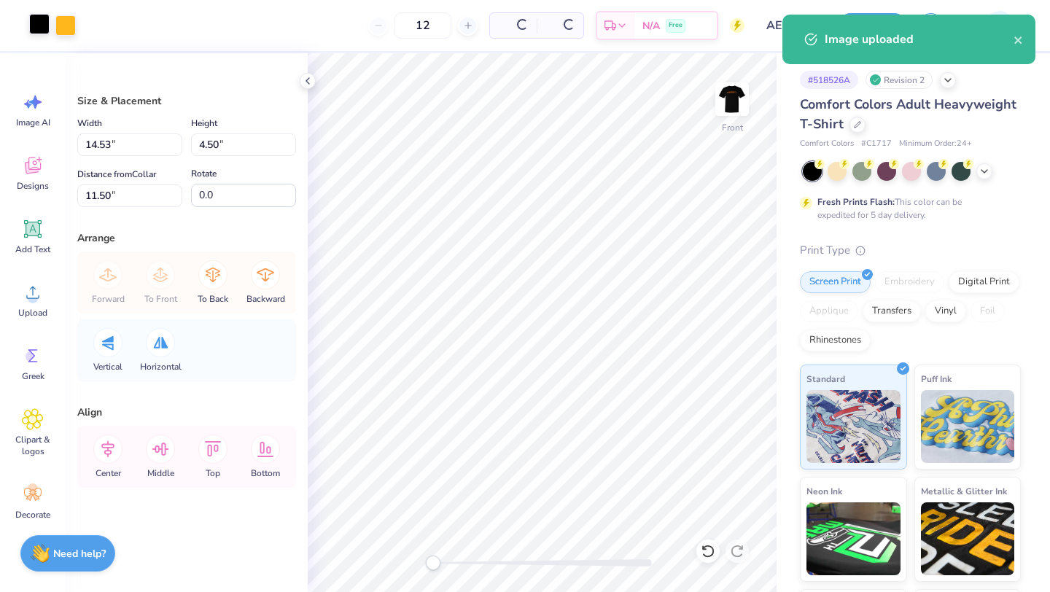
click at [40, 21] on div at bounding box center [39, 24] width 20 height 20
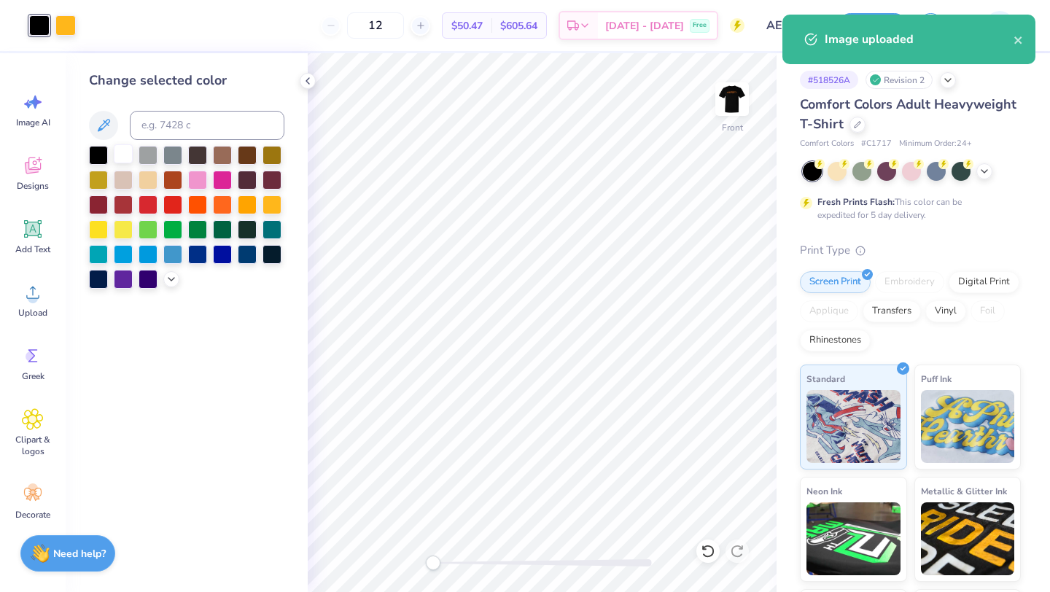
click at [120, 160] on div at bounding box center [123, 153] width 19 height 19
click at [56, 31] on div at bounding box center [65, 24] width 20 height 20
click at [130, 160] on div at bounding box center [123, 153] width 19 height 19
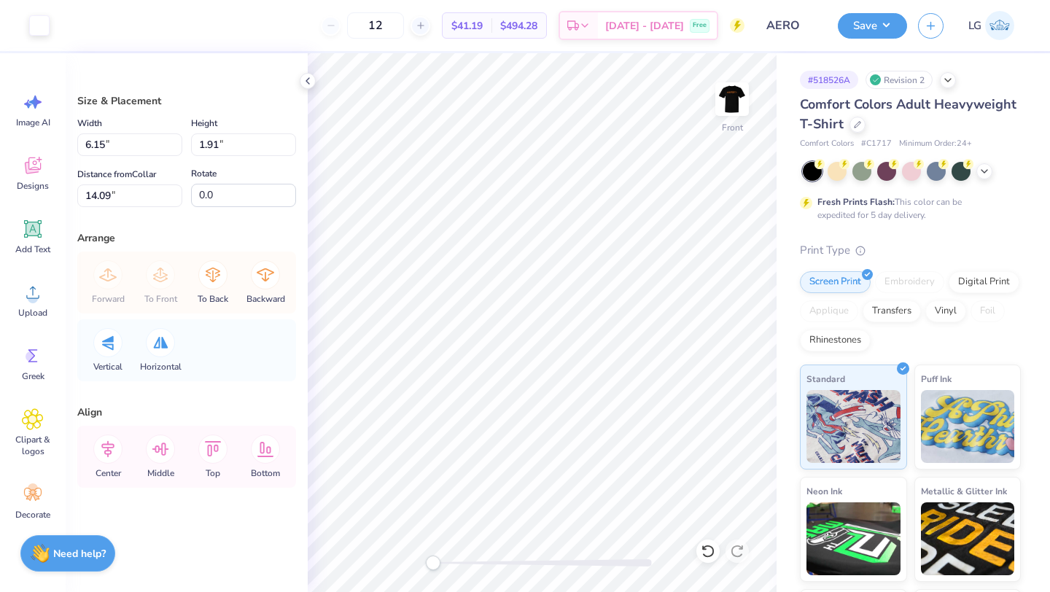
type input "6.15"
type input "1.91"
type input "14.09"
type input "5.09"
type input "1.58"
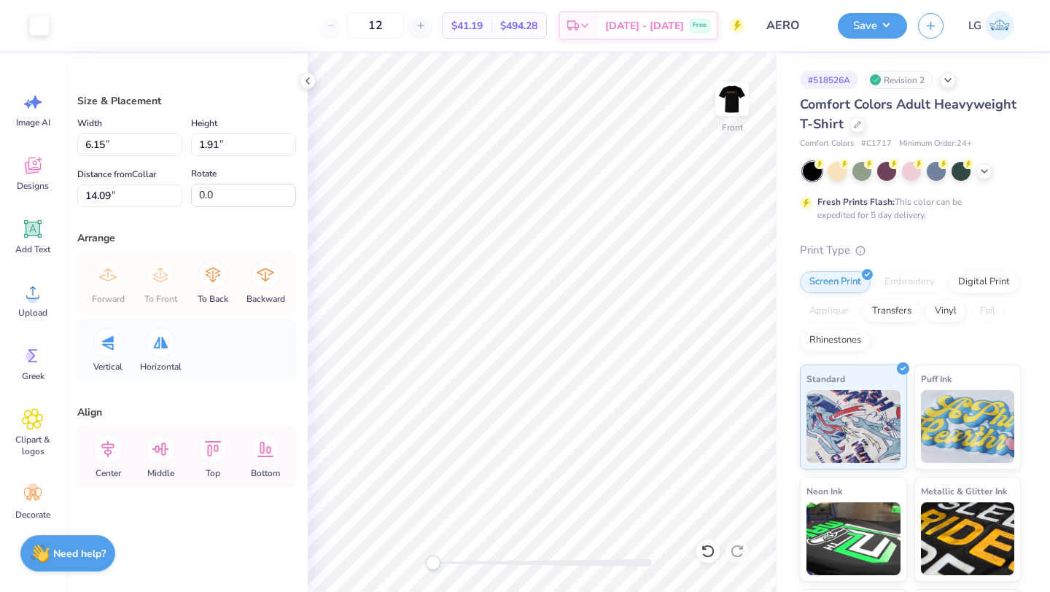
type input "12.59"
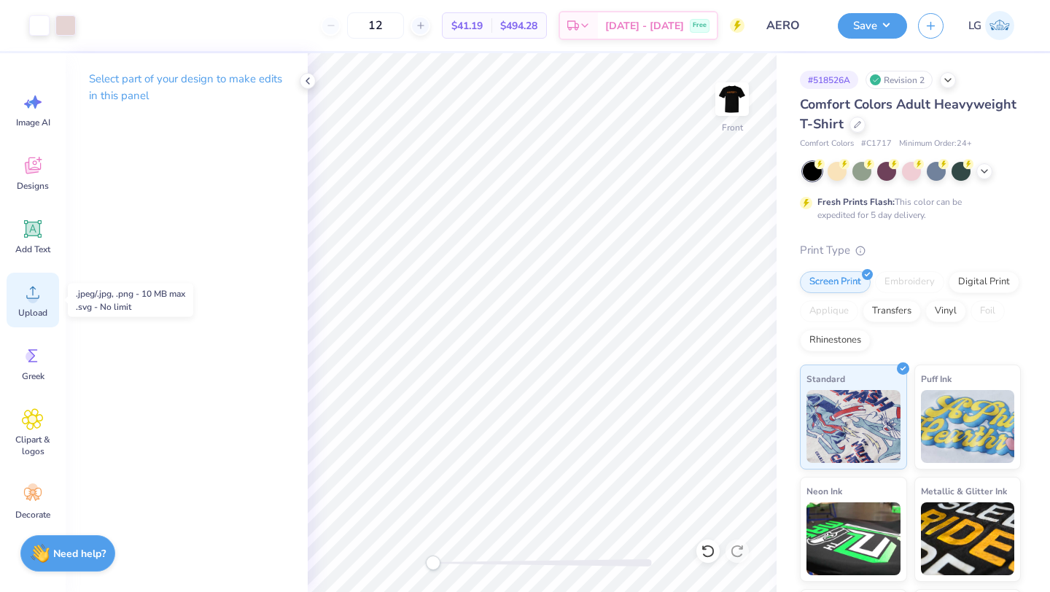
click at [28, 298] on icon at bounding box center [32, 293] width 13 height 12
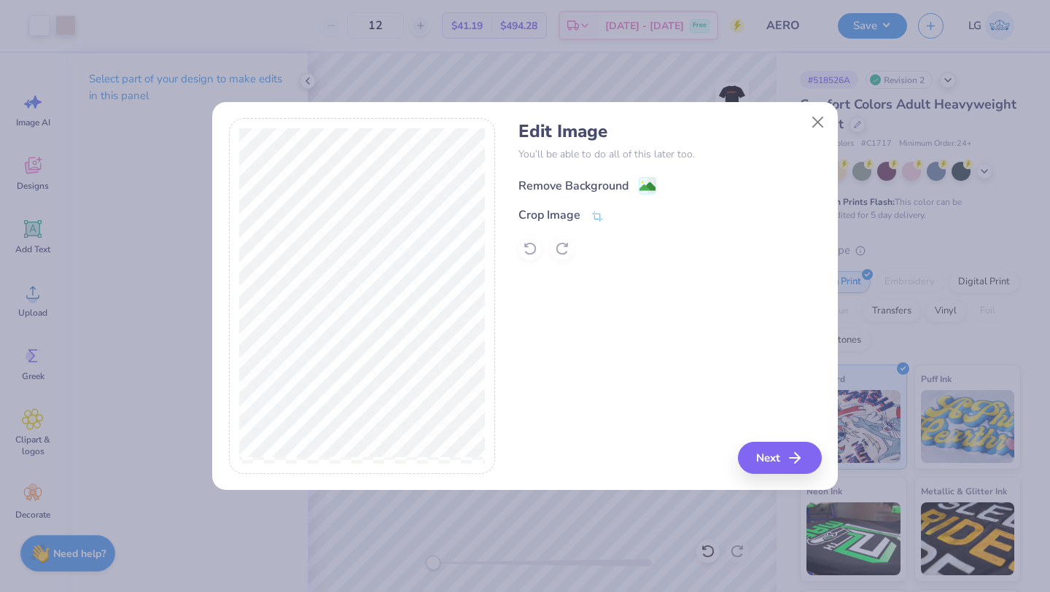
click at [576, 179] on div "Remove Background" at bounding box center [573, 185] width 110 height 17
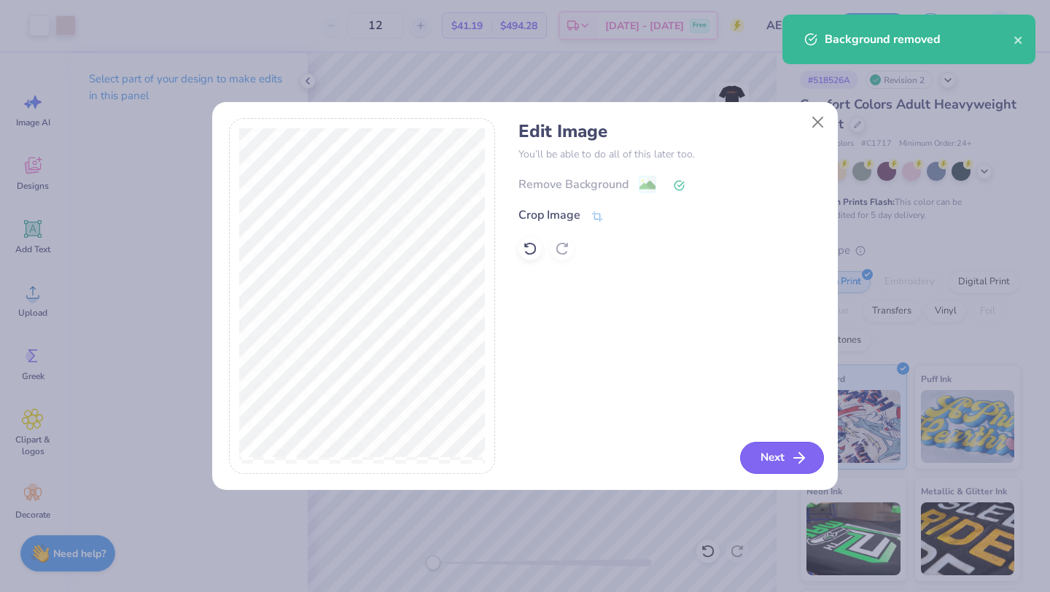
click at [757, 456] on button "Next" at bounding box center [782, 458] width 84 height 32
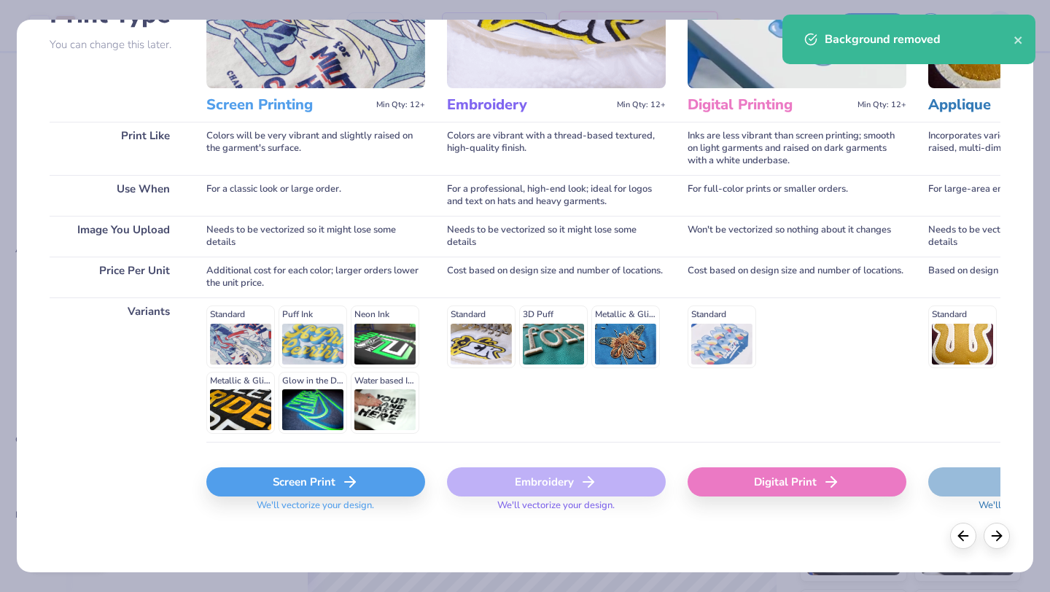
click at [322, 492] on div "Screen Print" at bounding box center [315, 481] width 219 height 29
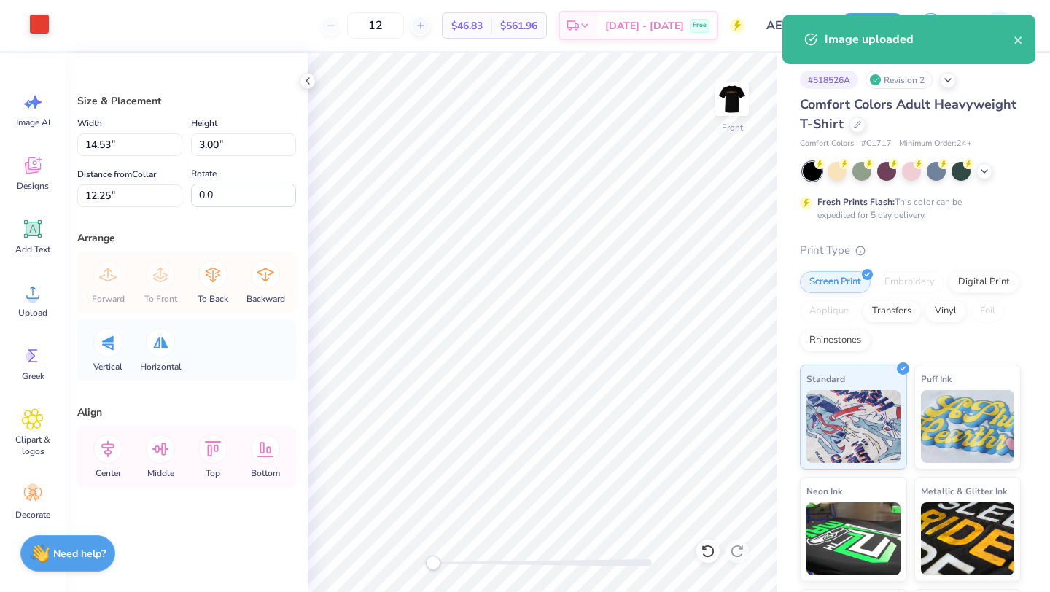
click at [34, 18] on div at bounding box center [39, 24] width 20 height 20
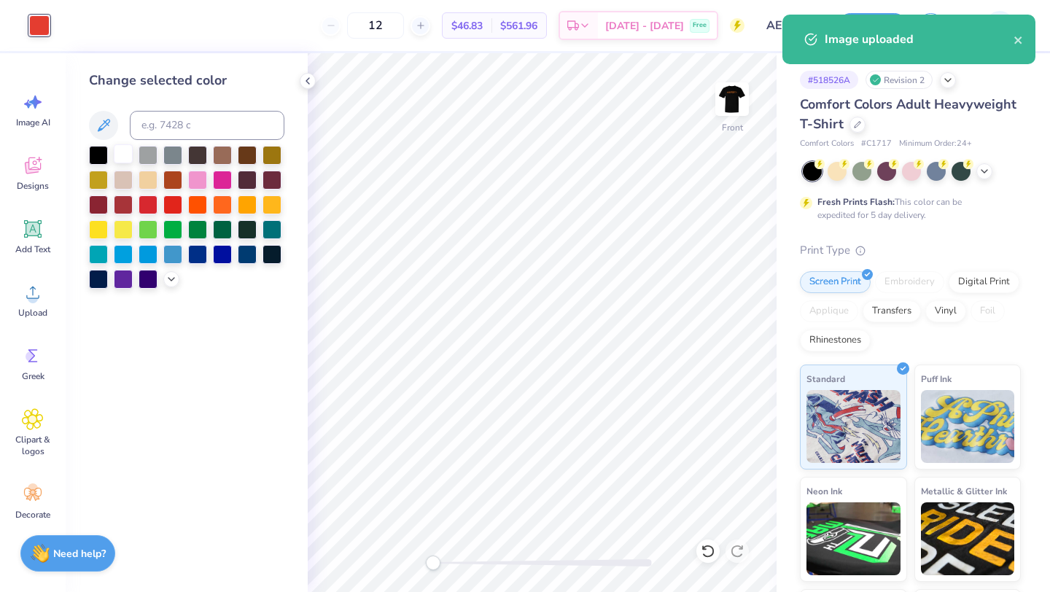
click at [117, 160] on div at bounding box center [123, 153] width 19 height 19
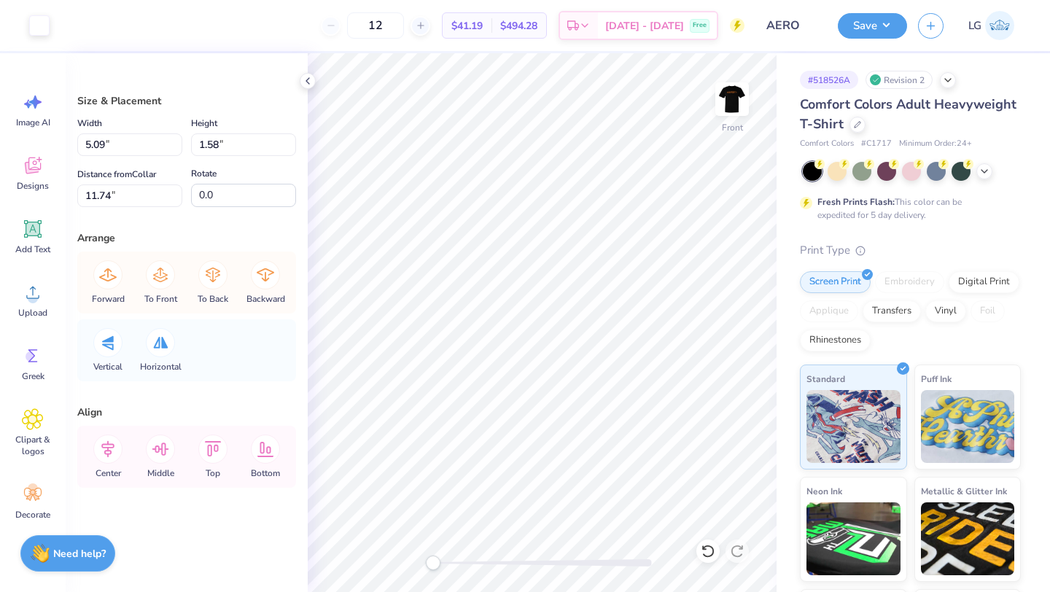
type input "7.95"
type input "1.64"
type input "13.61"
type input "9.08"
type input "1.87"
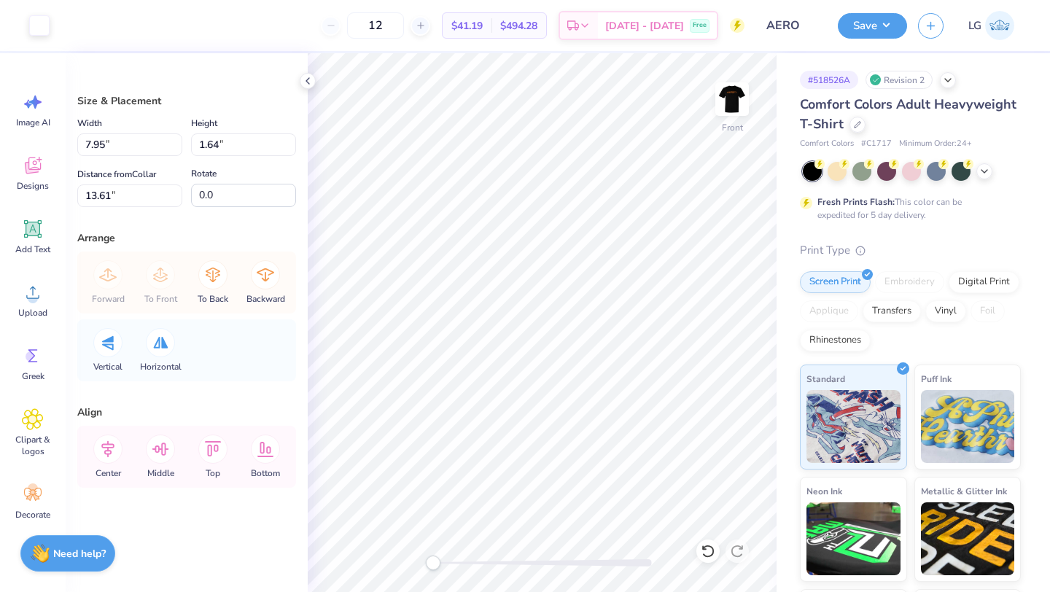
type input "12.70"
type input "5.09"
type input "1.58"
type input "10.96"
type input "4.72"
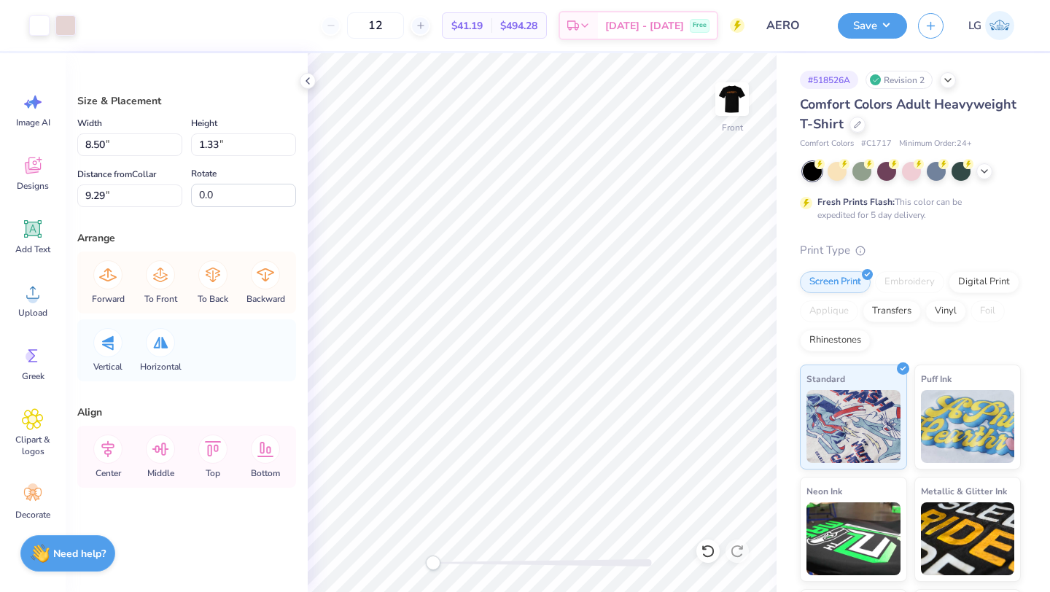
type input "1.16"
type input "5.78"
type input "5.09"
type input "1.58"
type input "11.69"
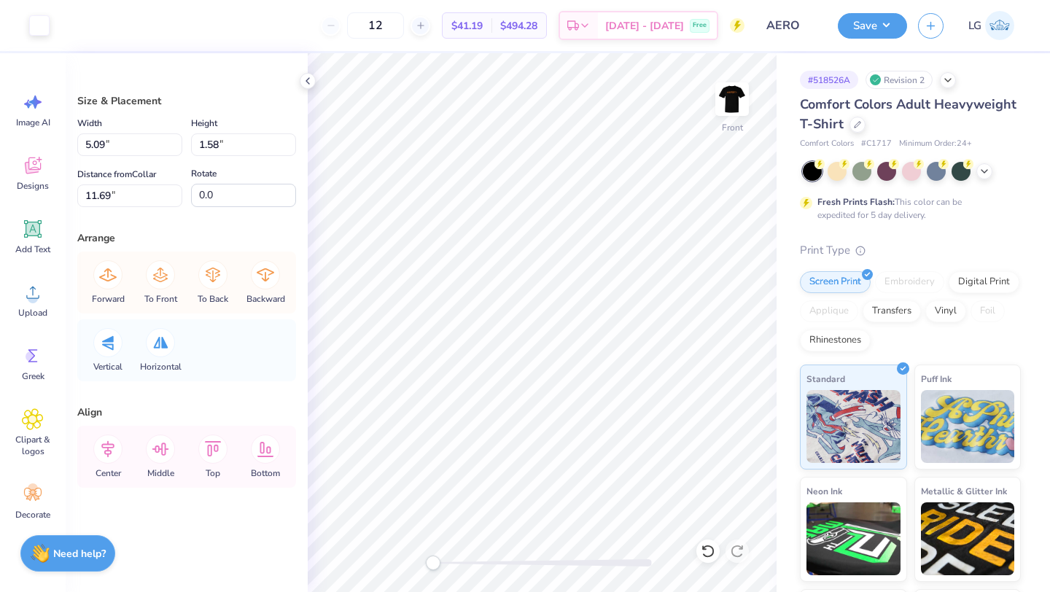
type input "8.50"
type input "1.33"
type input "9.36"
type input "5.67"
type input "1.59"
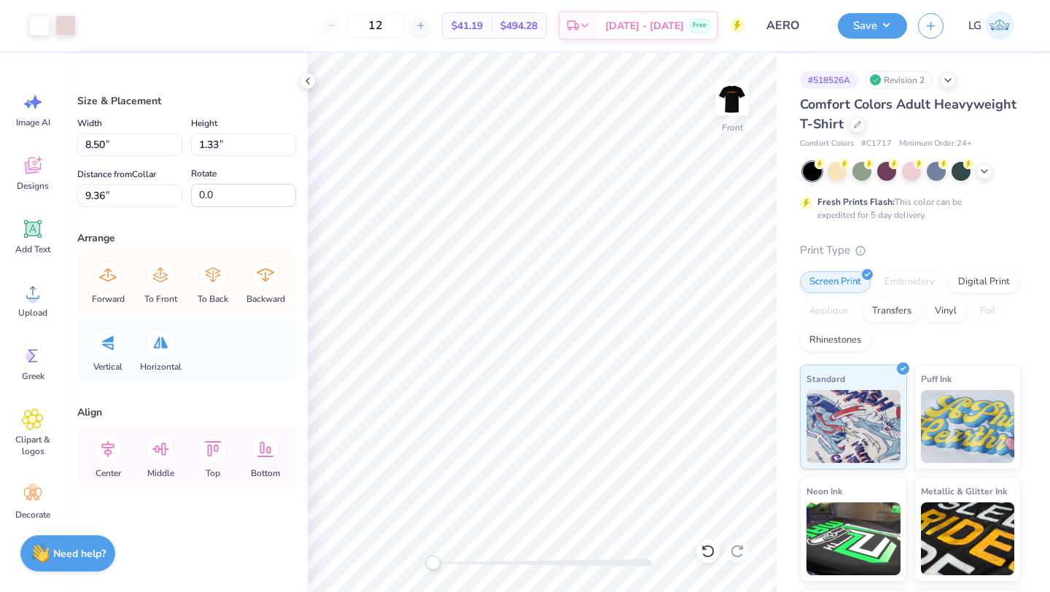
type input "6.66"
type input "4.72"
type input "1.16"
type input "5.78"
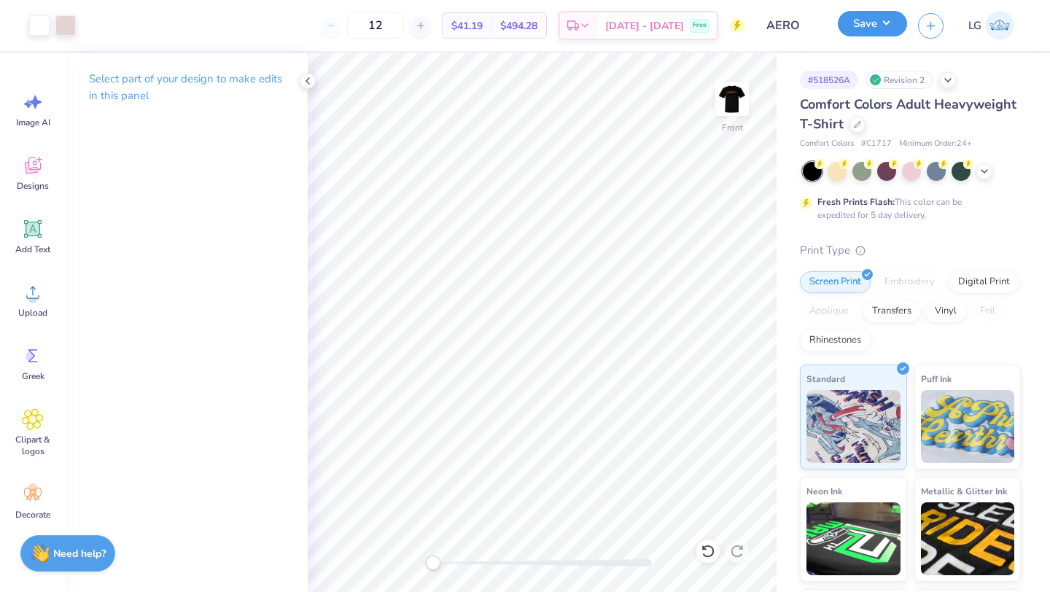
click at [868, 23] on button "Save" at bounding box center [872, 24] width 69 height 26
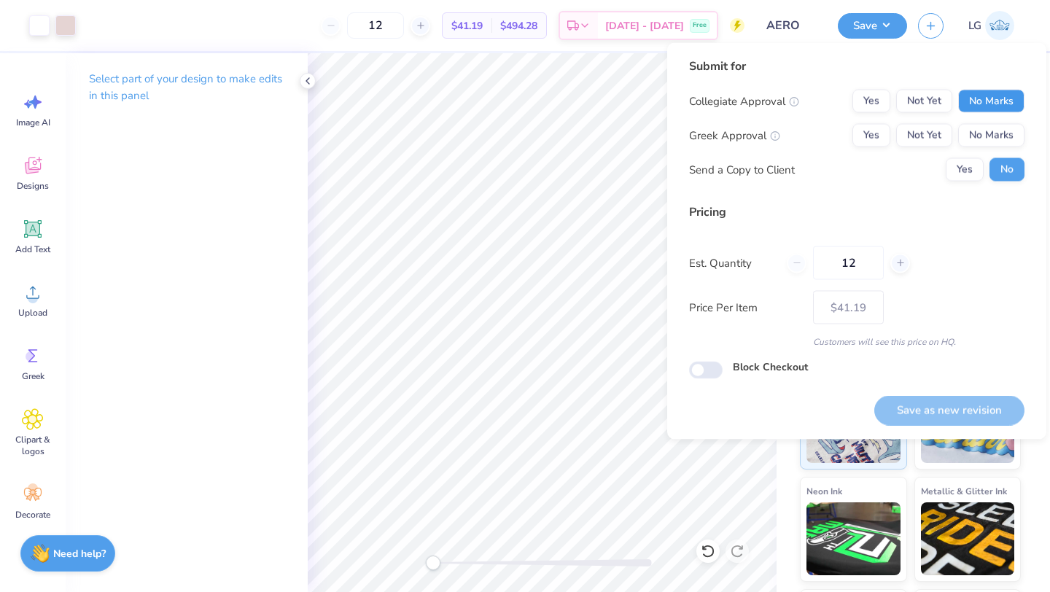
click at [1003, 96] on button "No Marks" at bounding box center [991, 101] width 66 height 23
click at [997, 139] on button "No Marks" at bounding box center [991, 135] width 66 height 23
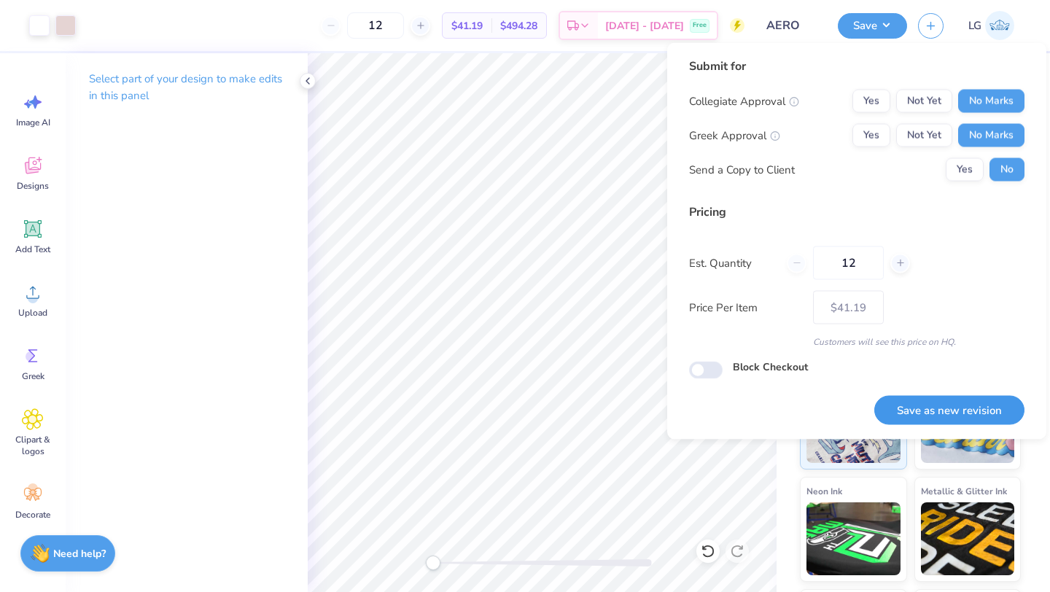
click at [936, 397] on button "Save as new revision" at bounding box center [949, 410] width 150 height 30
type input "$41.19"
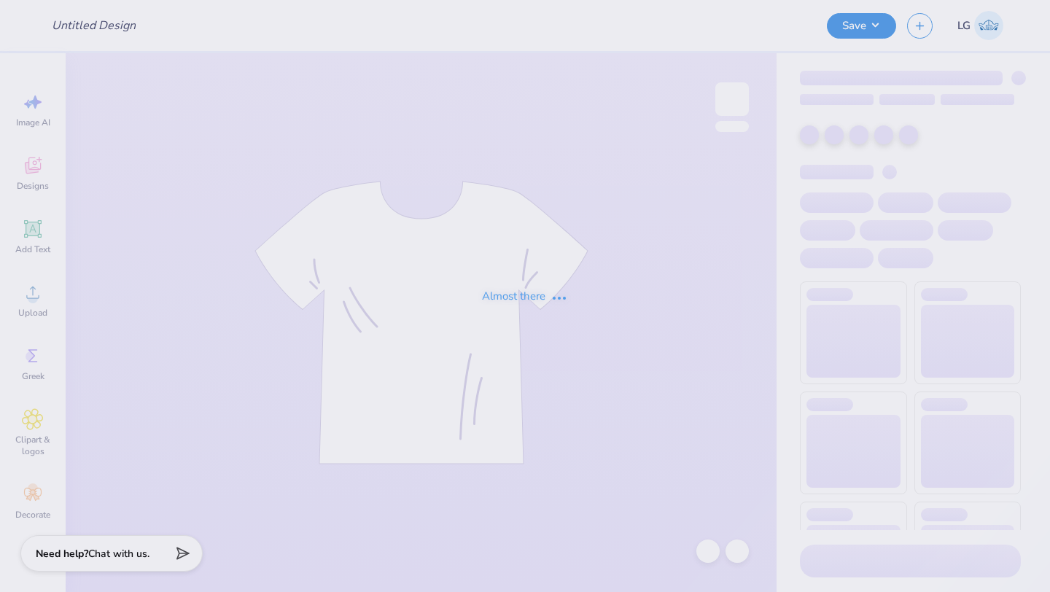
type input "Second Design"
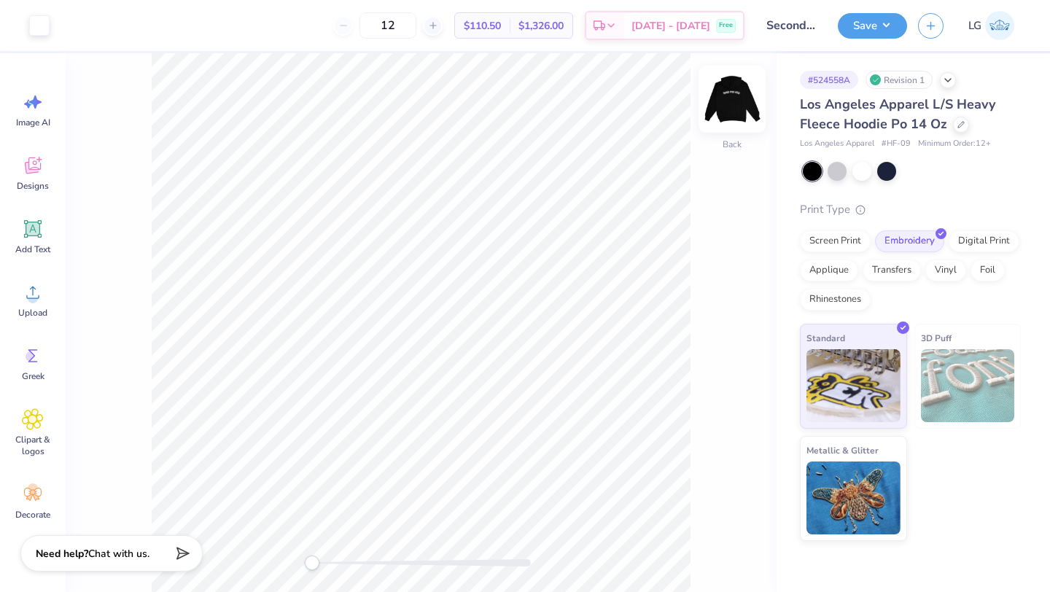
click at [737, 94] on img at bounding box center [732, 99] width 58 height 58
click at [35, 304] on div "Upload" at bounding box center [33, 300] width 52 height 55
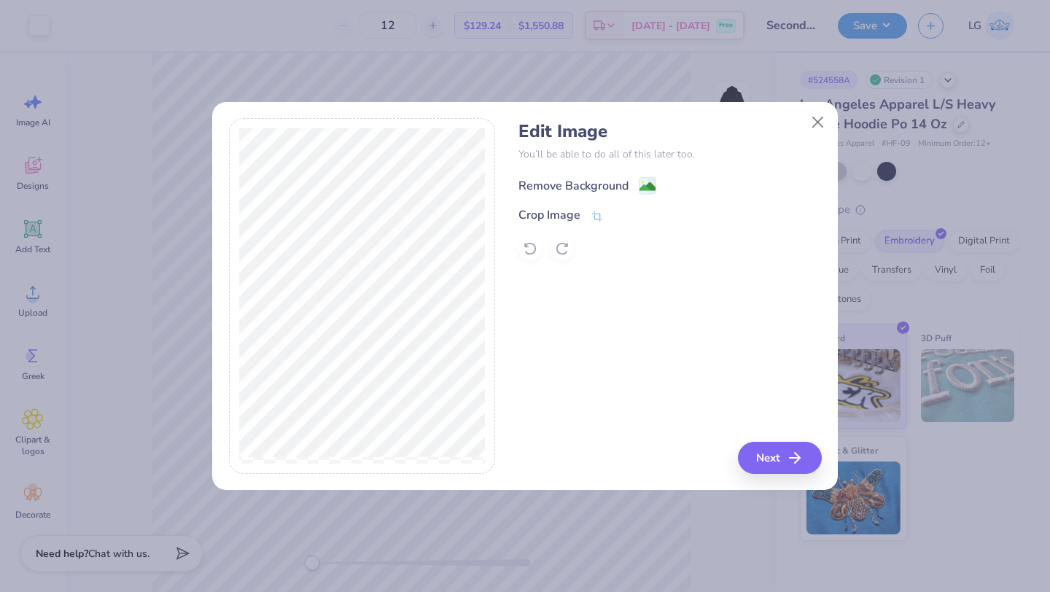
click at [564, 186] on div "Remove Background" at bounding box center [573, 185] width 110 height 17
click at [766, 454] on button "Next" at bounding box center [782, 458] width 84 height 32
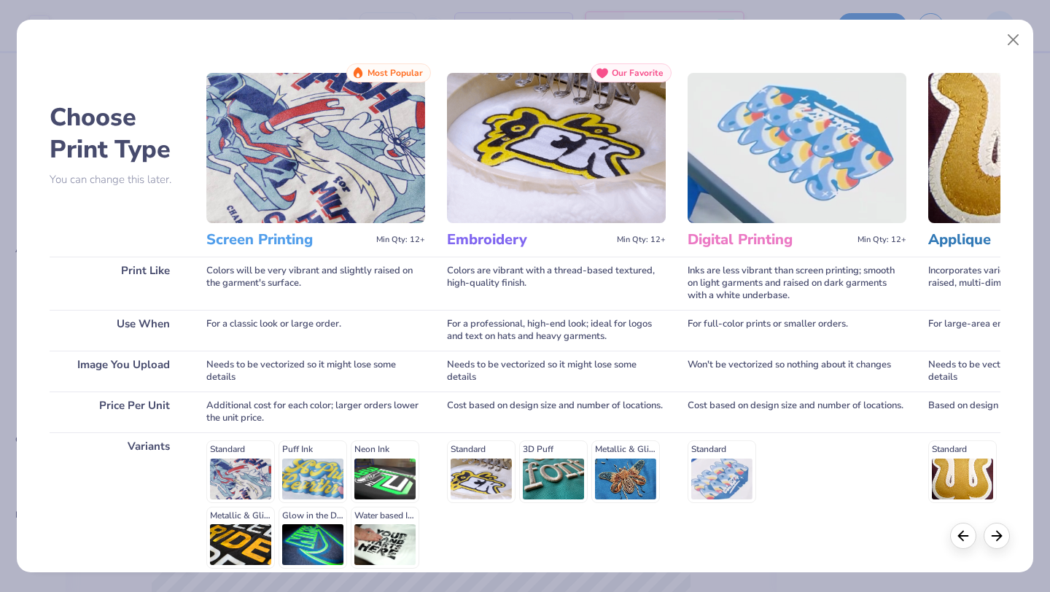
scroll to position [135, 0]
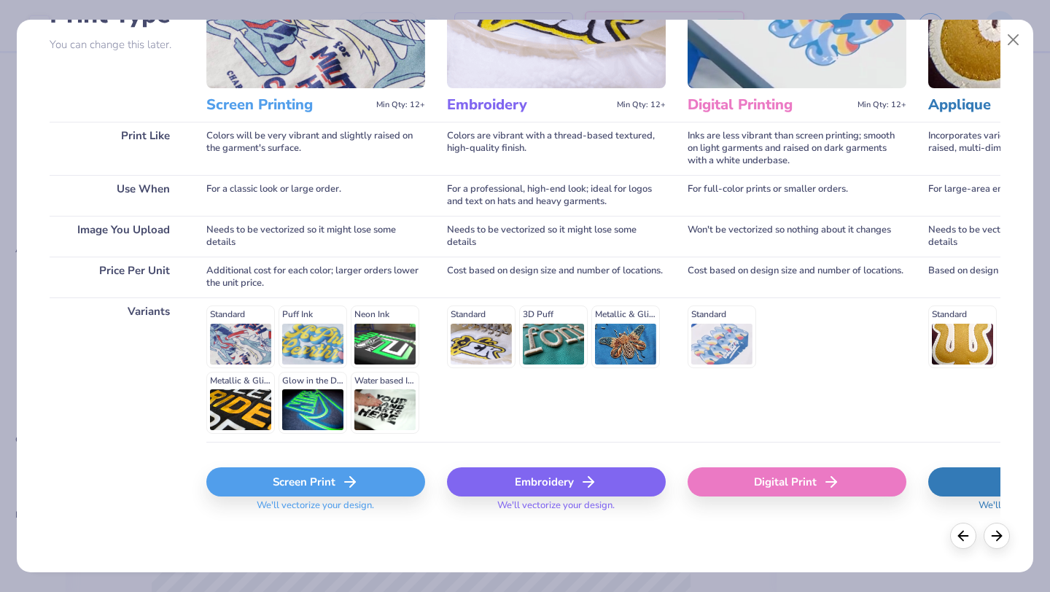
click at [283, 475] on div "Screen Print" at bounding box center [315, 481] width 219 height 29
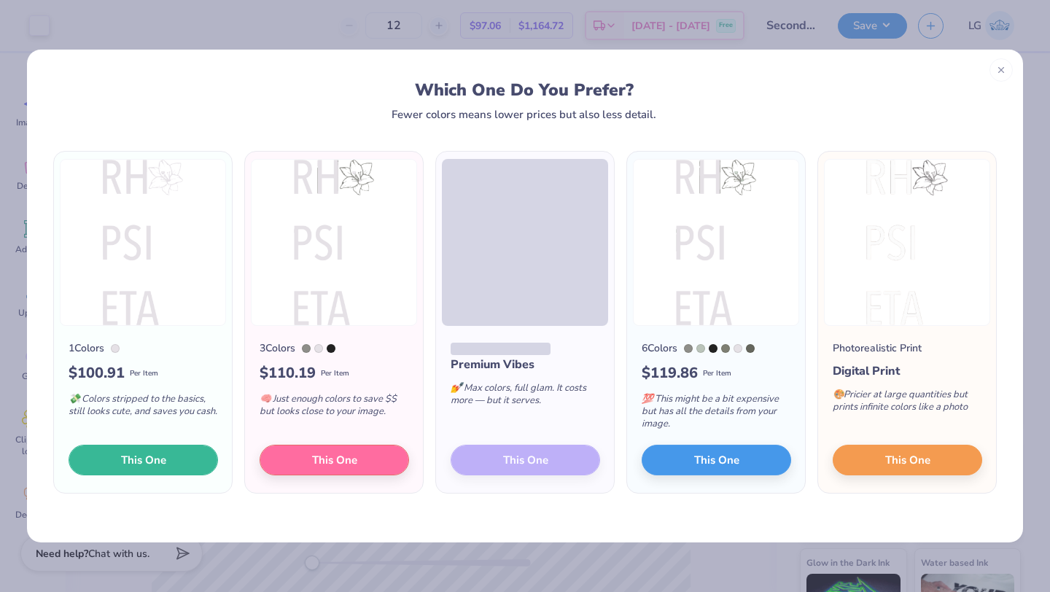
click at [136, 452] on span "This One" at bounding box center [143, 460] width 45 height 17
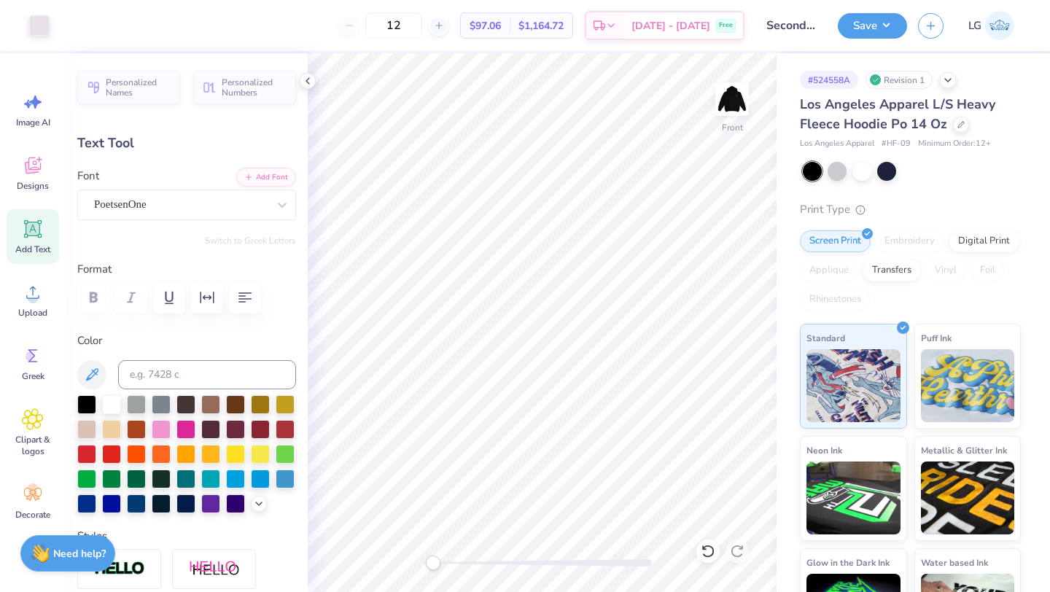
click at [26, 20] on div "Art colors" at bounding box center [25, 25] width 50 height 51
click at [42, 26] on div at bounding box center [39, 24] width 20 height 20
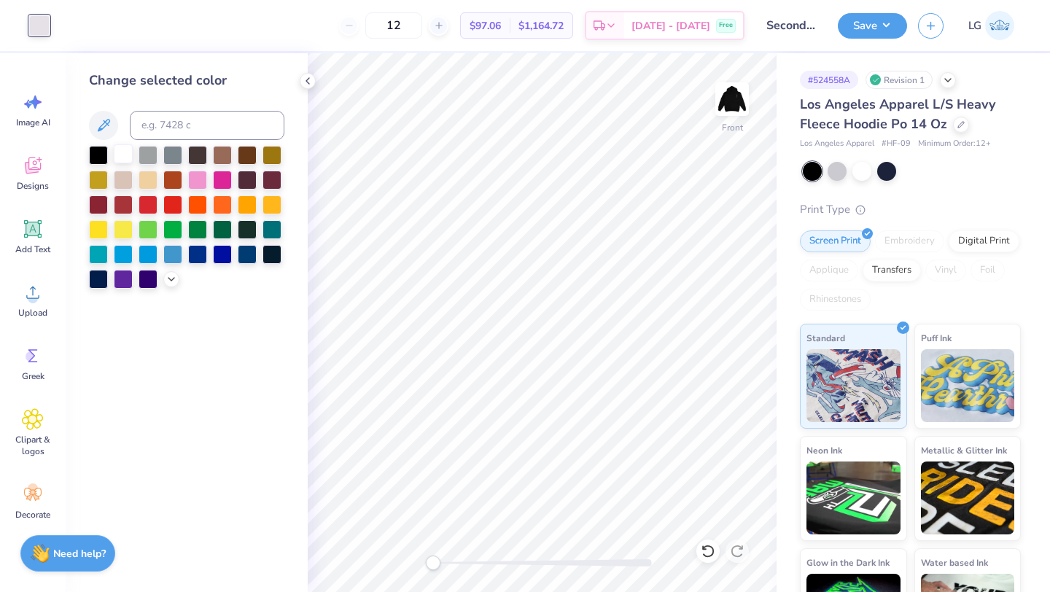
click at [127, 155] on div at bounding box center [123, 153] width 19 height 19
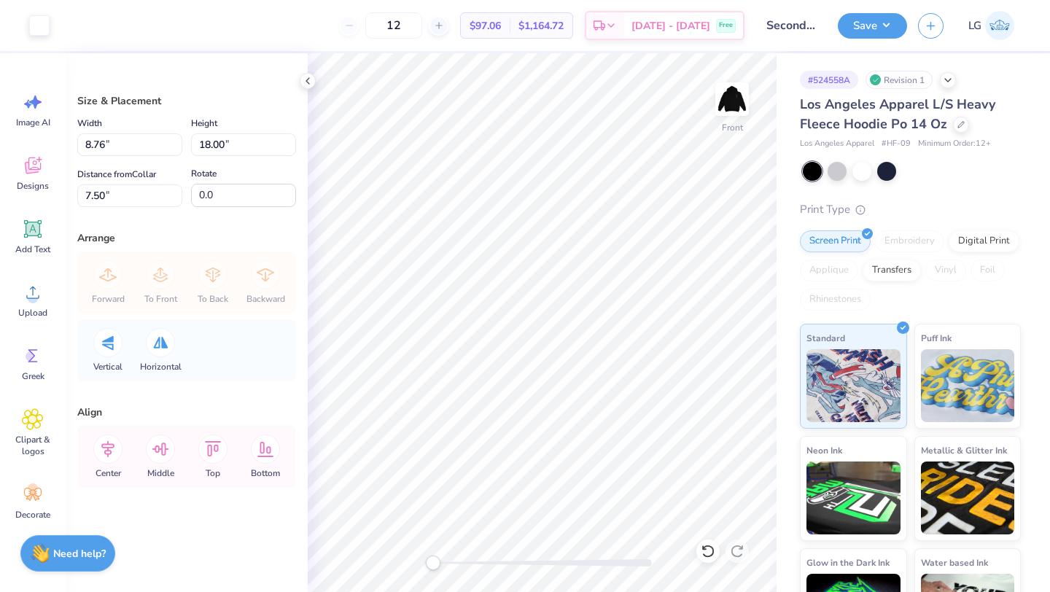
type input "7.66"
type input "15.74"
type input "9.76"
type input "8.28"
type input "17.02"
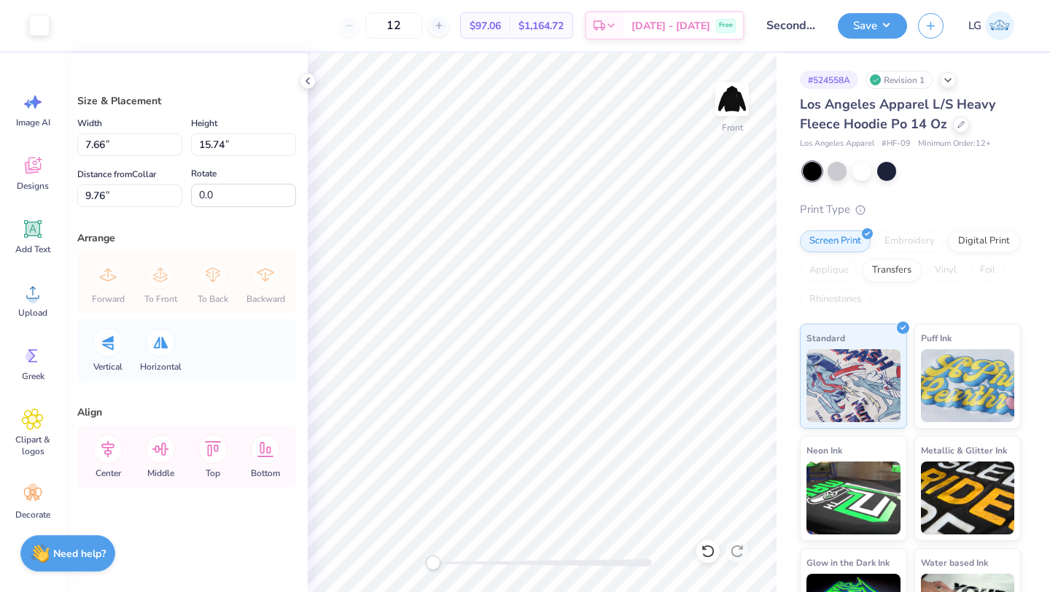
type input "6.35"
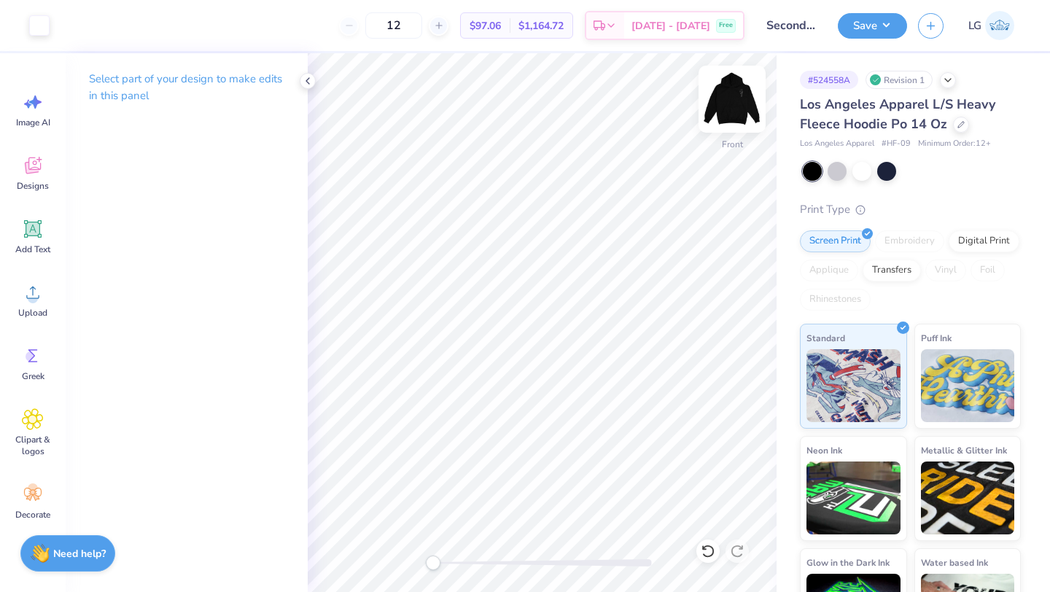
click at [728, 108] on img at bounding box center [732, 99] width 58 height 58
click at [849, 27] on button "Save" at bounding box center [872, 24] width 69 height 26
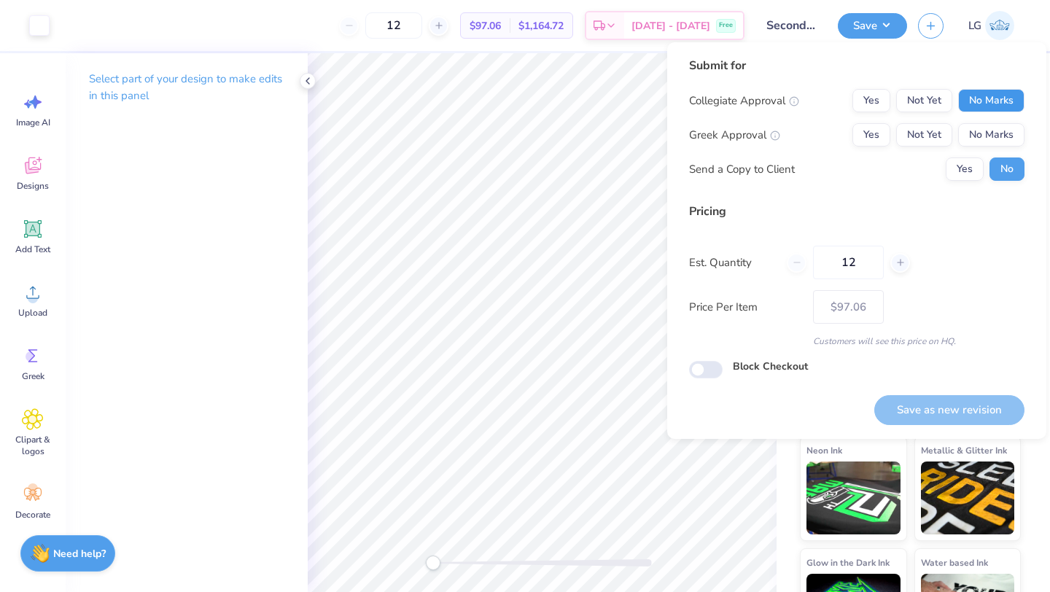
click at [1001, 102] on button "No Marks" at bounding box center [991, 100] width 66 height 23
click at [996, 137] on button "No Marks" at bounding box center [991, 134] width 66 height 23
click at [944, 434] on div "Submit for Collegiate Approval Yes Not Yet No Marks Greek Approval Yes Not Yet …" at bounding box center [856, 240] width 379 height 397
click at [981, 400] on button "Save as new revision" at bounding box center [949, 410] width 150 height 30
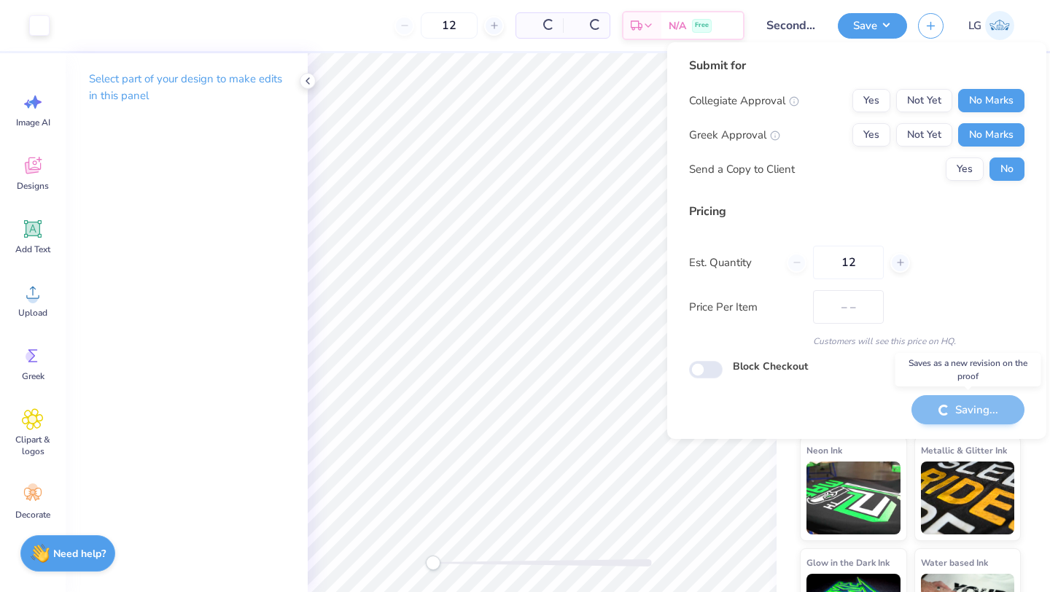
type input "$97.06"
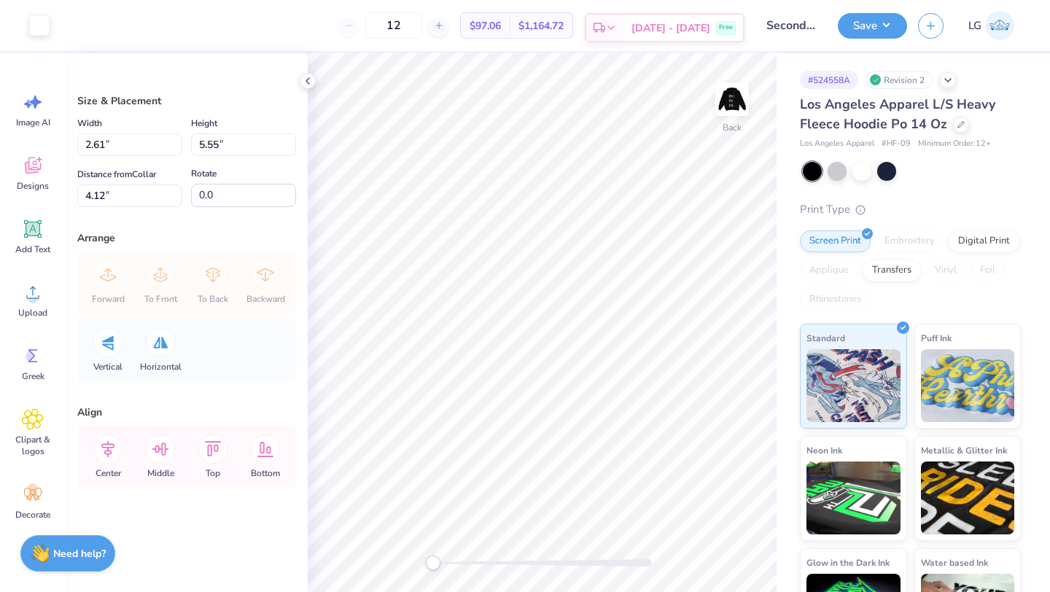
type input "2.17"
type input "4.62"
click at [726, 109] on img at bounding box center [732, 99] width 58 height 58
click at [735, 100] on img at bounding box center [732, 99] width 58 height 58
click at [862, 28] on button "Save" at bounding box center [872, 24] width 69 height 26
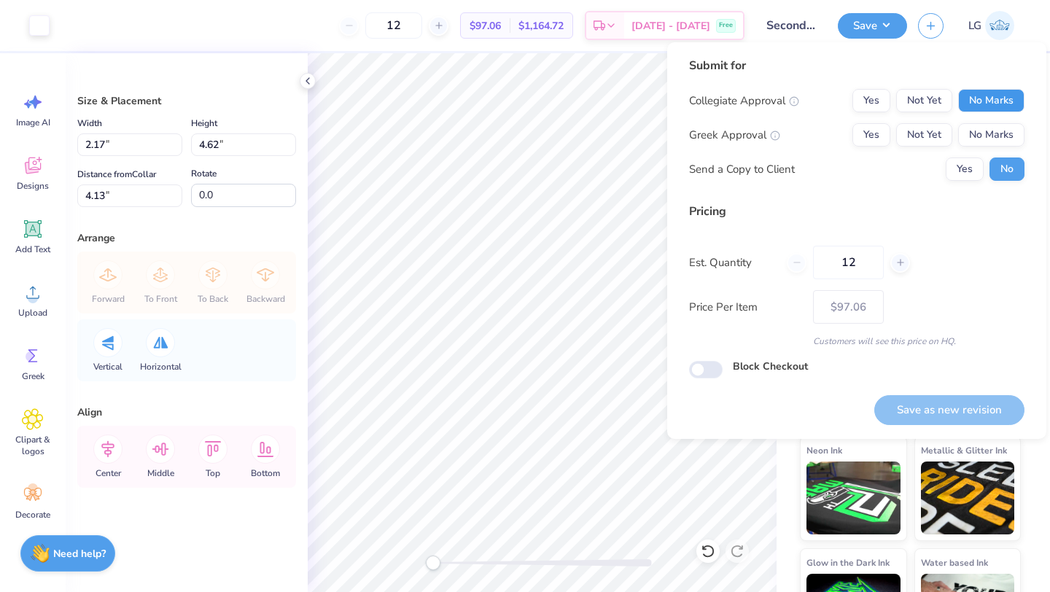
click at [980, 106] on button "No Marks" at bounding box center [991, 100] width 66 height 23
click at [981, 128] on button "No Marks" at bounding box center [991, 134] width 66 height 23
click at [935, 414] on button "Save as new revision" at bounding box center [949, 410] width 150 height 30
type input "$97.06"
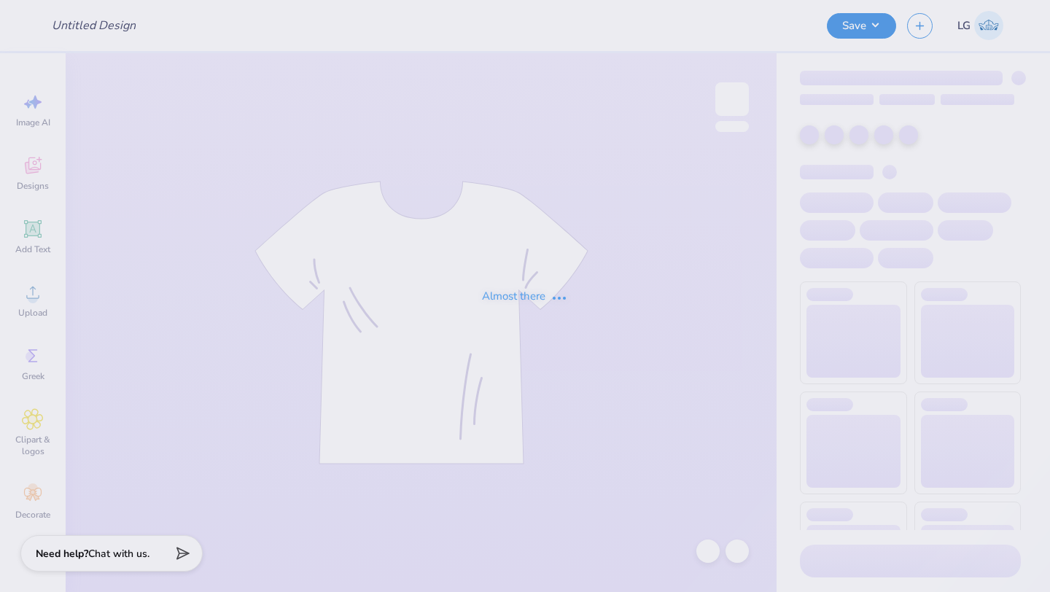
type input "Fall Merch"
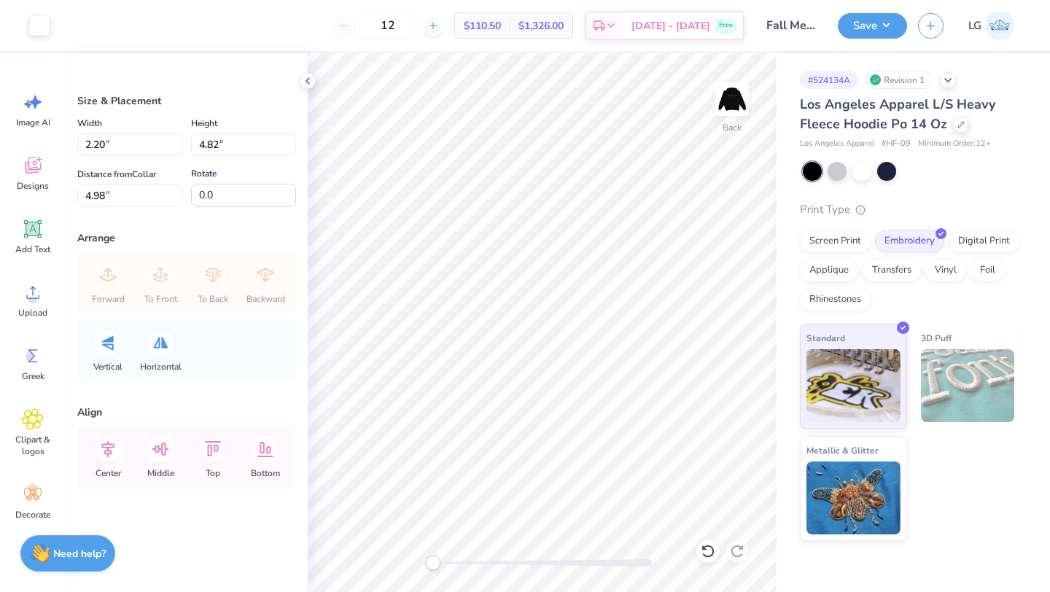
type input "2.20"
type input "4.82"
type input "4.98"
type input "1.98"
type input "4.35"
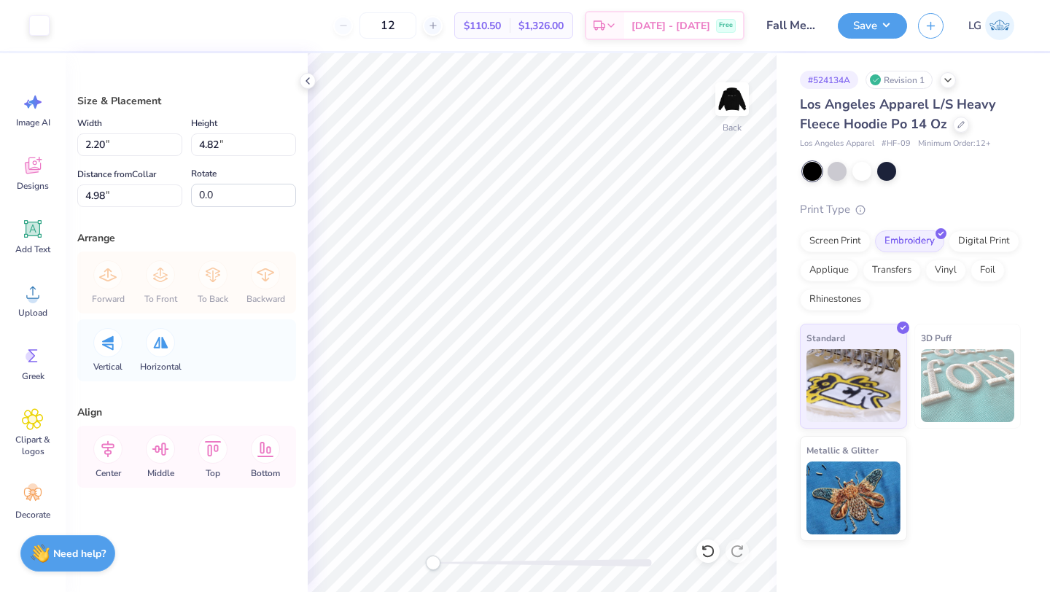
type input "5.46"
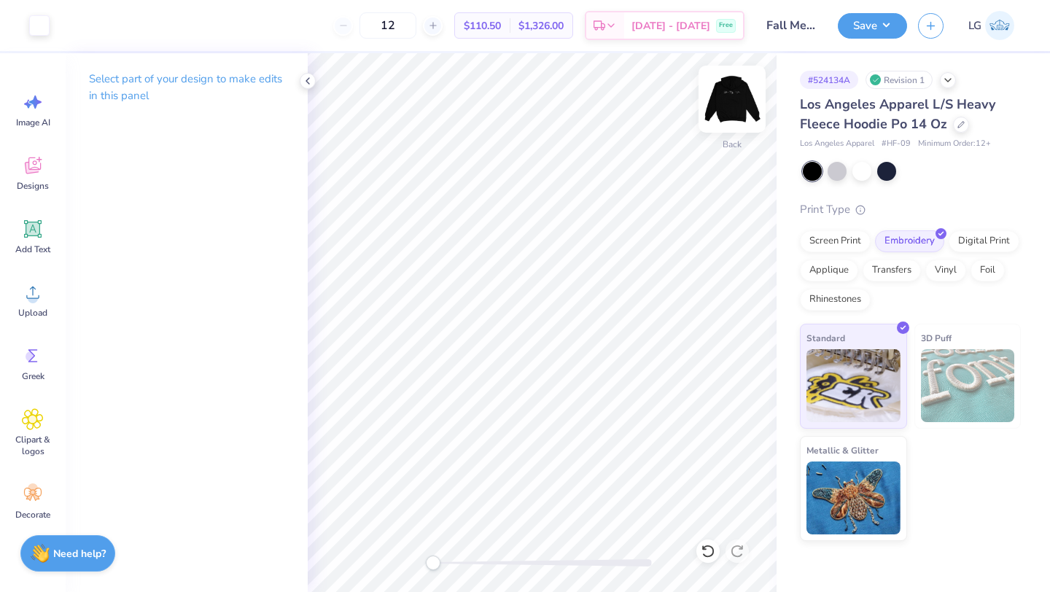
click at [730, 98] on img at bounding box center [732, 99] width 58 height 58
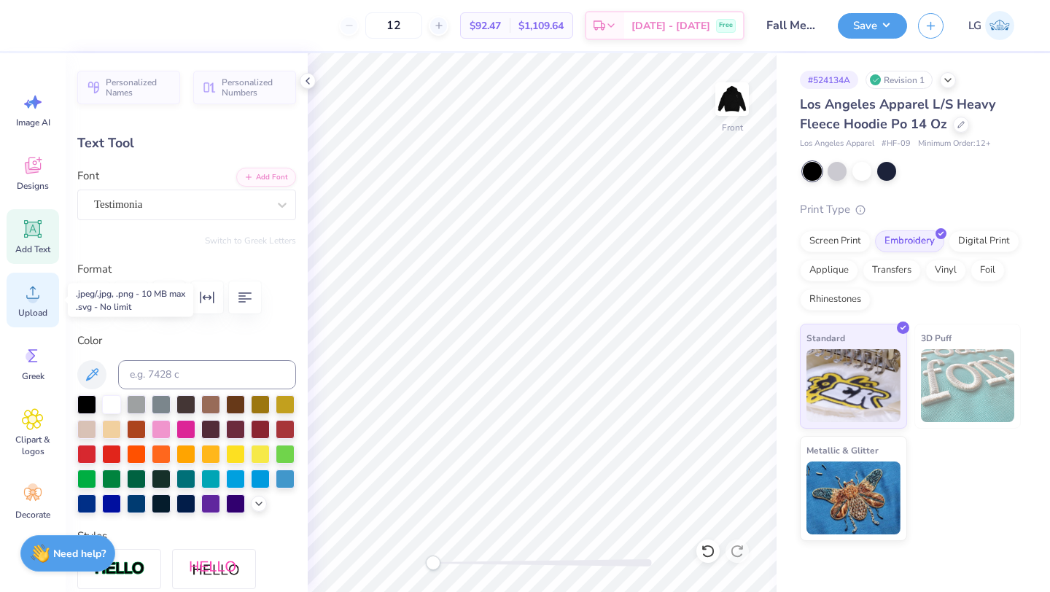
click at [39, 302] on icon at bounding box center [33, 292] width 22 height 22
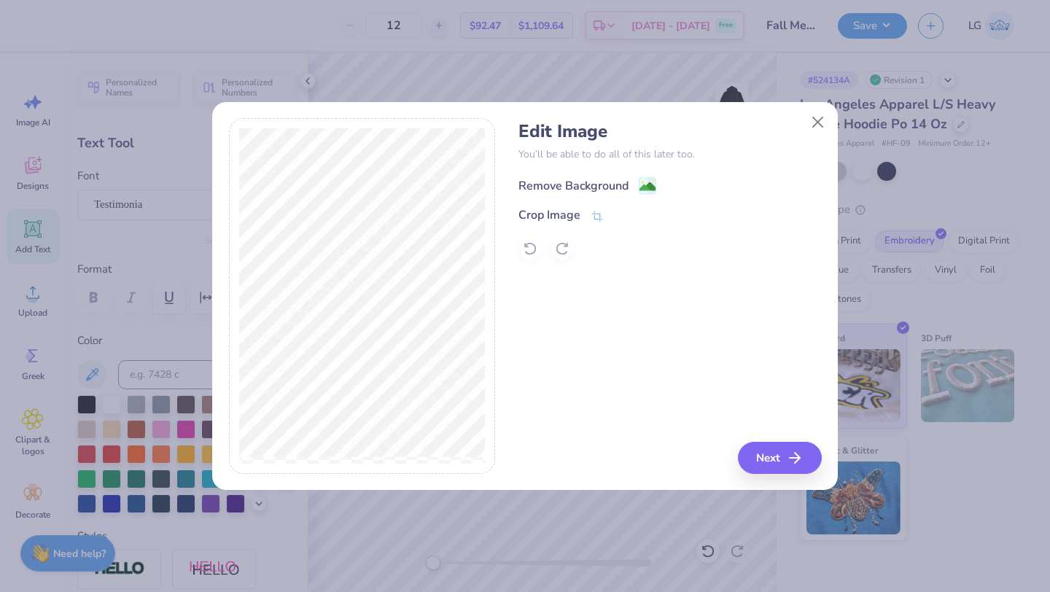
click at [539, 177] on div "Remove Background" at bounding box center [573, 185] width 110 height 17
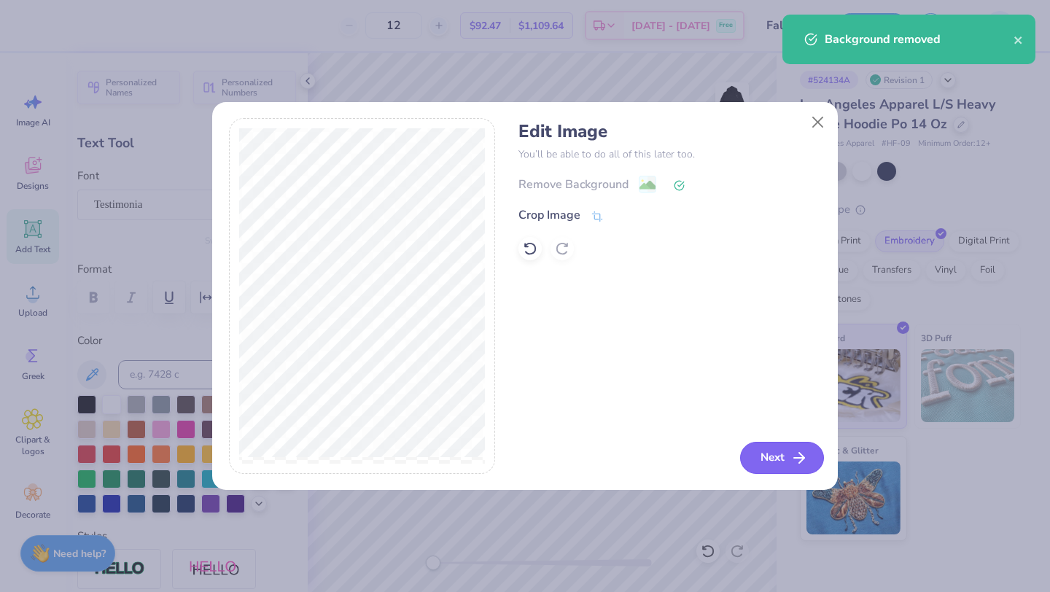
click at [800, 470] on button "Next" at bounding box center [782, 458] width 84 height 32
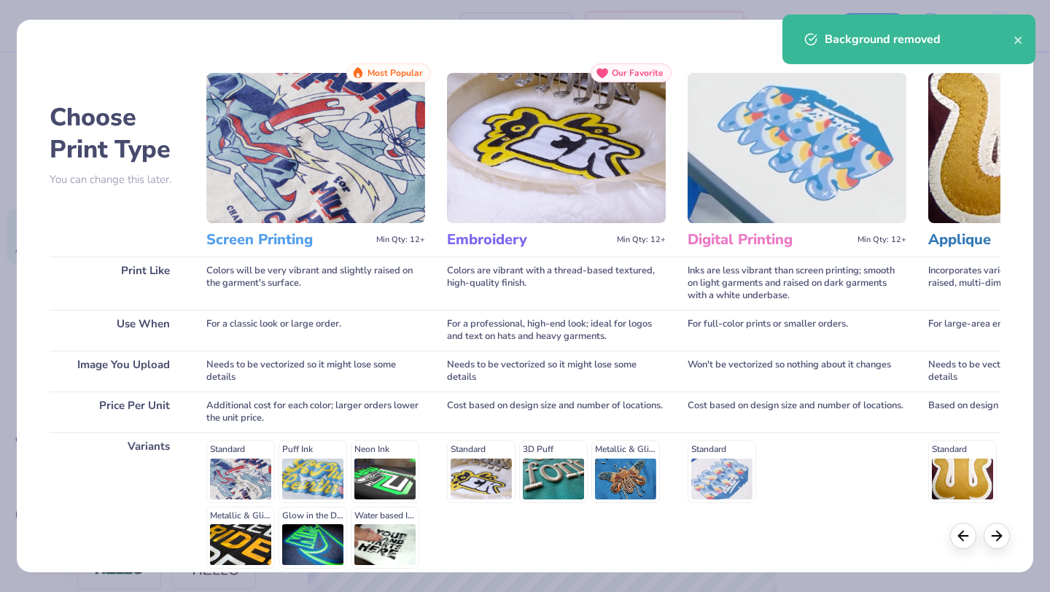
scroll to position [135, 0]
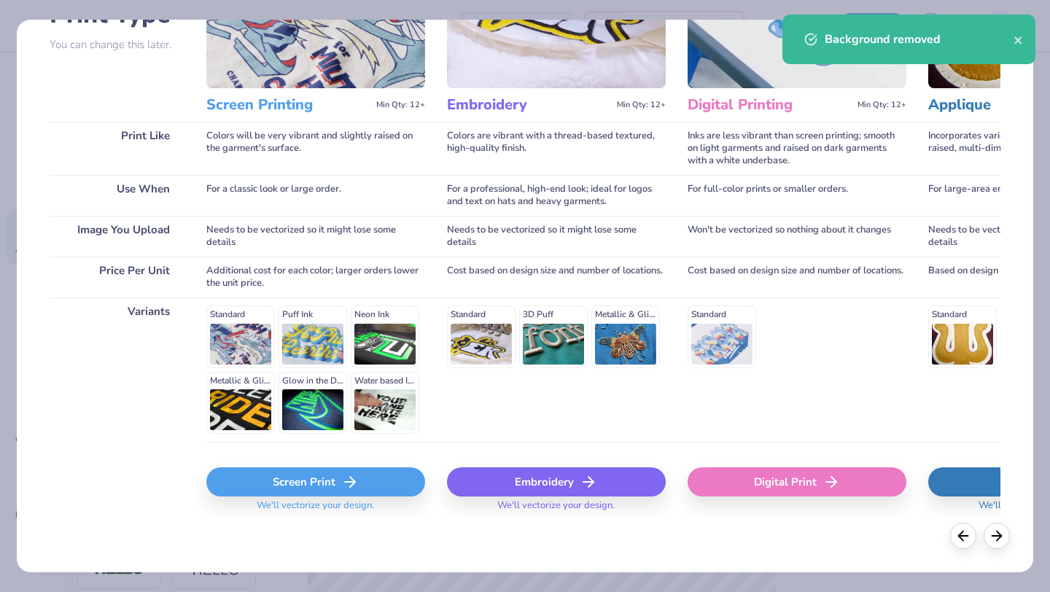
click at [286, 486] on div "Screen Print" at bounding box center [315, 481] width 219 height 29
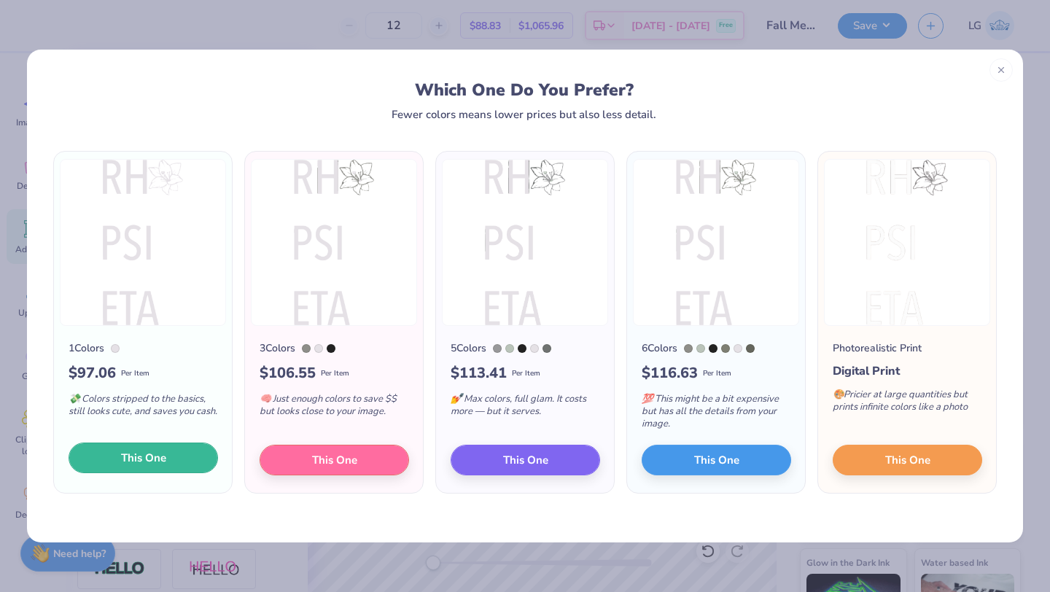
click at [116, 460] on button "This One" at bounding box center [143, 458] width 149 height 31
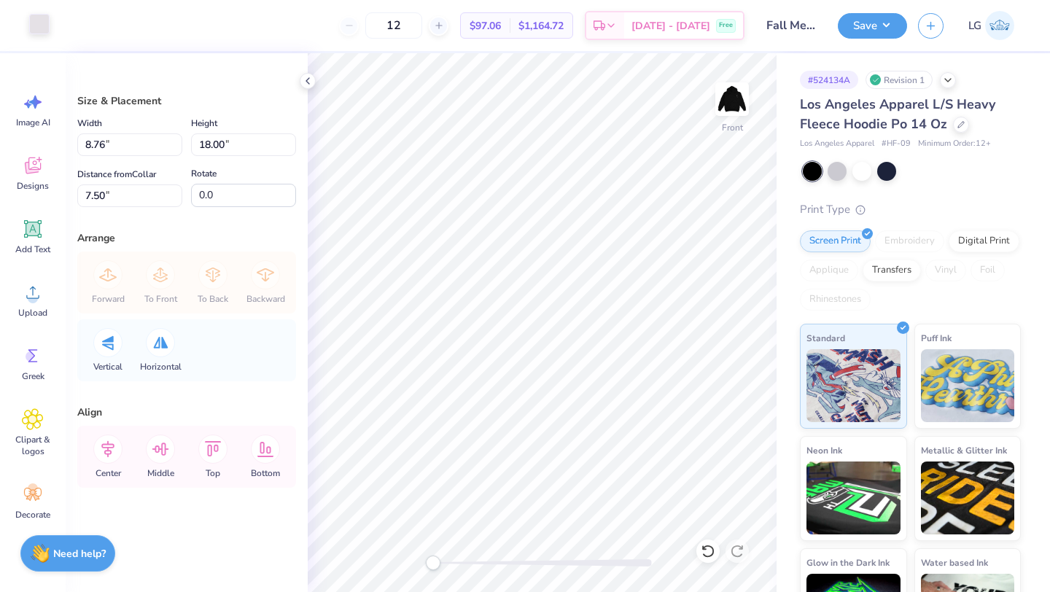
click at [39, 36] on div "Art colors" at bounding box center [25, 25] width 50 height 51
click at [41, 20] on div at bounding box center [39, 24] width 20 height 20
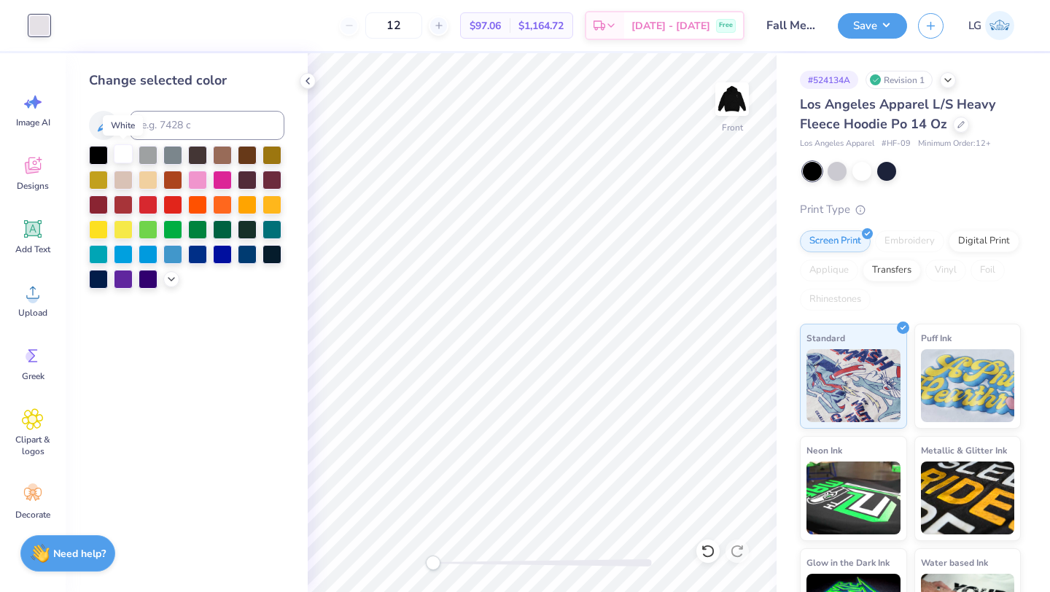
click at [126, 155] on div at bounding box center [123, 153] width 19 height 19
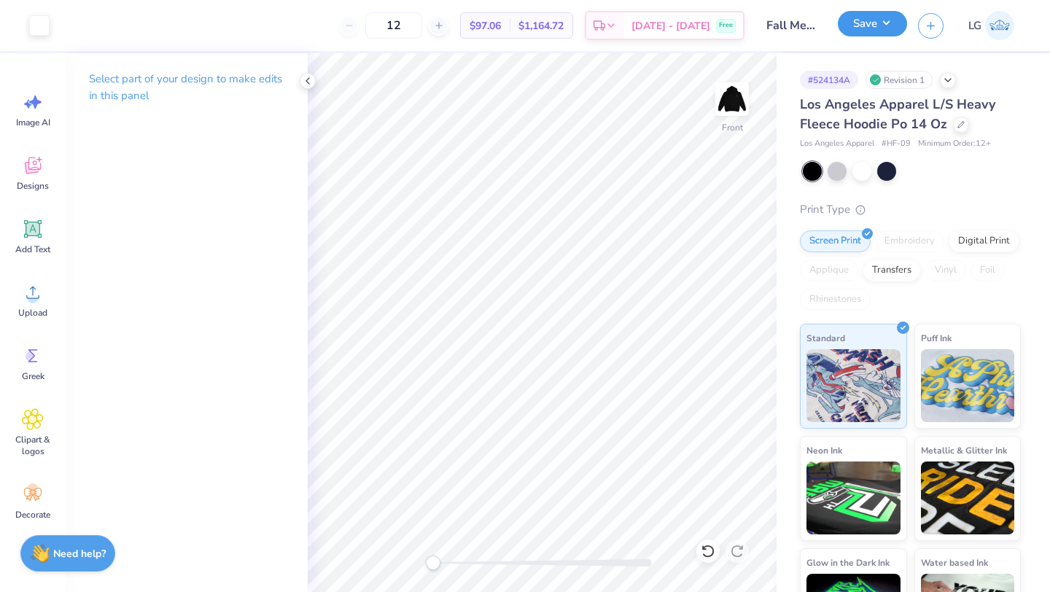
click at [849, 22] on button "Save" at bounding box center [872, 24] width 69 height 26
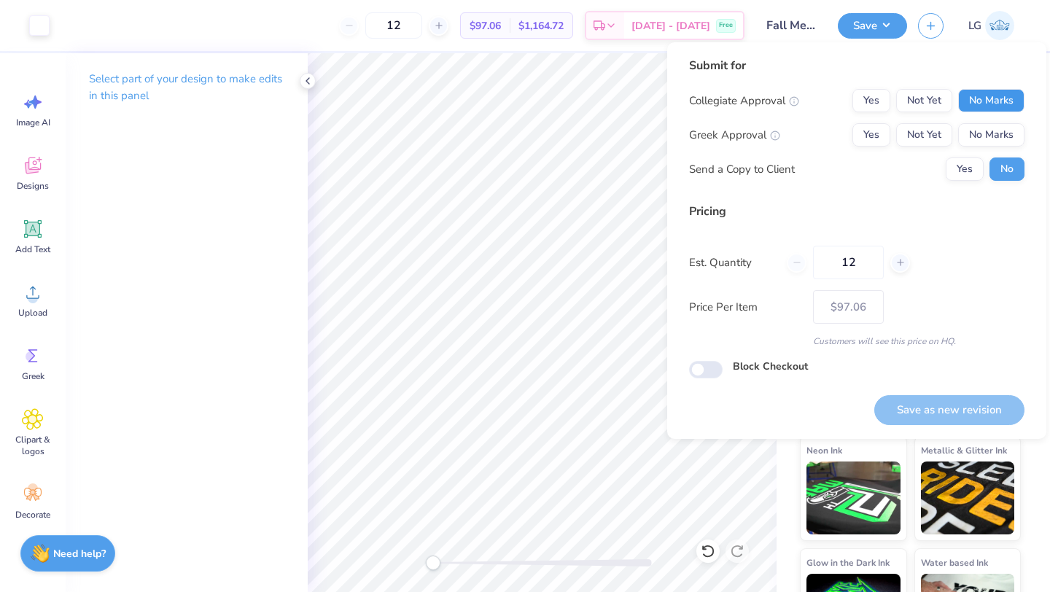
click at [996, 108] on button "No Marks" at bounding box center [991, 100] width 66 height 23
click at [991, 148] on div "Collegiate Approval Yes Not Yet No Marks Greek Approval Yes Not Yet No Marks Se…" at bounding box center [856, 135] width 335 height 92
click at [1004, 140] on button "No Marks" at bounding box center [991, 134] width 66 height 23
click at [964, 409] on button "Save as new revision" at bounding box center [949, 410] width 150 height 30
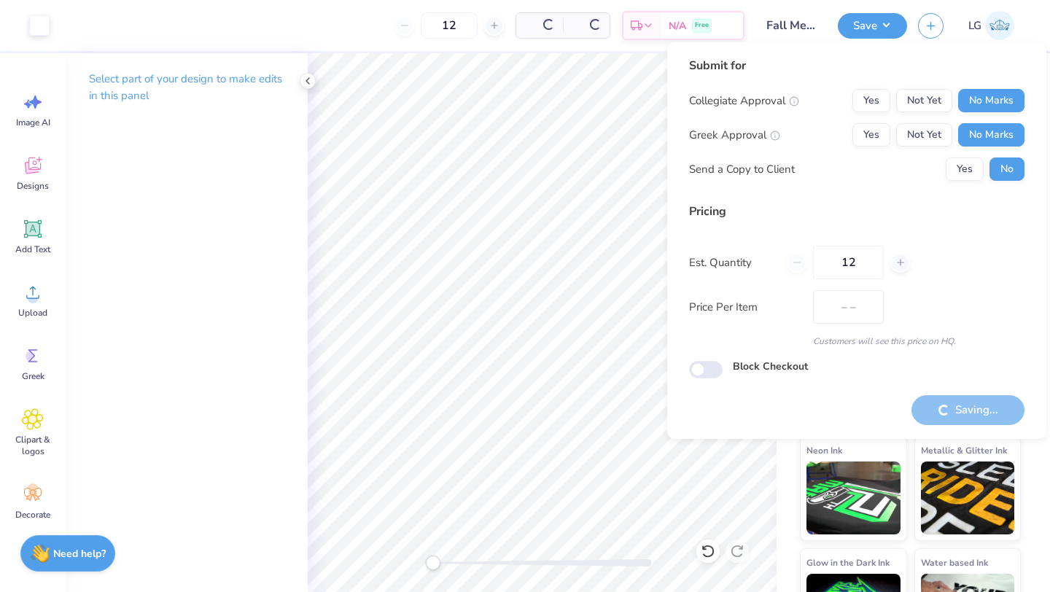
type input "$97.06"
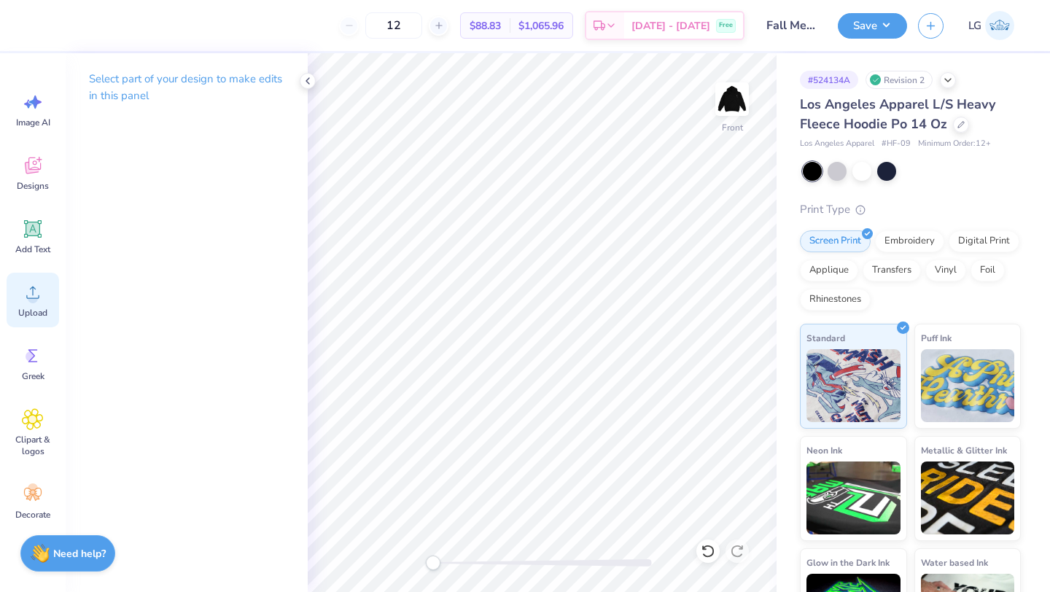
click at [39, 289] on icon at bounding box center [33, 292] width 22 height 22
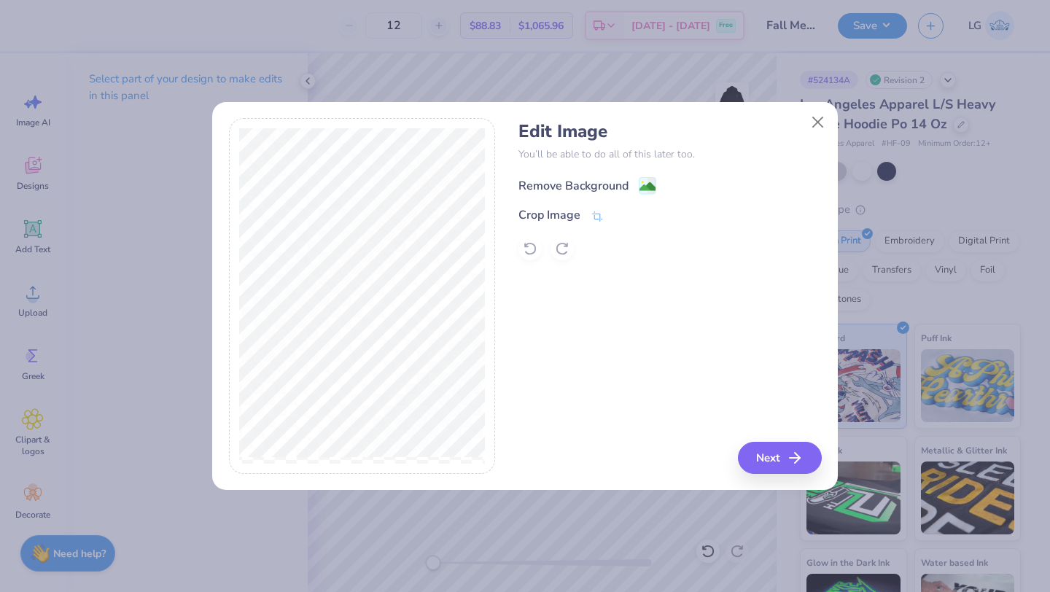
click at [578, 182] on div "Remove Background" at bounding box center [573, 185] width 110 height 17
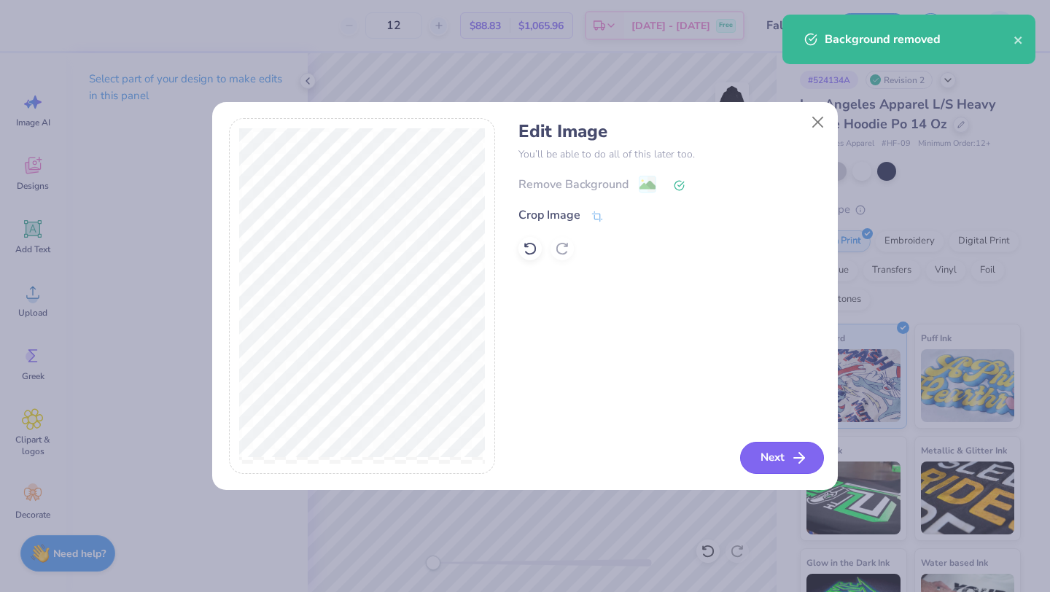
click at [770, 461] on button "Next" at bounding box center [782, 458] width 84 height 32
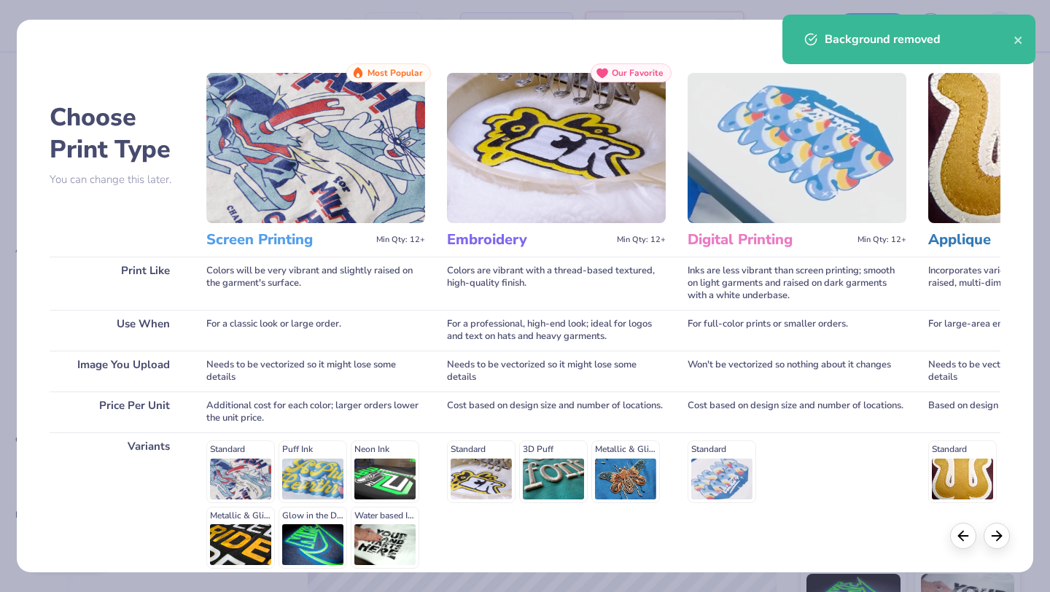
scroll to position [135, 0]
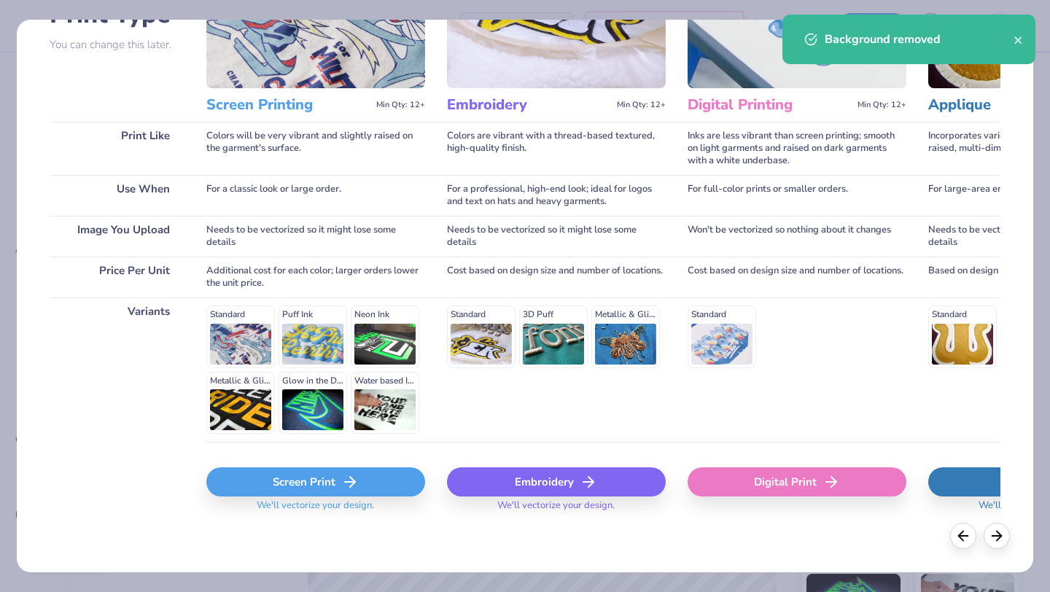
click at [349, 473] on icon at bounding box center [349, 481] width 17 height 17
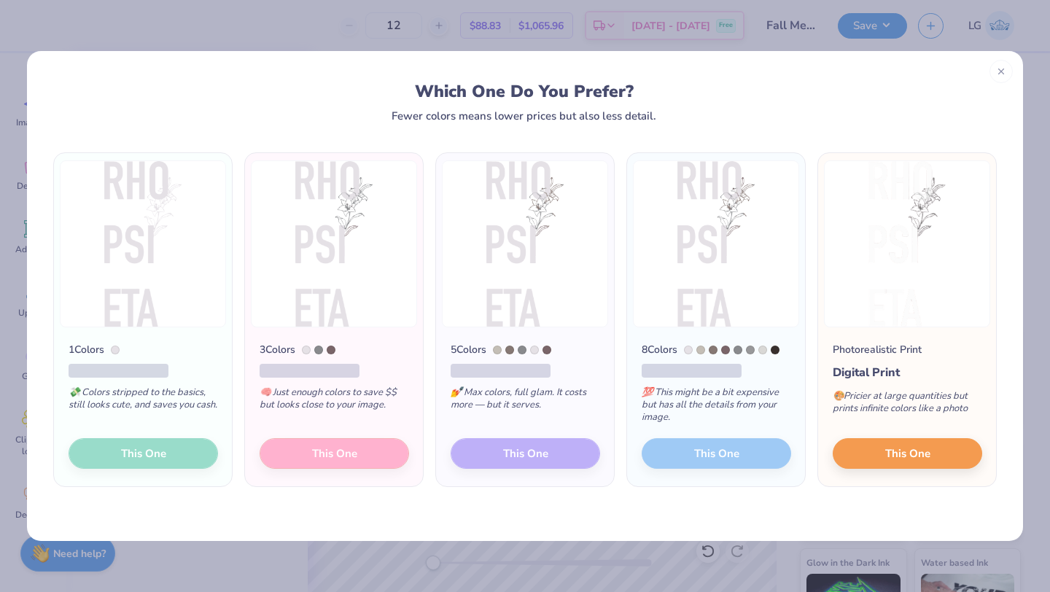
click at [142, 454] on div "1 Colors 💸 Colors stripped to the basics, still looks cute, and saves you cash.…" at bounding box center [143, 406] width 178 height 159
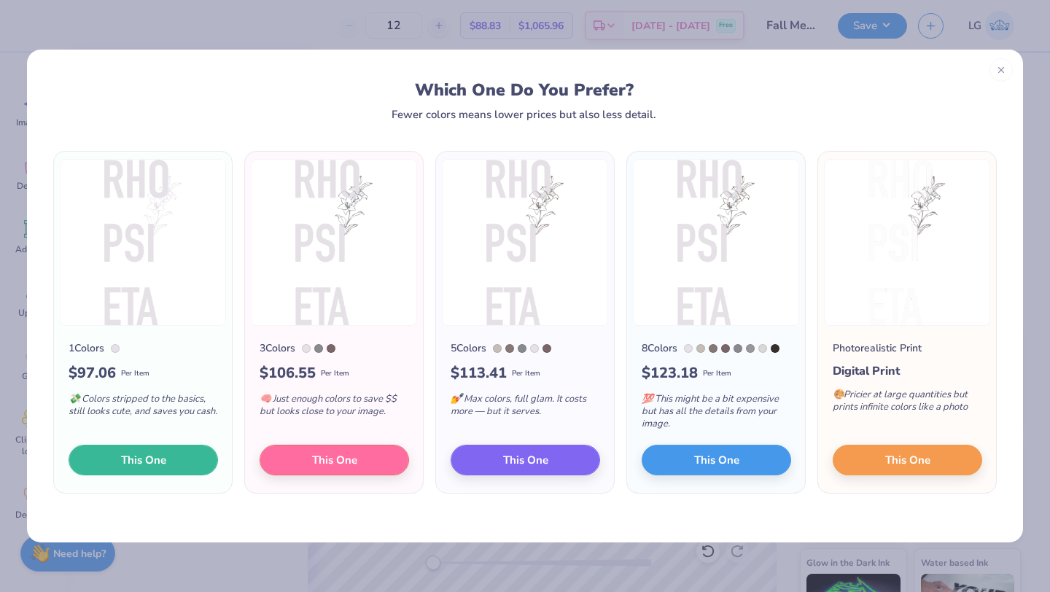
click at [142, 454] on span "This One" at bounding box center [143, 460] width 45 height 17
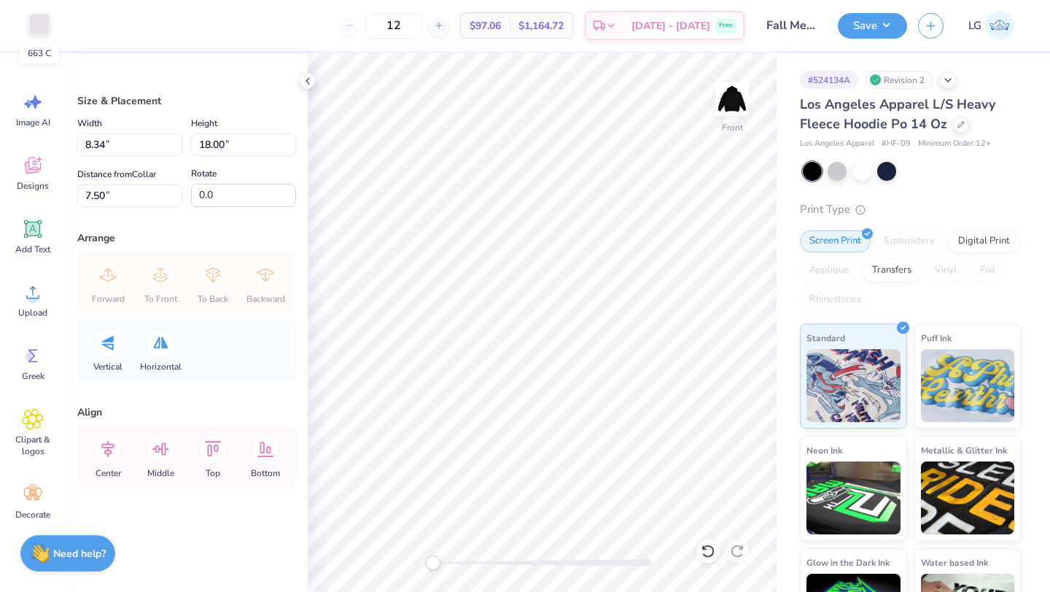
click at [39, 18] on div at bounding box center [39, 24] width 20 height 20
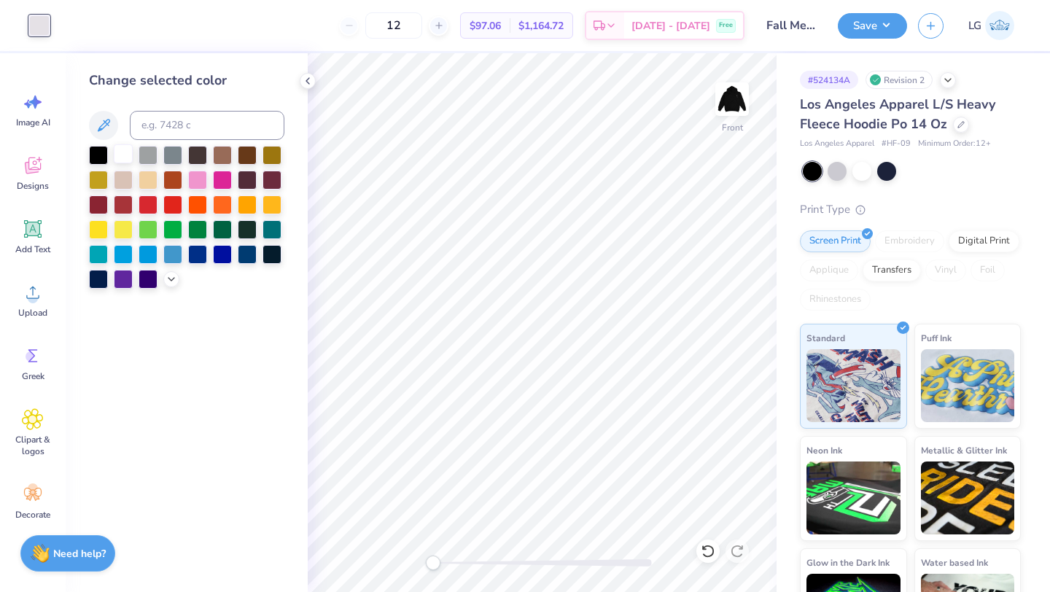
click at [121, 151] on div at bounding box center [123, 153] width 19 height 19
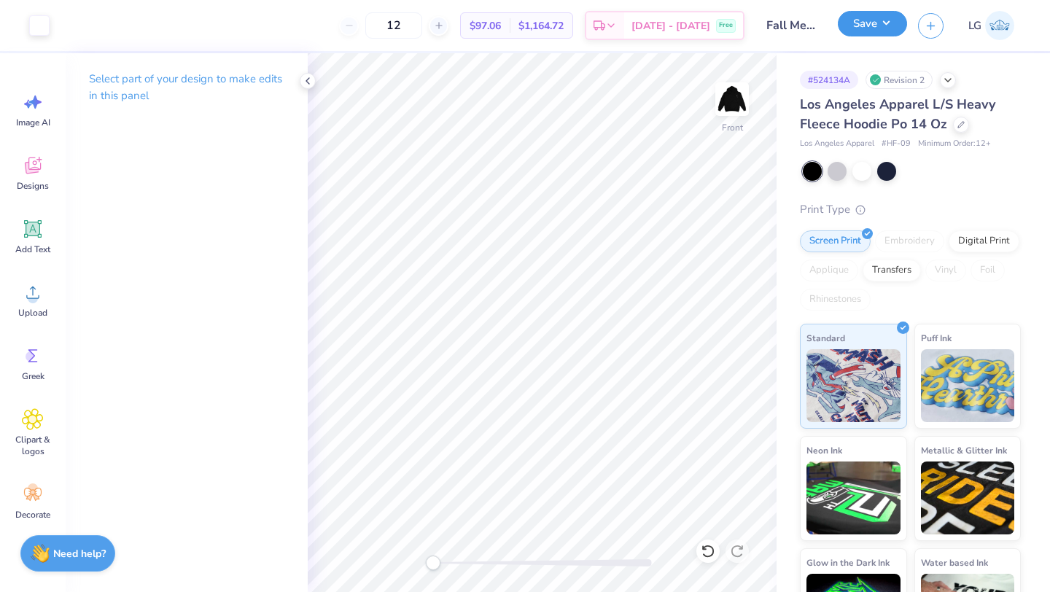
click at [848, 29] on button "Save" at bounding box center [872, 24] width 69 height 26
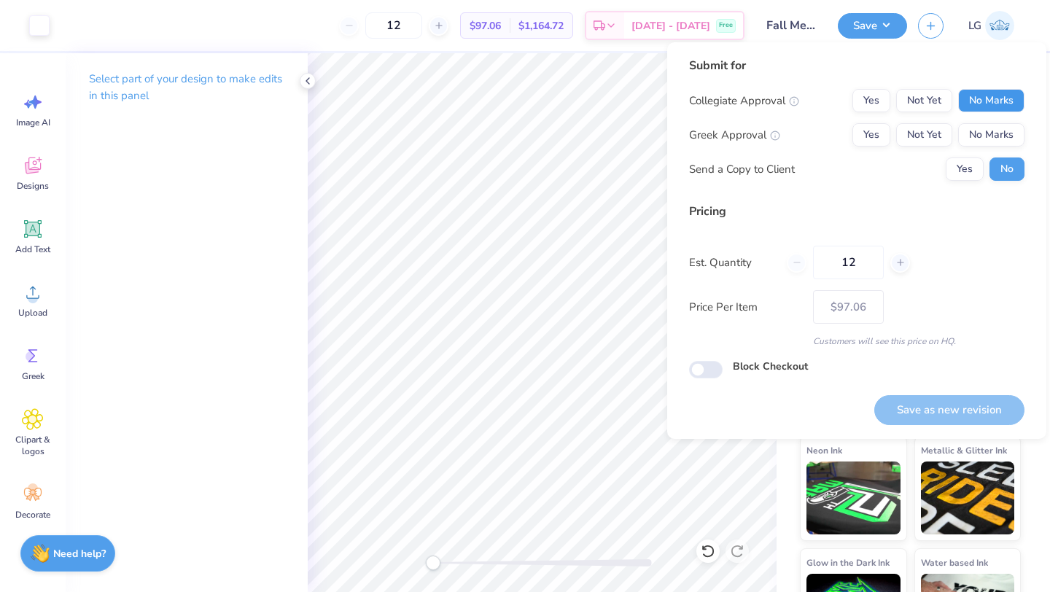
click at [977, 91] on button "No Marks" at bounding box center [991, 100] width 66 height 23
click at [979, 130] on button "No Marks" at bounding box center [991, 134] width 66 height 23
click at [930, 424] on button "Save as new revision" at bounding box center [949, 410] width 150 height 30
type input "$97.06"
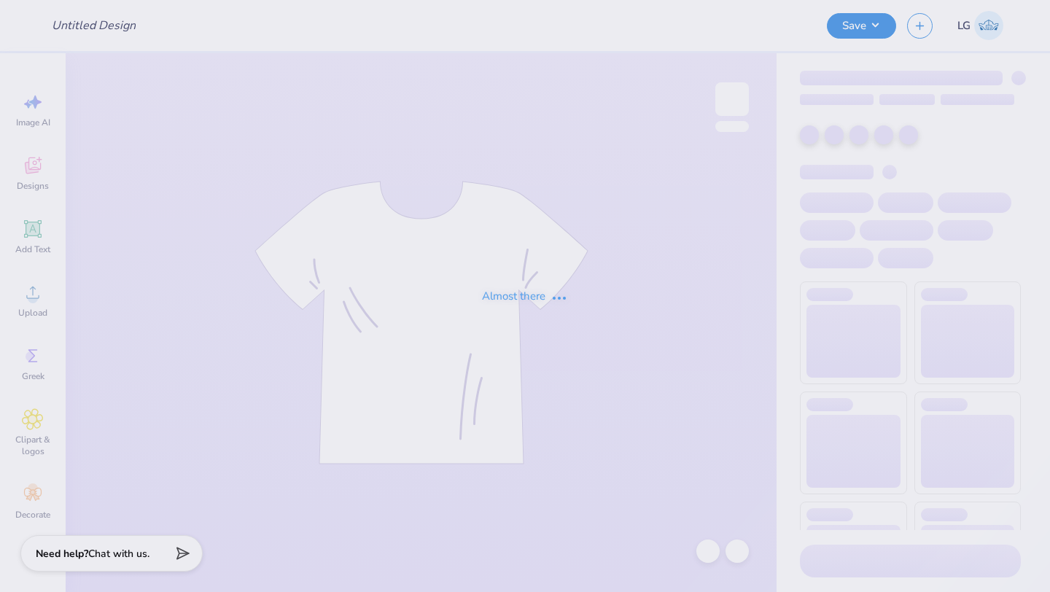
type input "AERO"
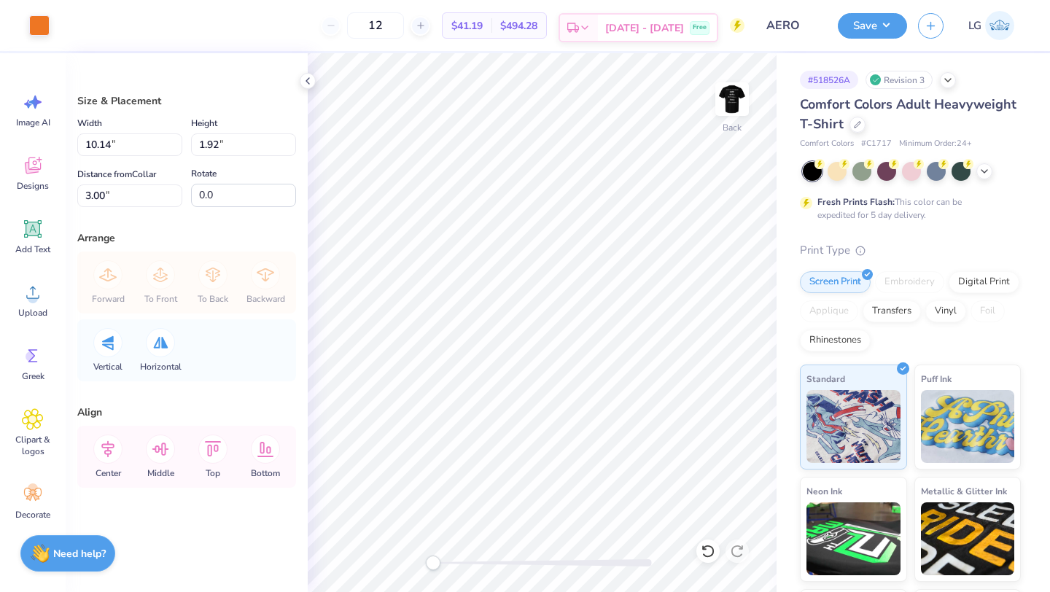
type input "4.88"
type input "0.92"
type input "3.99"
type input "3.96"
type input "0.75"
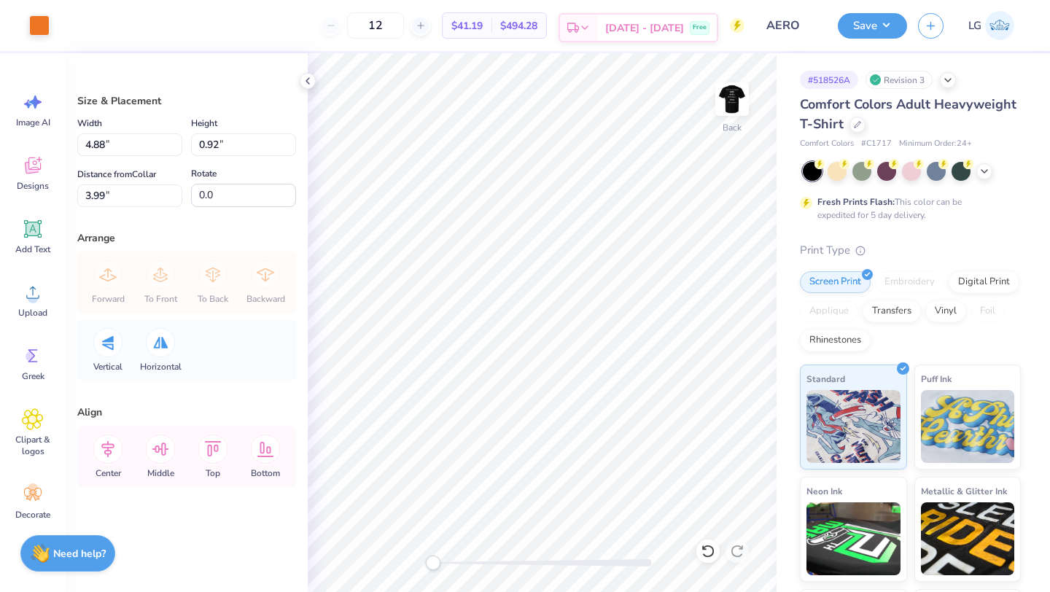
type input "3.17"
click at [728, 93] on img at bounding box center [732, 99] width 58 height 58
type input "7.35"
type input "10.02"
type input "8.18"
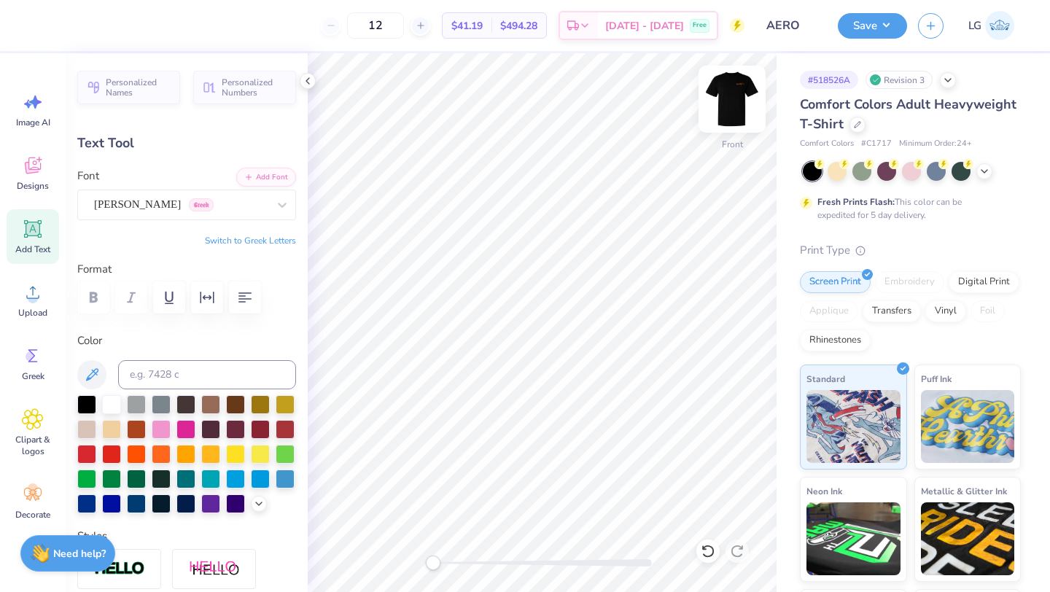
type input "11.69"
type input "0.82"
type input "3.57"
click at [861, 28] on button "Save" at bounding box center [872, 24] width 69 height 26
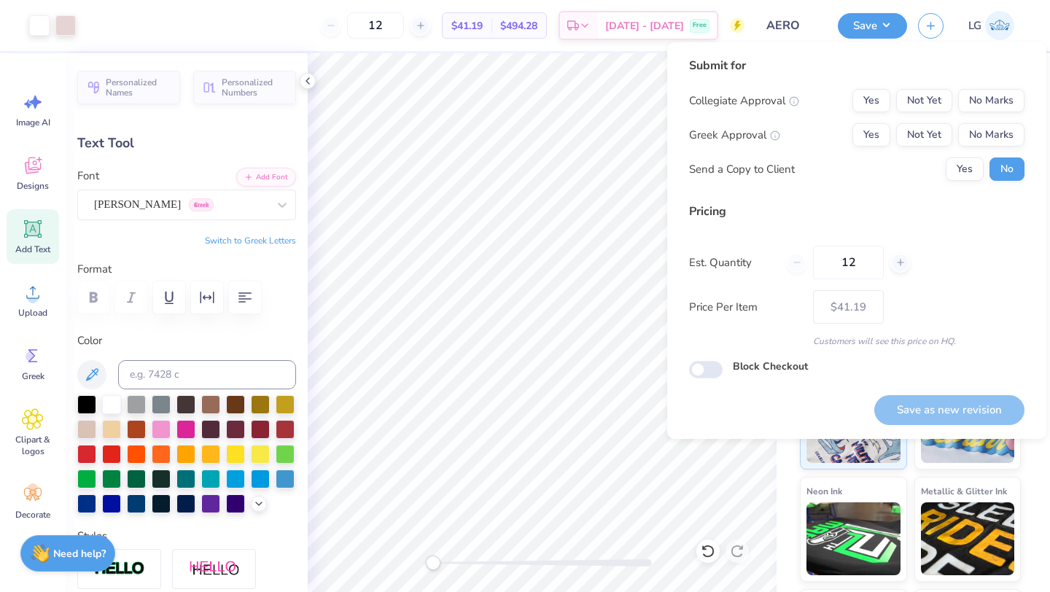
click at [997, 119] on div "Collegiate Approval Yes Not Yet No Marks Greek Approval Yes Not Yet No Marks Se…" at bounding box center [856, 135] width 335 height 92
click at [1013, 104] on button "No Marks" at bounding box center [991, 100] width 66 height 23
click at [1008, 121] on div "Collegiate Approval Yes Not Yet No Marks Greek Approval Yes Not Yet No Marks Se…" at bounding box center [856, 135] width 335 height 92
click at [1007, 131] on button "No Marks" at bounding box center [991, 134] width 66 height 23
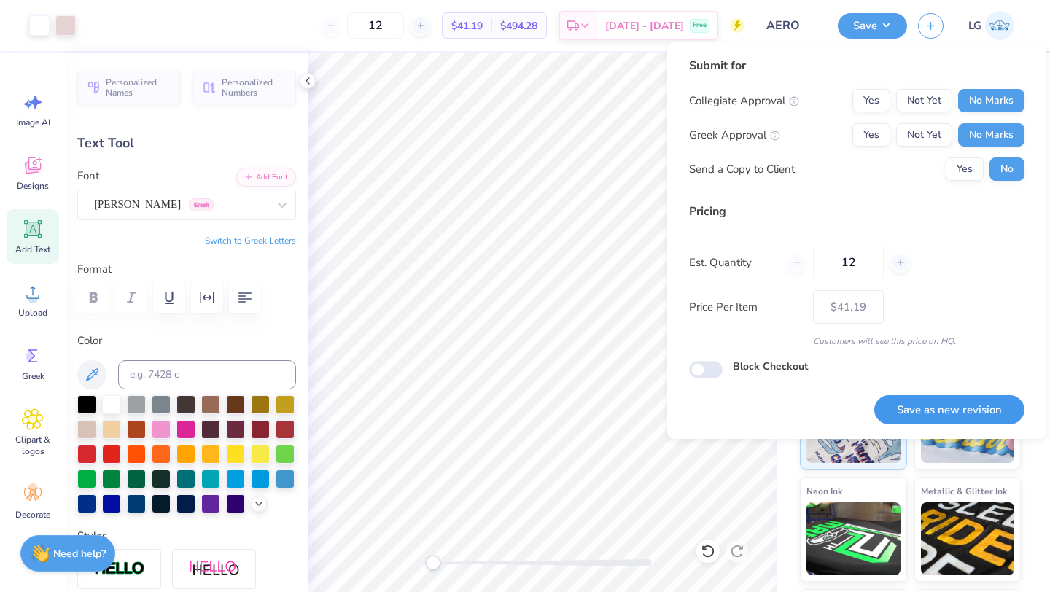
click at [963, 402] on button "Save as new revision" at bounding box center [949, 410] width 150 height 30
type input "$41.19"
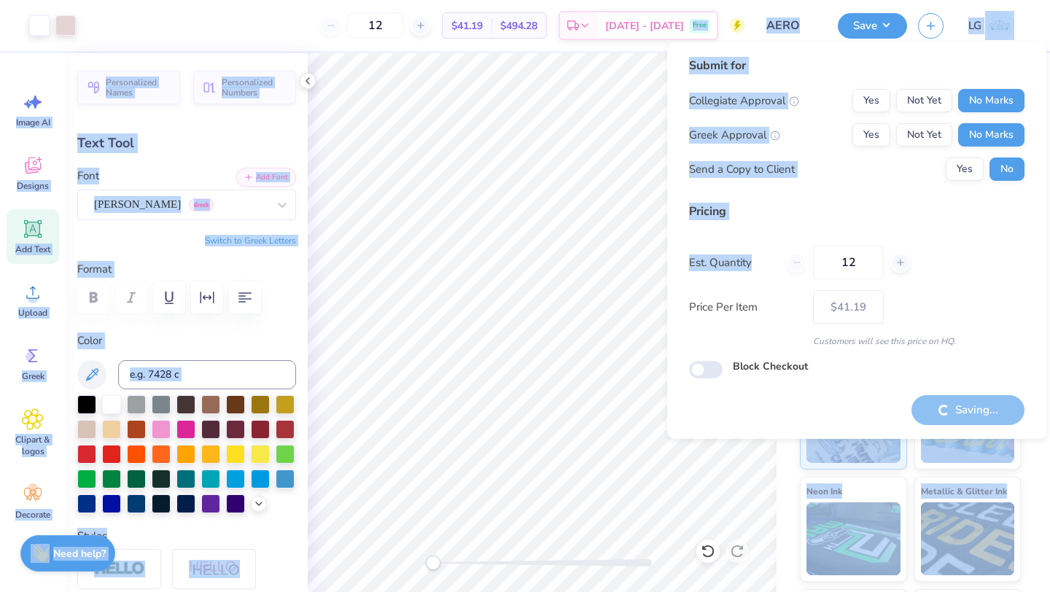
drag, startPoint x: 717, startPoint y: 279, endPoint x: 714, endPoint y: -31, distance: 310.6
click at [714, 0] on html "Art colors 12 $41.19 Per Item $494.28 Total Est. Delivery [DATE] - [DATE] Free …" at bounding box center [525, 296] width 1050 height 592
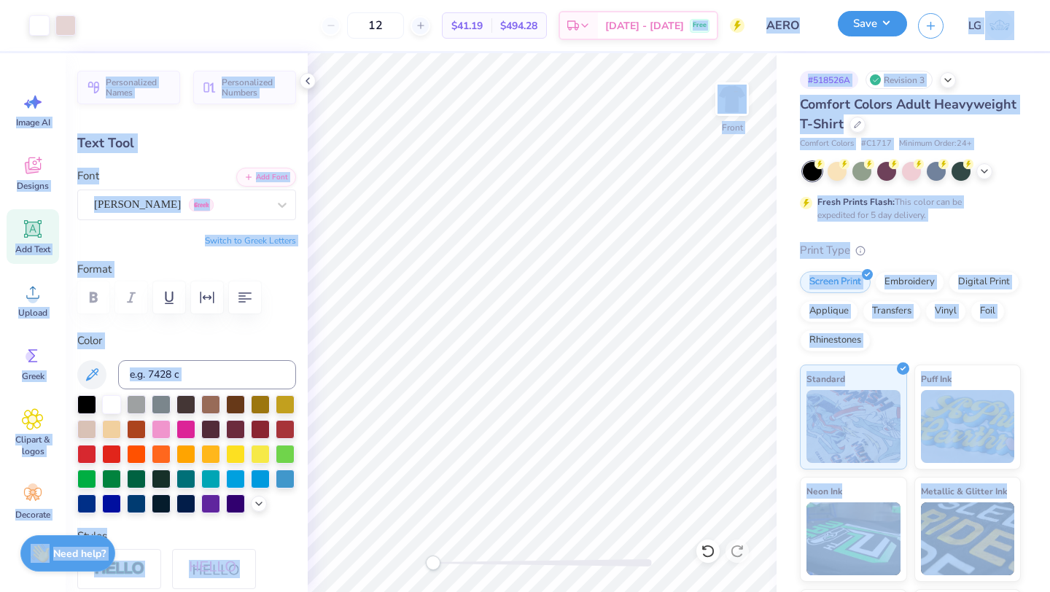
click at [862, 27] on button "Save" at bounding box center [872, 24] width 69 height 26
